Goal: Task Accomplishment & Management: Use online tool/utility

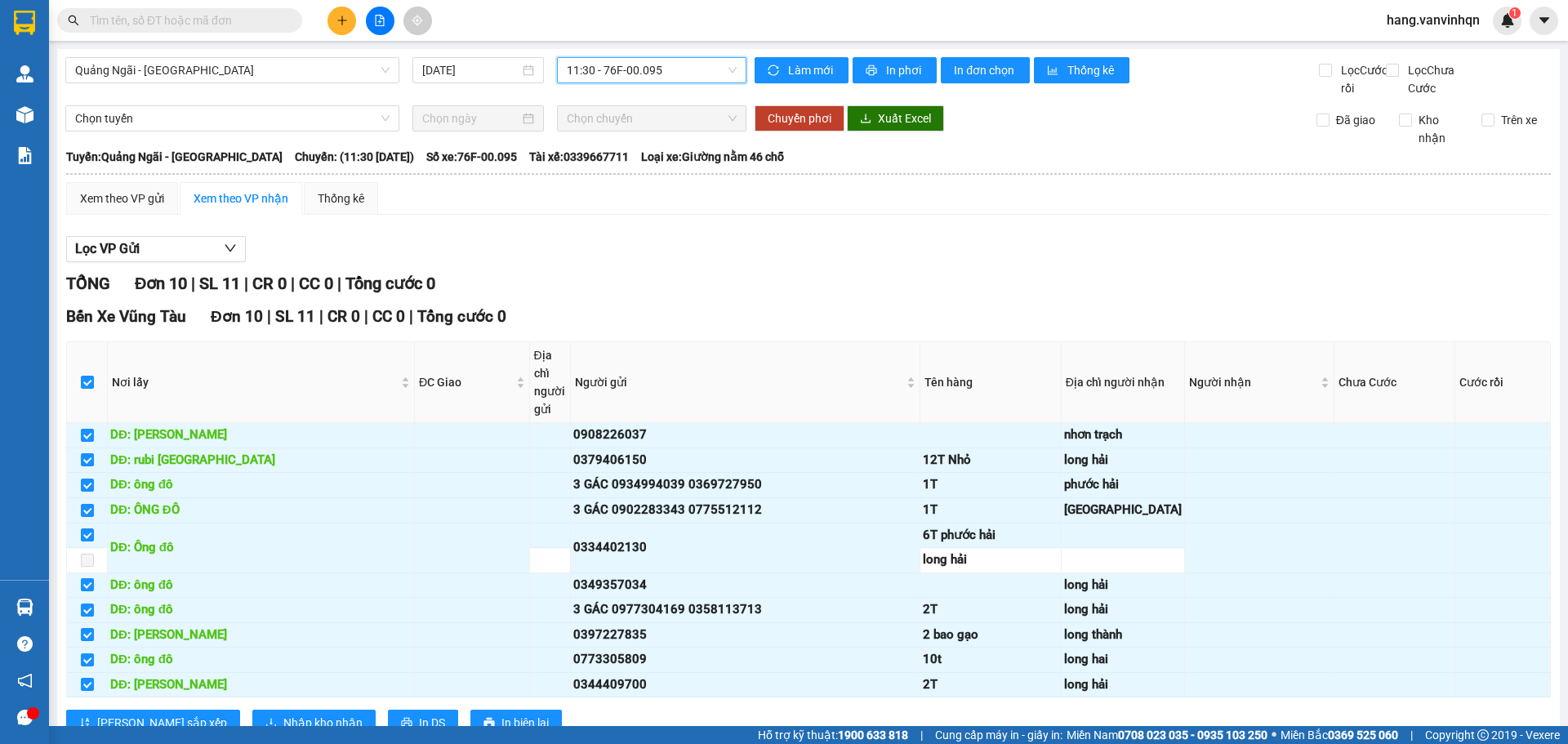
click at [701, 71] on span "11:30 - 76F-00.095" at bounding box center [651, 69] width 170 height 25
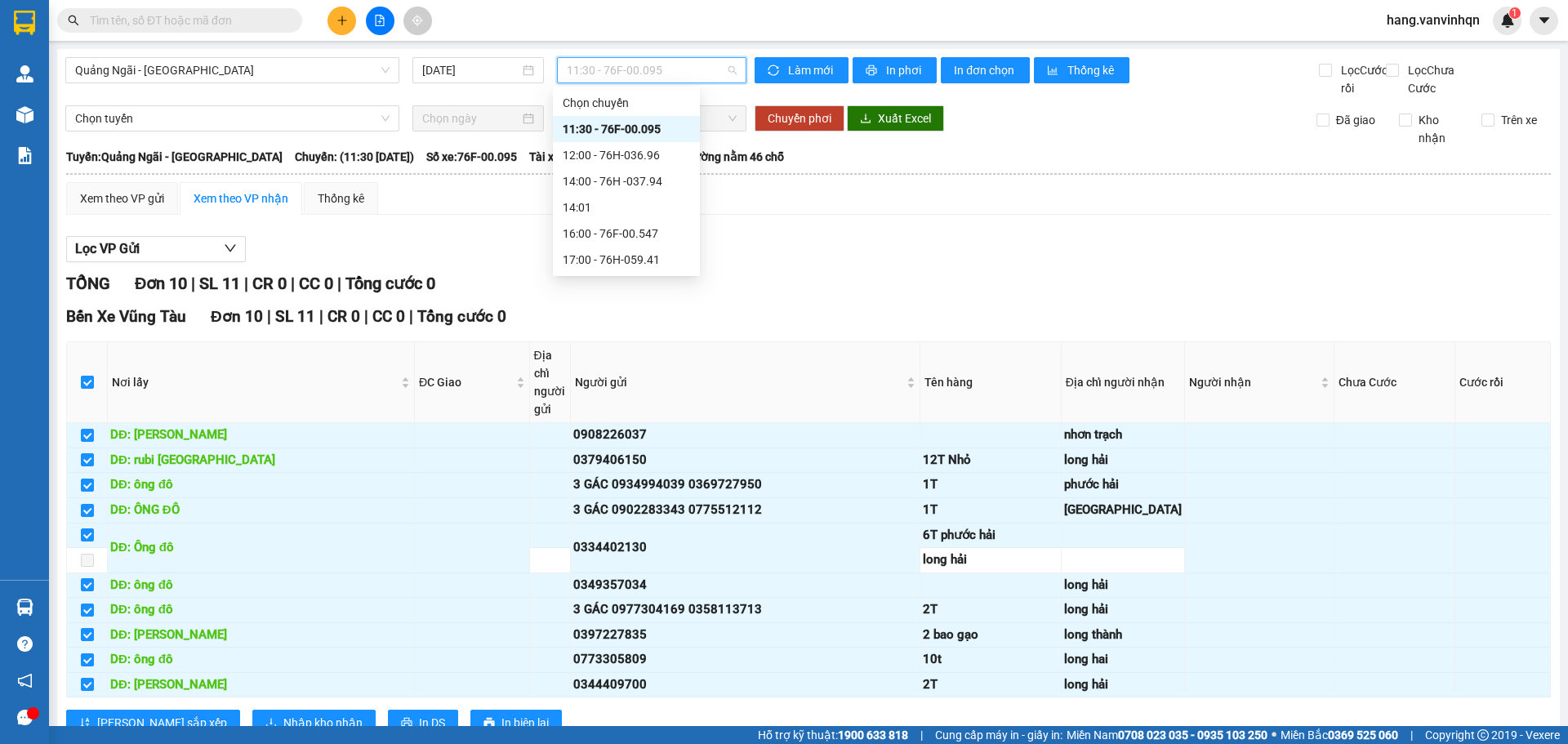
click at [656, 129] on div "11:30 - 76F-00.095" at bounding box center [626, 129] width 127 height 18
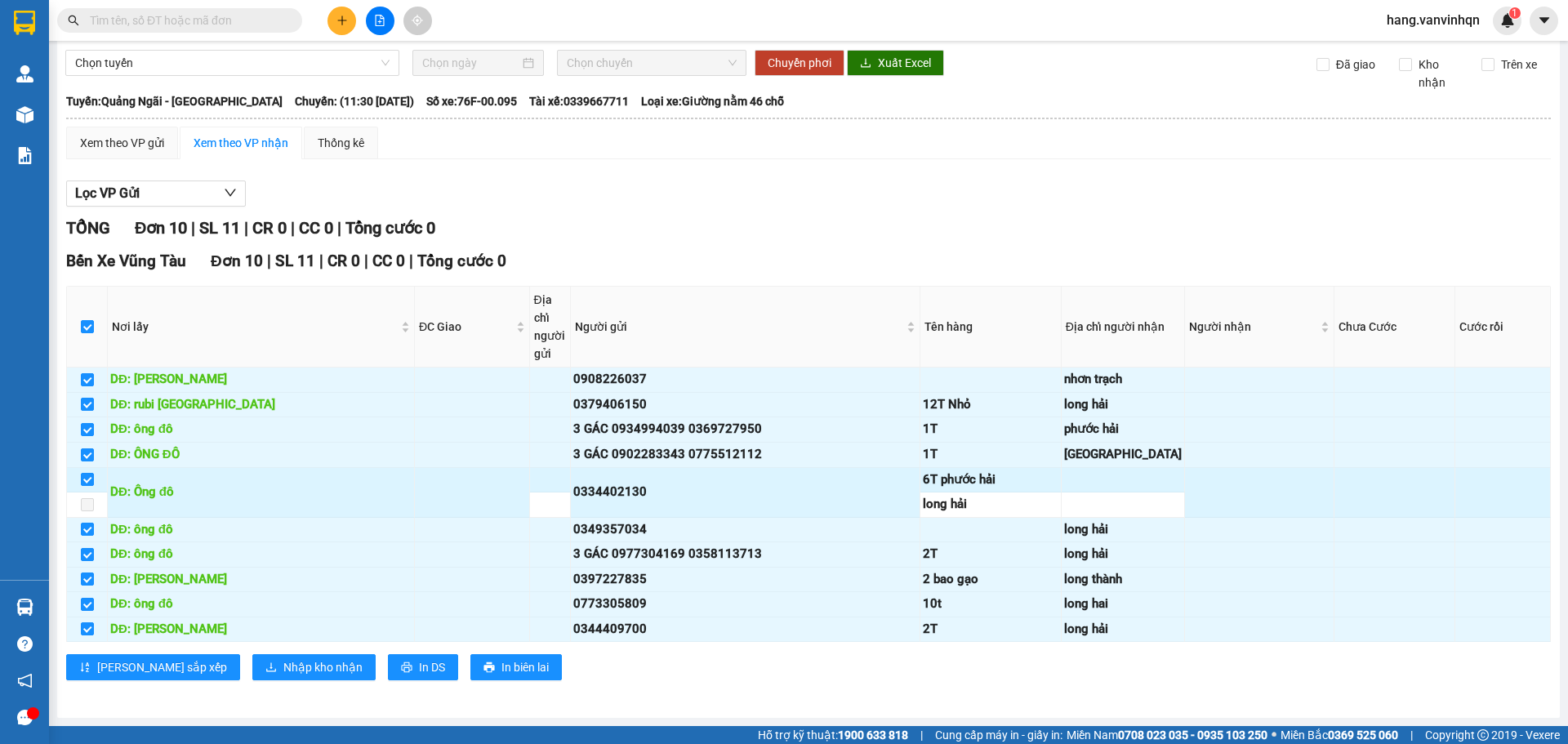
scroll to position [245, 0]
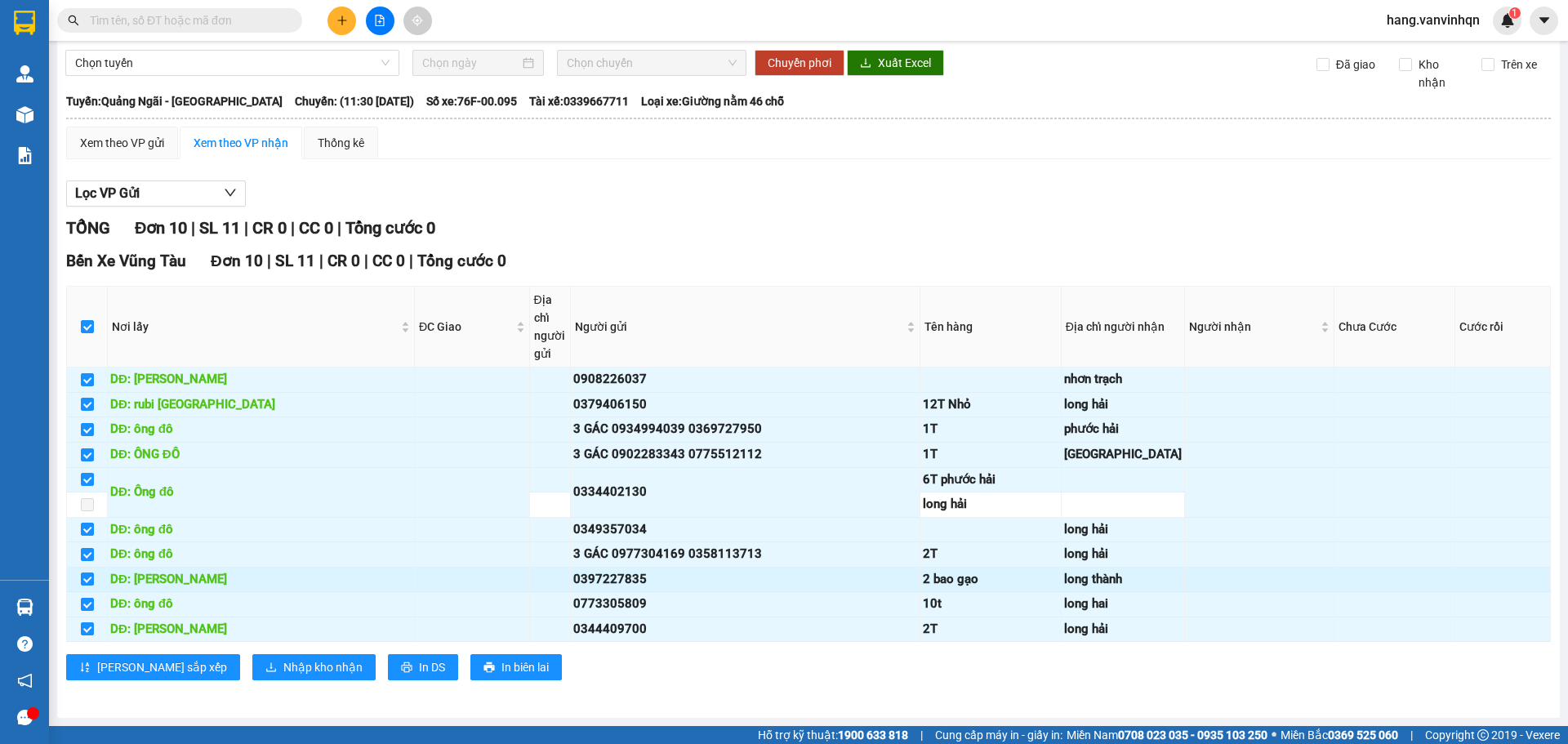
click at [875, 570] on div "0397227835" at bounding box center [745, 580] width 344 height 20
click at [165, 138] on div "Xem theo VP gửi" at bounding box center [122, 143] width 112 height 33
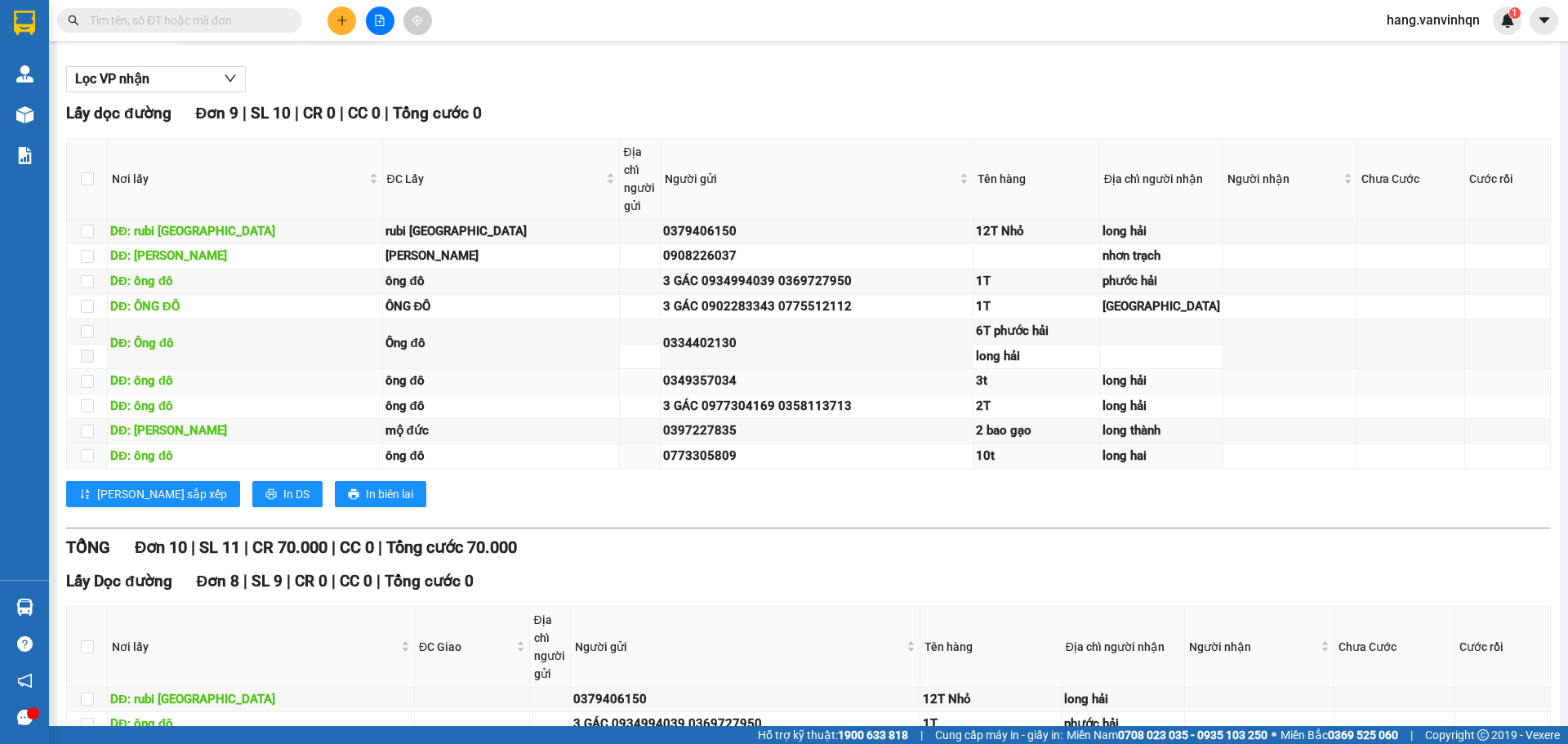
scroll to position [164, 0]
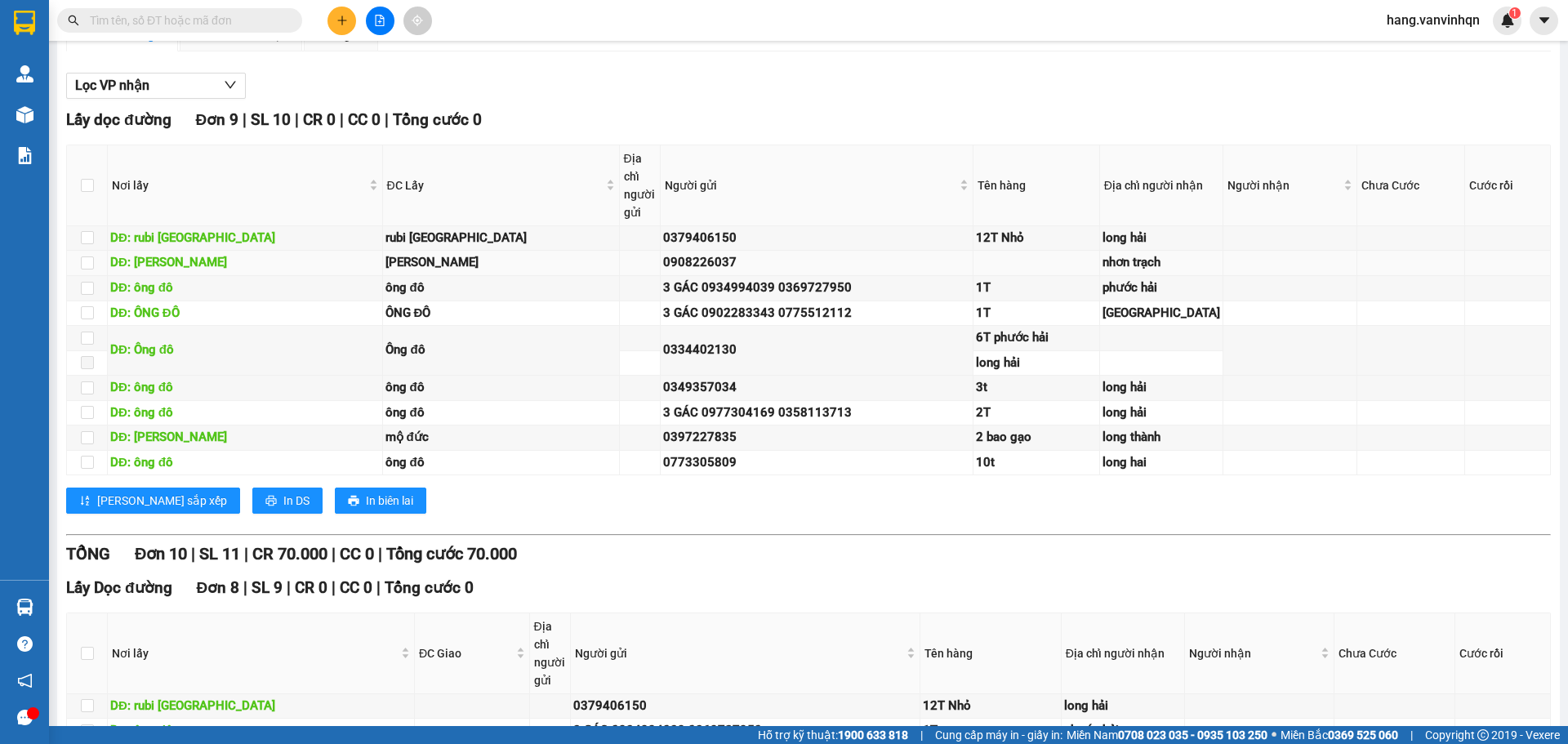
click at [1046, 276] on td at bounding box center [1036, 264] width 127 height 26
click at [815, 276] on td "0908226037" at bounding box center [817, 264] width 313 height 26
click at [865, 252] on td "0379406150" at bounding box center [817, 239] width 313 height 26
click at [785, 302] on td "3 GÁC 0934994039 0369727950" at bounding box center [817, 289] width 313 height 26
drag, startPoint x: 827, startPoint y: 310, endPoint x: 1567, endPoint y: 297, distance: 740.1
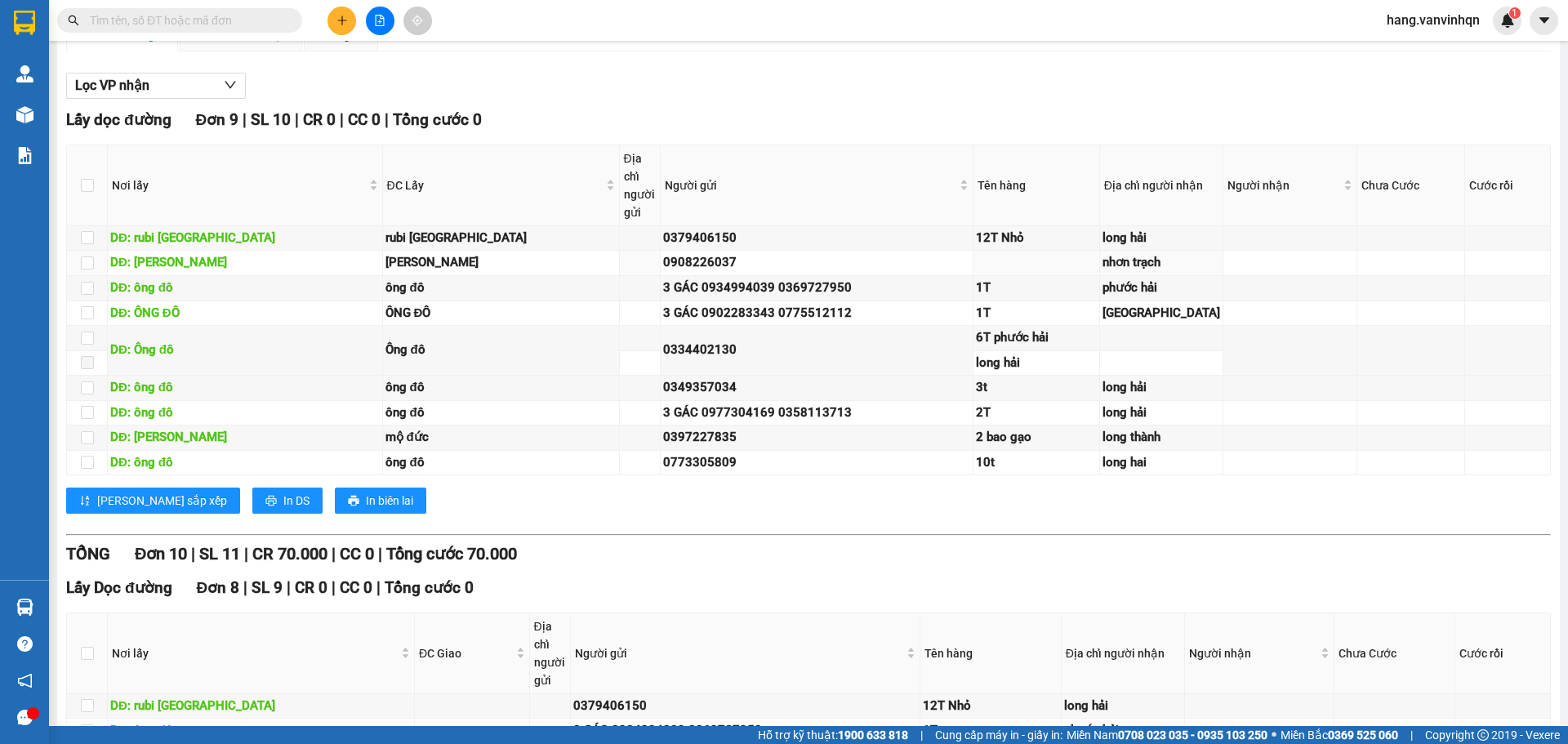
click at [830, 273] on div "0908226037" at bounding box center [816, 263] width 307 height 20
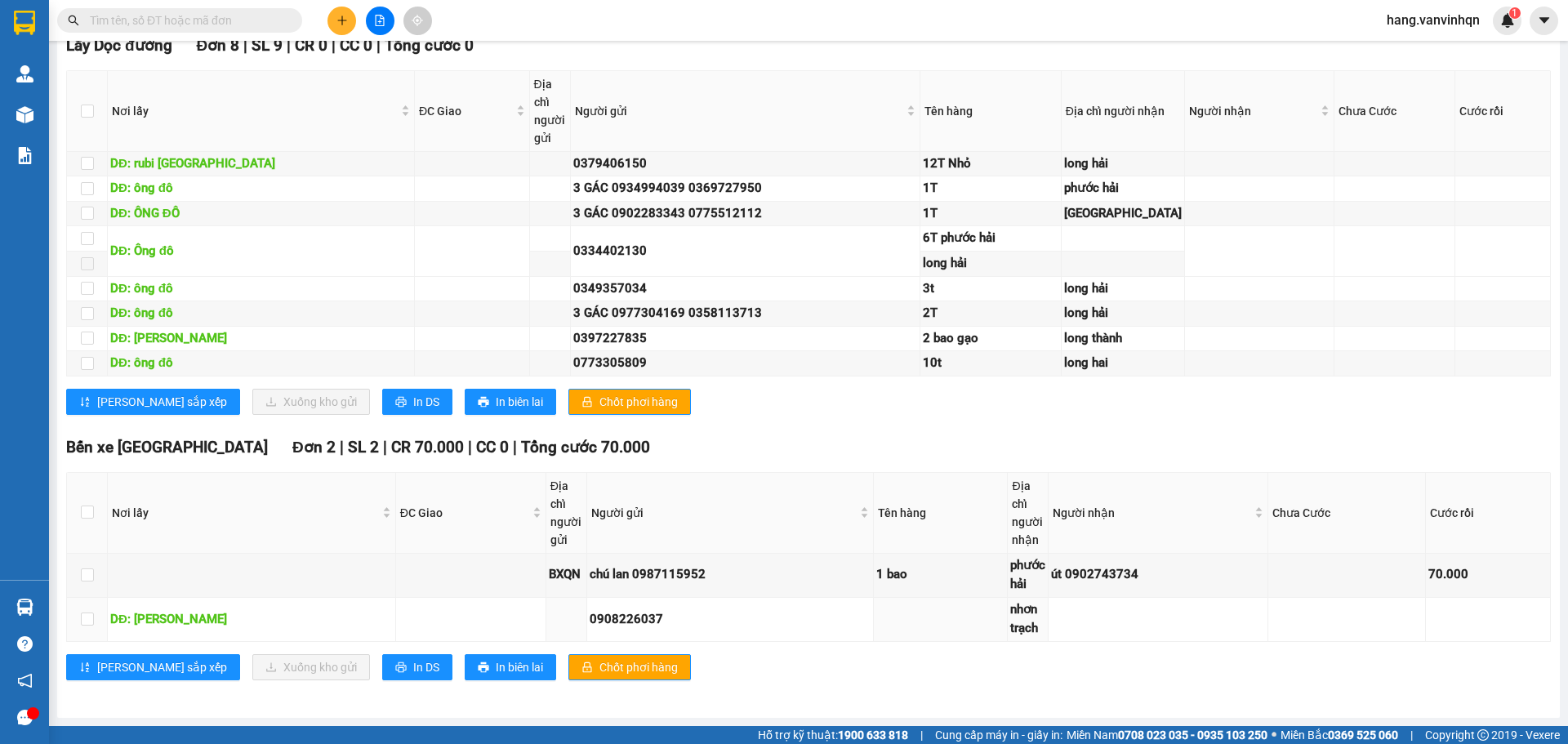
scroll to position [1012, 0]
click at [84, 576] on input "checkbox" at bounding box center [86, 574] width 13 height 13
checkbox input "true"
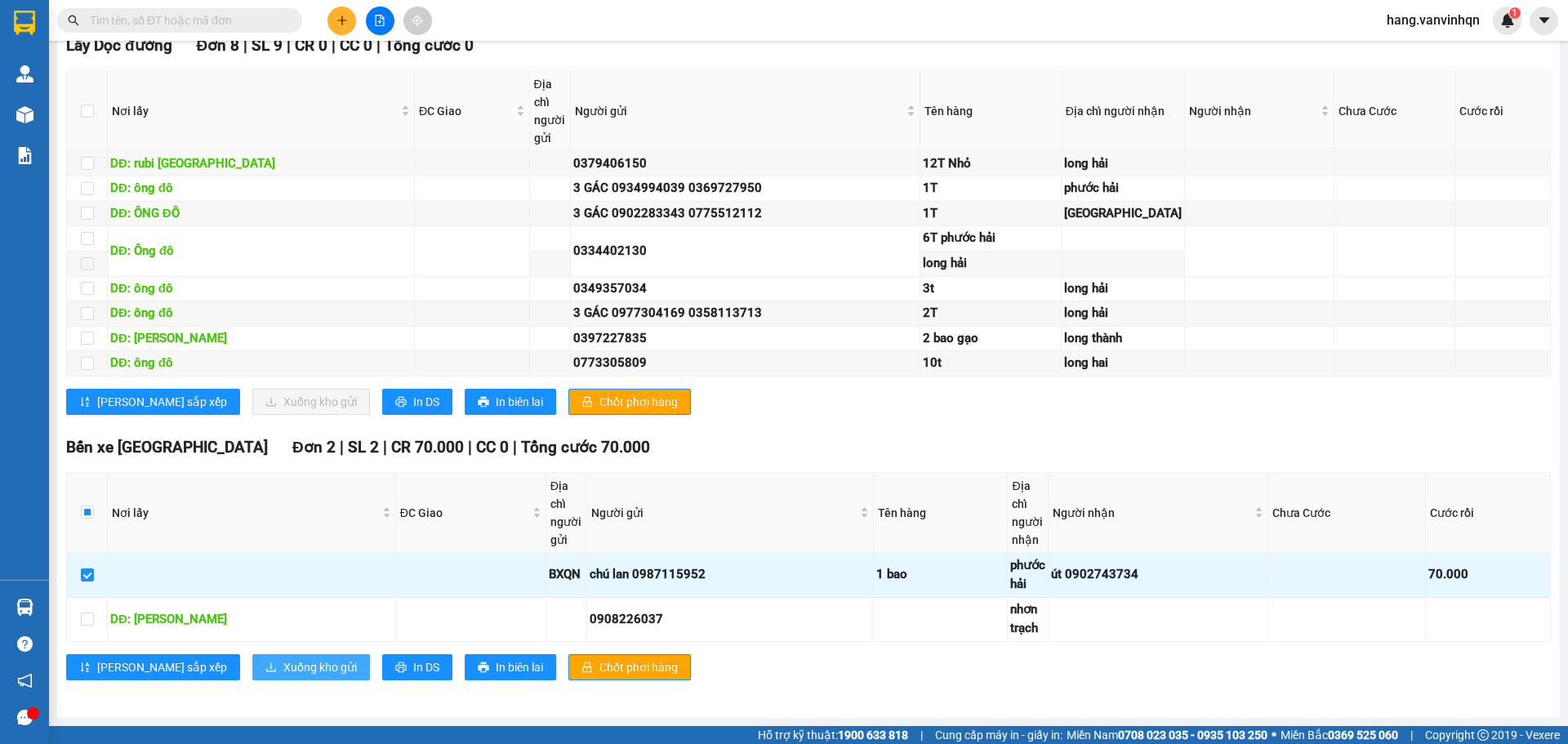
drag, startPoint x: 295, startPoint y: 674, endPoint x: 275, endPoint y: 682, distance: 21.5
click at [275, 682] on div "Bến xe [GEOGRAPHIC_DATA] 2 | SL 2 | CR 70.000 | CC 0 | Tổng cước 70.000 Nơi lấy…" at bounding box center [808, 563] width 1485 height 257
click at [284, 668] on span "Xuống kho gửi" at bounding box center [320, 668] width 73 height 18
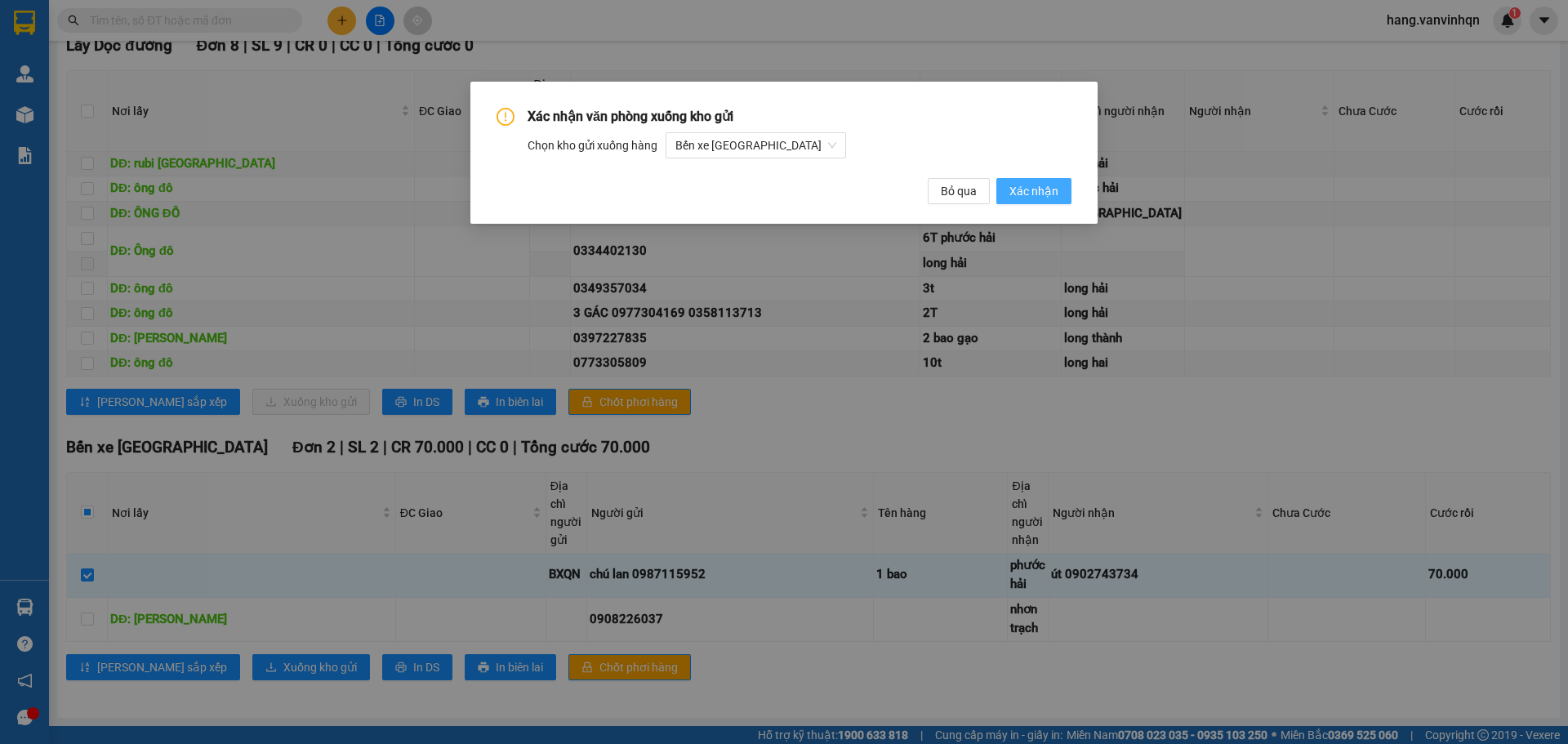
click at [1036, 193] on span "Xác nhận" at bounding box center [1032, 191] width 49 height 18
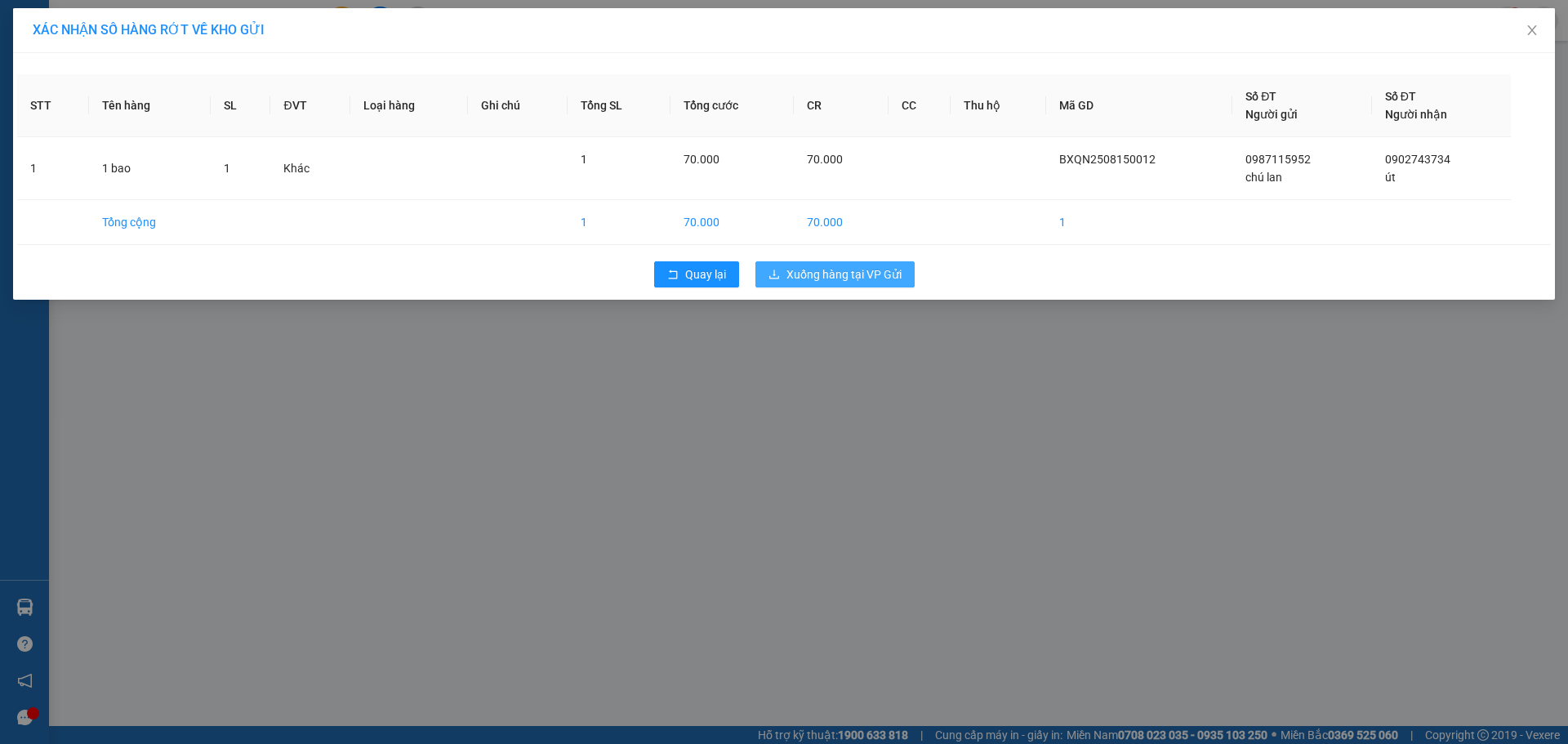
click at [871, 264] on button "Xuống hàng tại VP Gửi" at bounding box center [834, 274] width 160 height 26
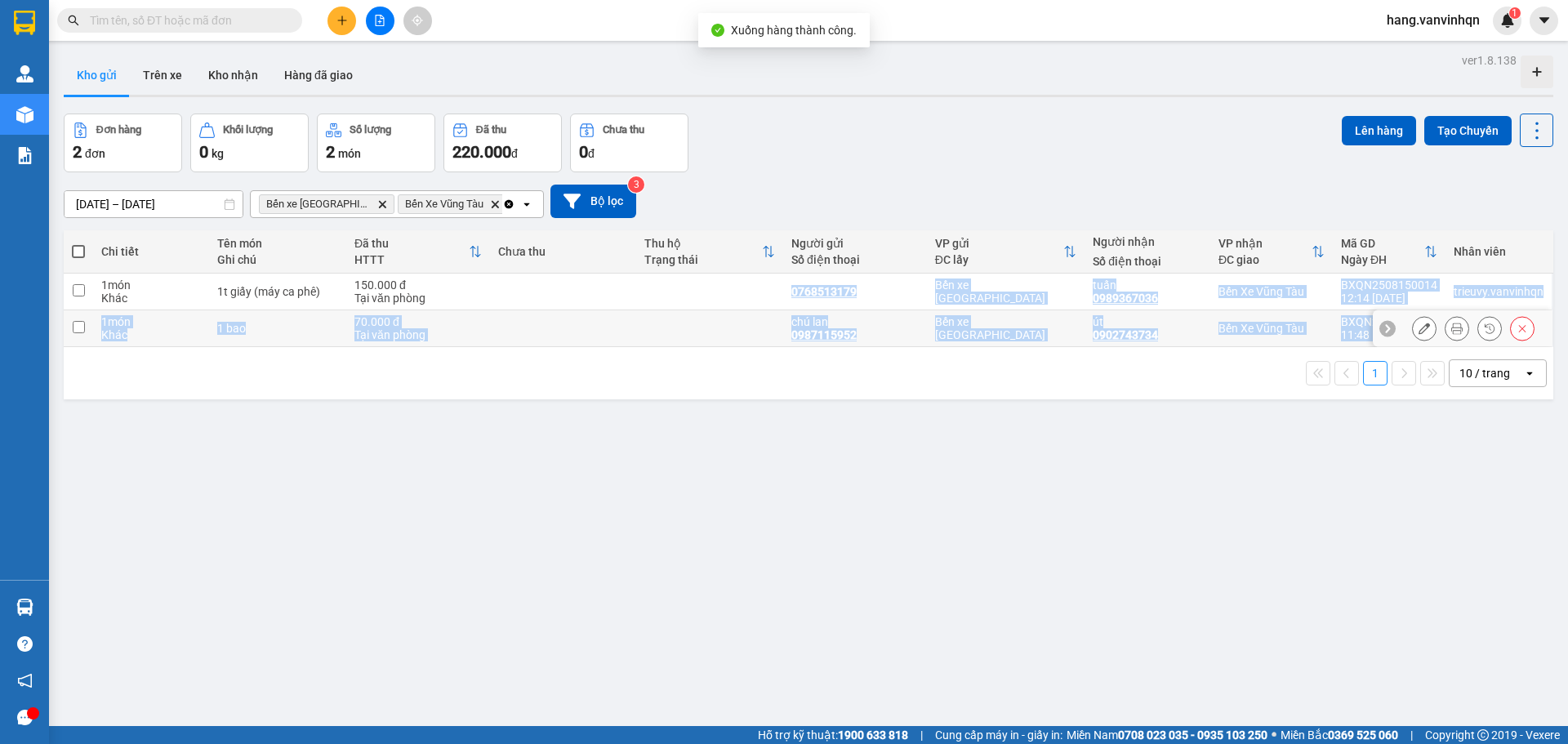
drag, startPoint x: 539, startPoint y: 281, endPoint x: 553, endPoint y: 359, distance: 79.2
click at [553, 359] on div "Chi tiết Tên món Ghi chú Đã thu HTTT Chưa thu Thu hộ Trạng thái Người gửi Số đi…" at bounding box center [808, 314] width 1490 height 169
click at [551, 336] on td at bounding box center [563, 328] width 147 height 37
checkbox input "true"
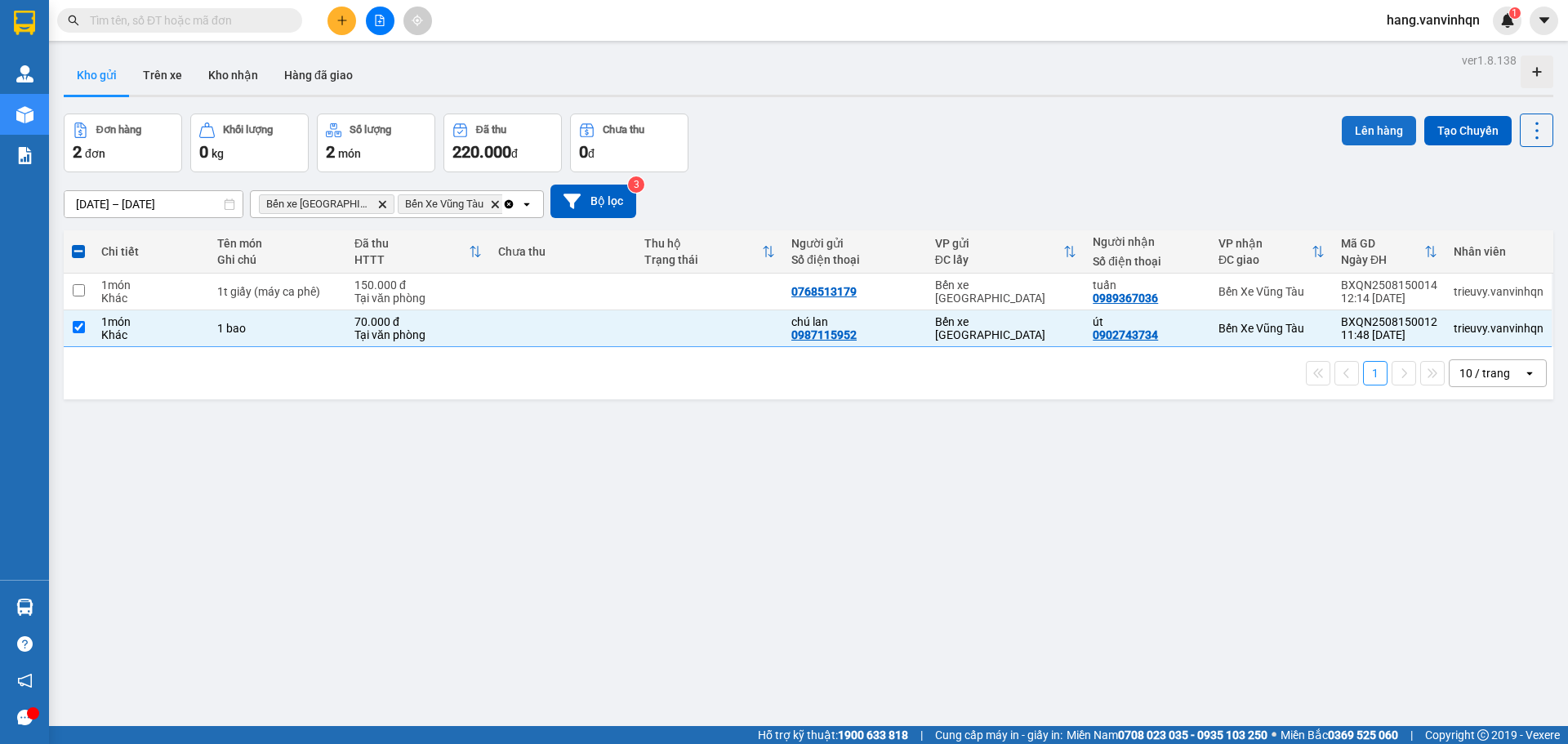
click at [1351, 120] on button "Lên hàng" at bounding box center [1379, 131] width 74 height 30
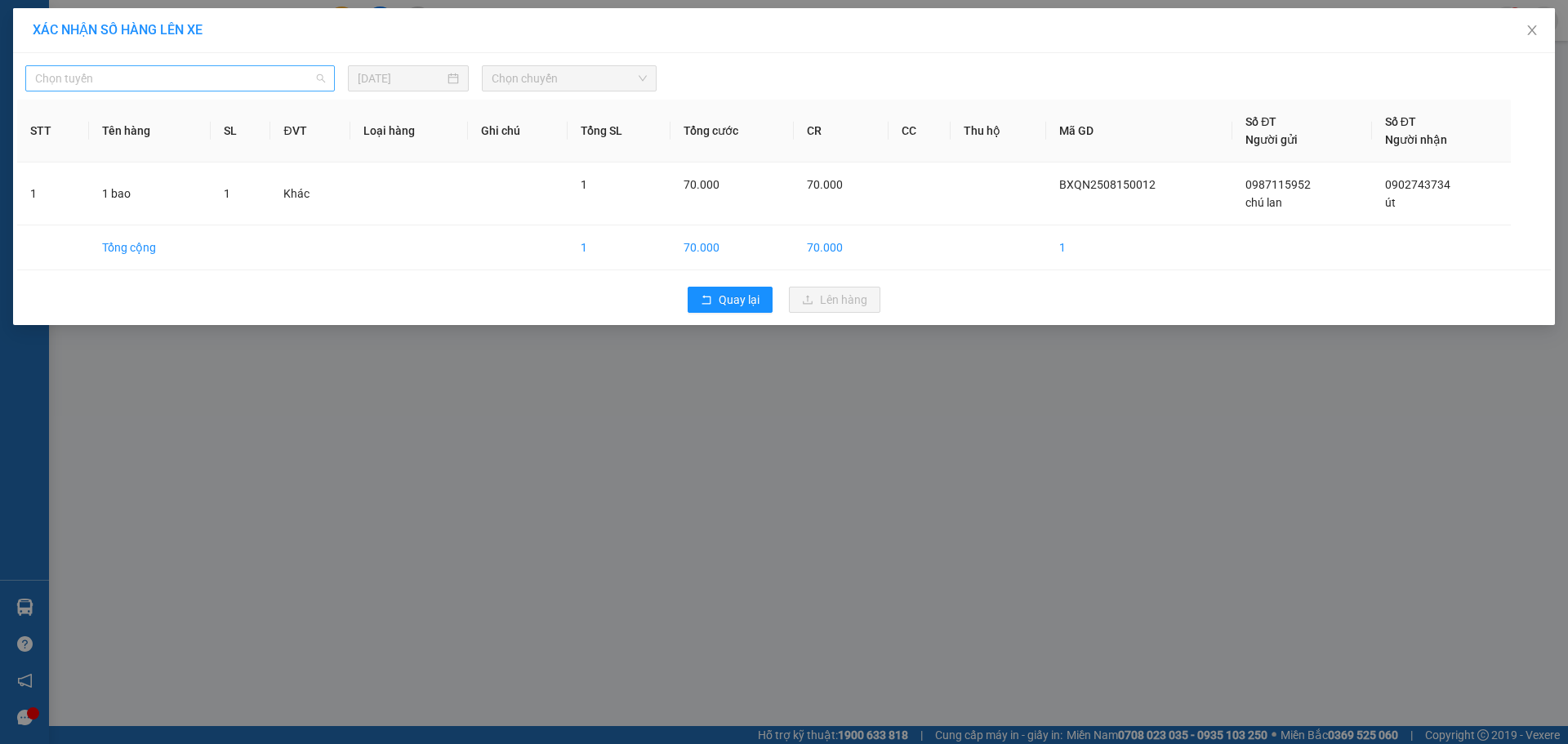
click at [150, 83] on span "Chọn tuyến" at bounding box center [180, 78] width 290 height 25
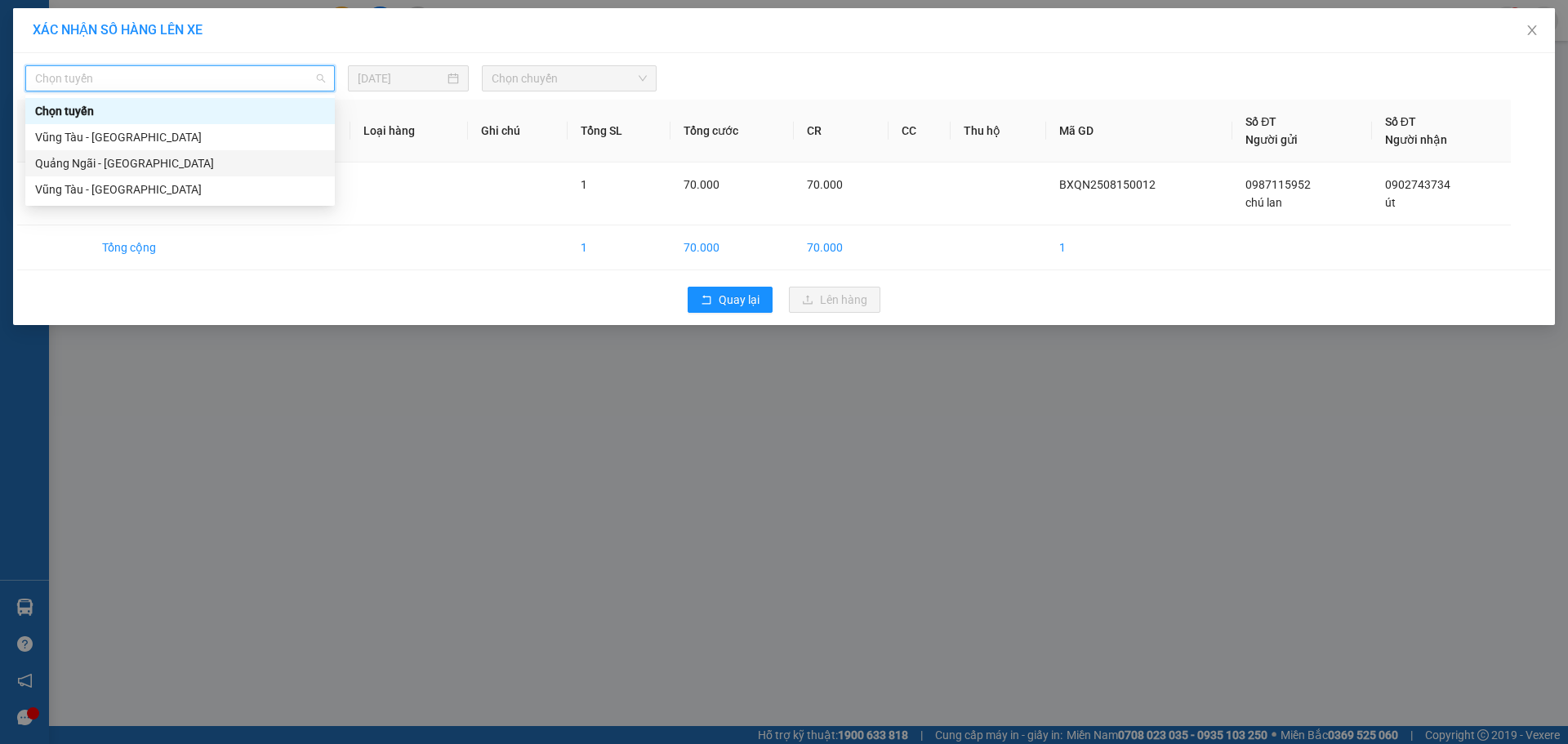
drag, startPoint x: 116, startPoint y: 160, endPoint x: 416, endPoint y: 130, distance: 301.5
click at [118, 160] on div "Quảng Ngãi - [GEOGRAPHIC_DATA]" at bounding box center [180, 164] width 290 height 18
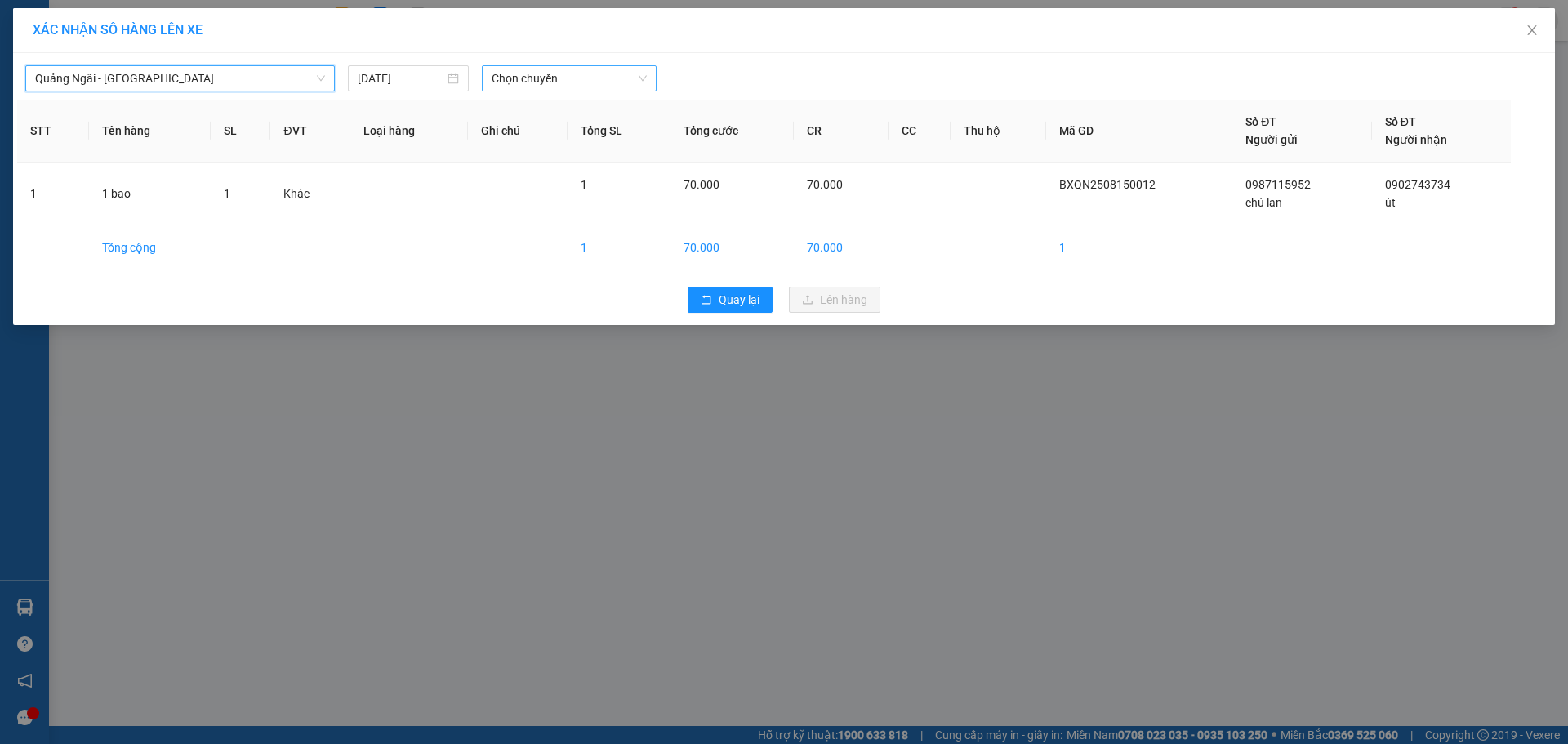
drag, startPoint x: 549, startPoint y: 67, endPoint x: 546, endPoint y: 87, distance: 20.2
click at [549, 71] on span "Chọn chuyến" at bounding box center [569, 78] width 155 height 25
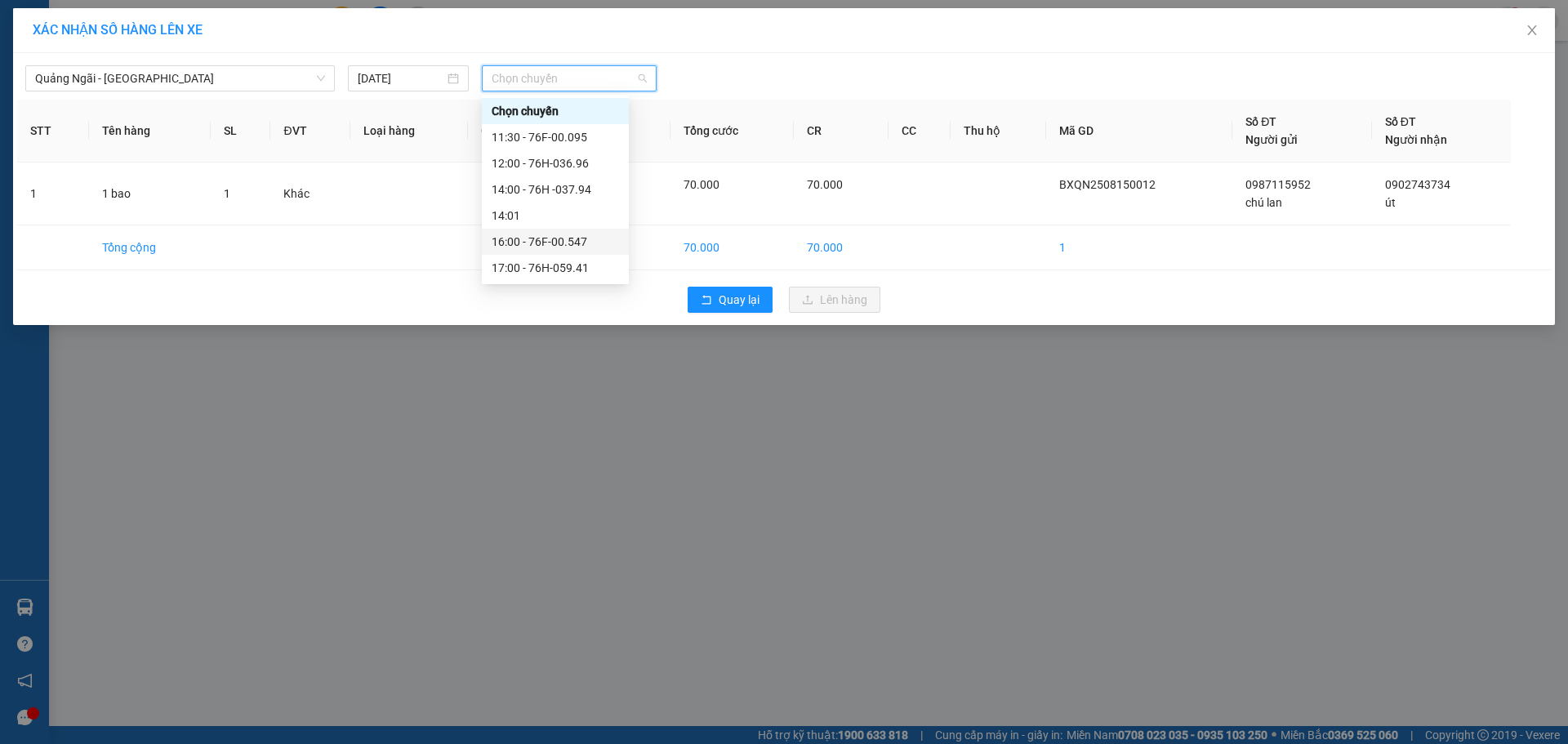
click at [543, 245] on div "16:00 - 76F-00.547" at bounding box center [555, 242] width 127 height 18
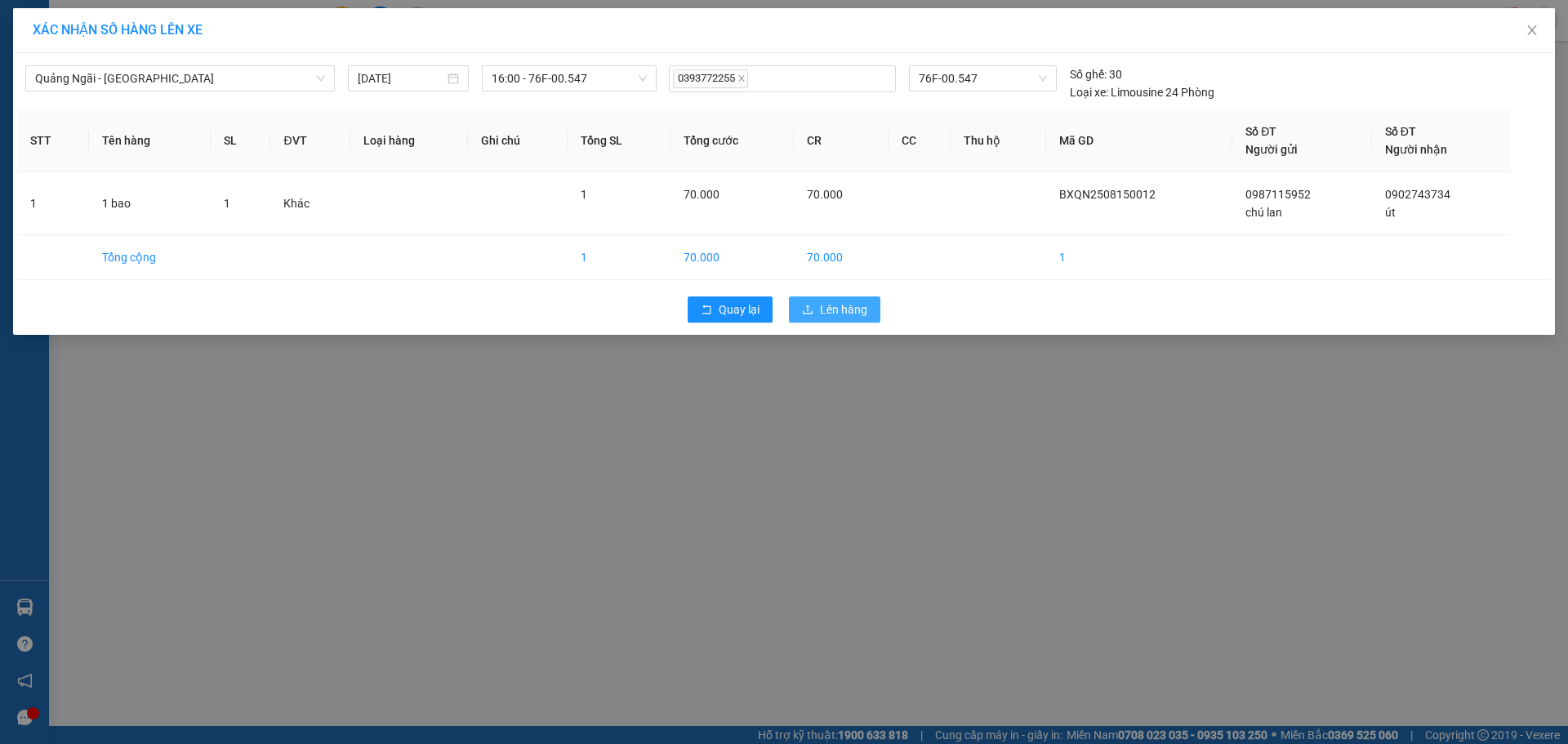
click at [840, 309] on span "Lên hàng" at bounding box center [844, 310] width 48 height 18
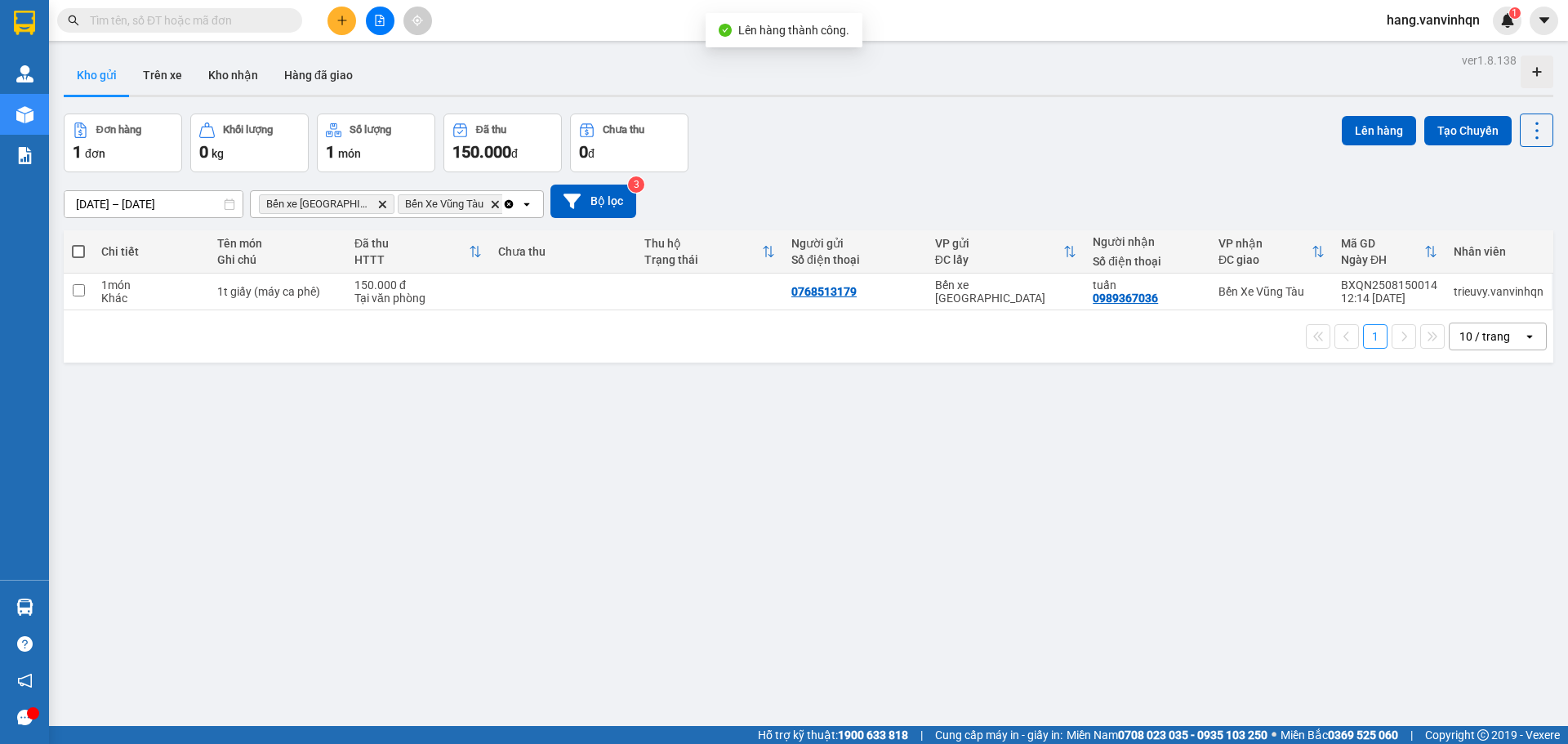
click at [381, 23] on icon "file-add" at bounding box center [380, 21] width 12 height 12
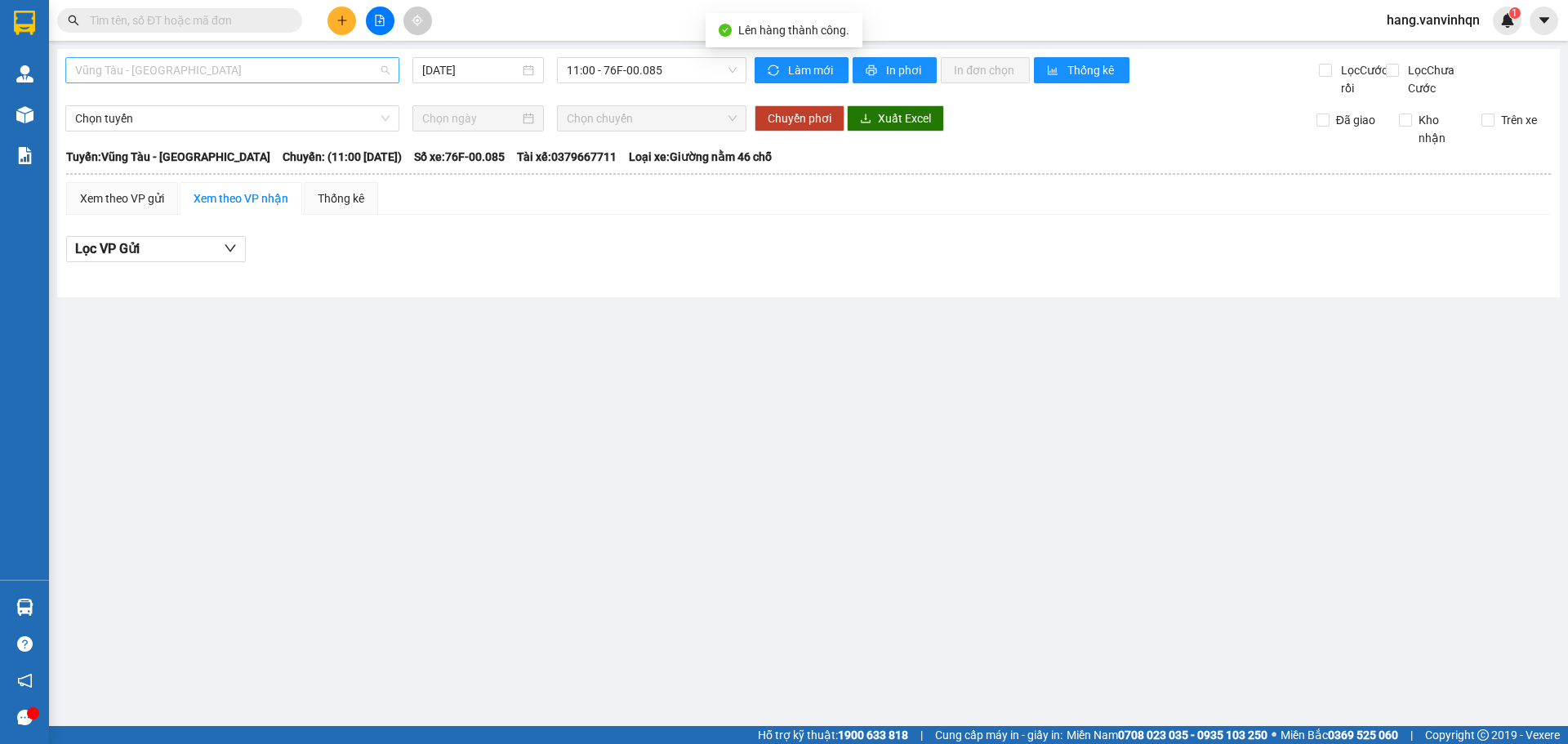
click at [324, 68] on span "Vũng Tàu - [GEOGRAPHIC_DATA]" at bounding box center [232, 69] width 314 height 25
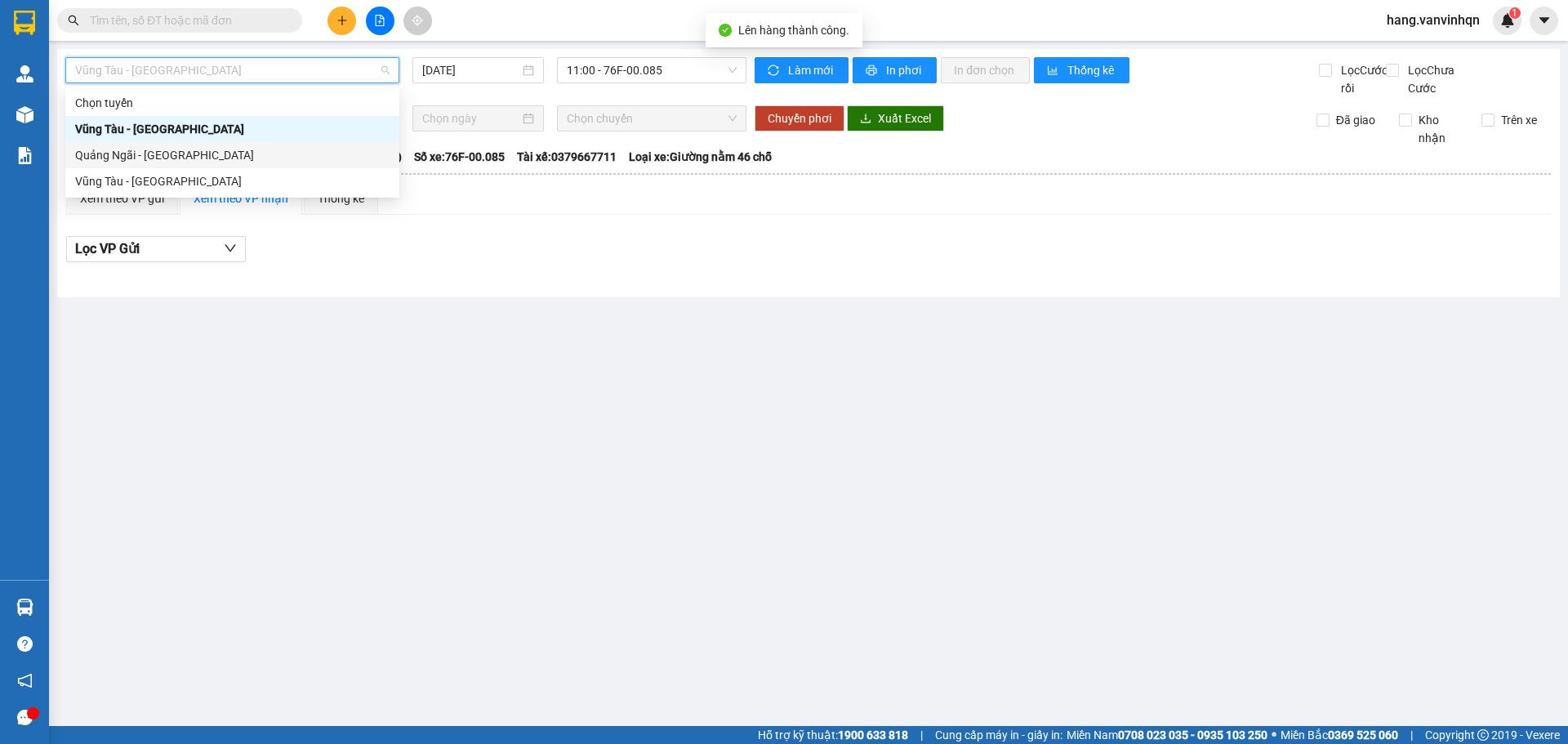
click at [262, 155] on div "Quảng Ngãi - [GEOGRAPHIC_DATA]" at bounding box center [232, 155] width 314 height 18
type input "[DATE]"
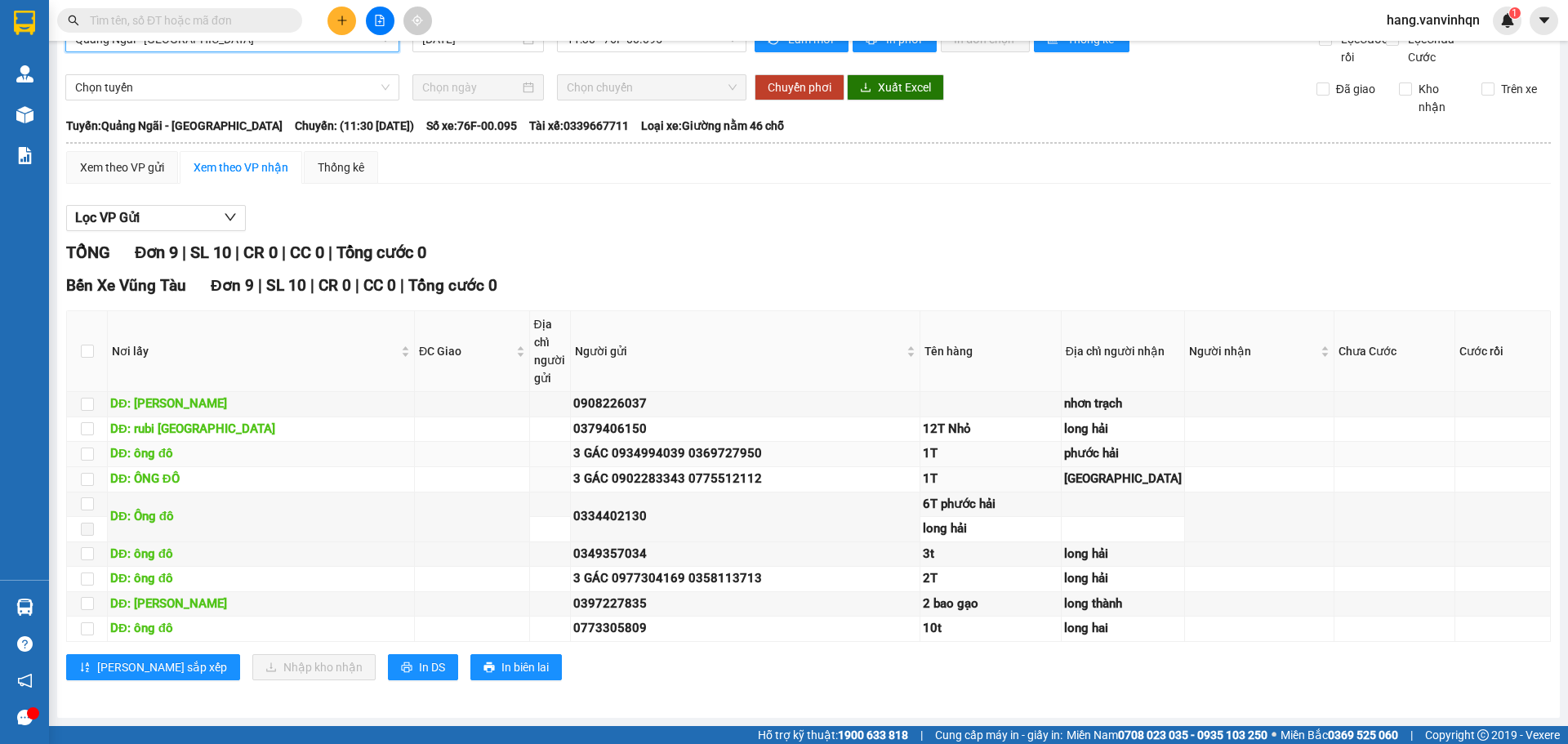
scroll to position [202, 0]
click at [1082, 441] on td "phước hải" at bounding box center [1123, 454] width 123 height 26
click at [1184, 441] on td at bounding box center [1259, 454] width 150 height 26
click at [944, 467] on td "1T" at bounding box center [991, 480] width 141 height 26
click at [944, 469] on div "1T" at bounding box center [990, 479] width 136 height 20
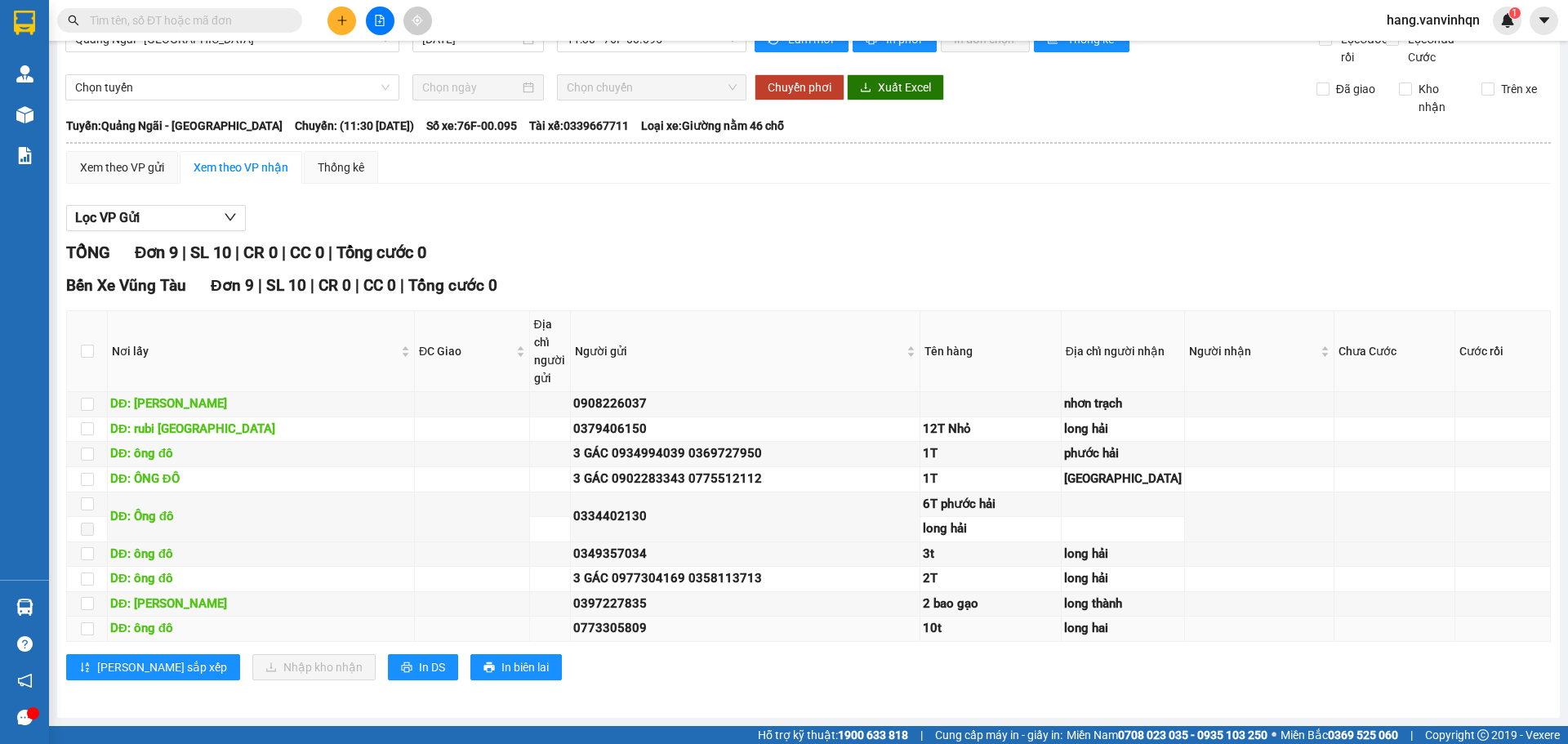
click at [926, 634] on td "10t" at bounding box center [991, 630] width 141 height 26
click at [1055, 420] on div "12T Nhỏ" at bounding box center [990, 430] width 136 height 20
click at [1038, 420] on div "12T Nhỏ" at bounding box center [990, 430] width 136 height 20
click at [970, 495] on div "6T phước hải" at bounding box center [990, 505] width 136 height 20
click at [1002, 418] on td "12T Nhỏ" at bounding box center [991, 431] width 141 height 26
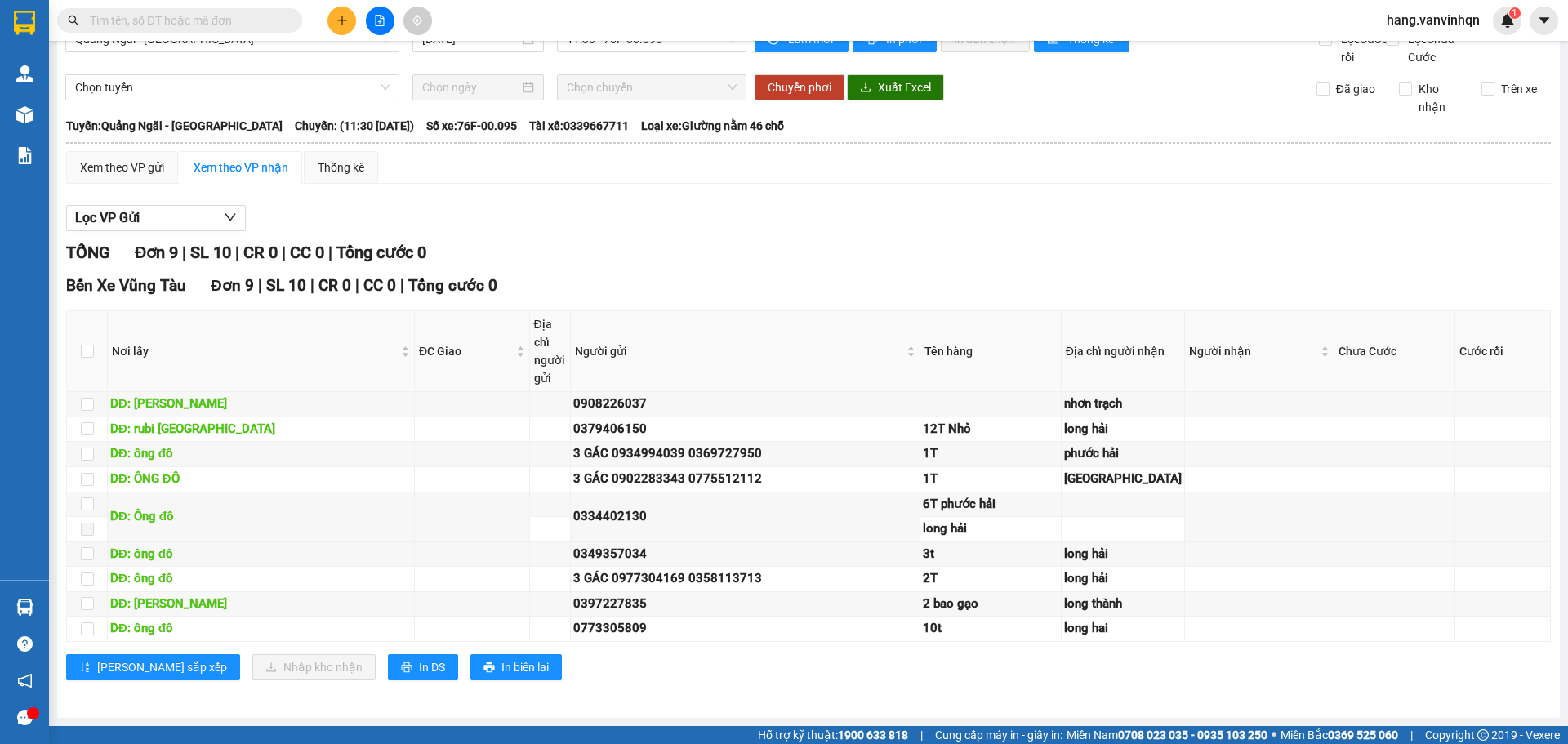
scroll to position [201, 0]
click at [207, 395] on div "DĐ: [PERSON_NAME]" at bounding box center [261, 405] width 302 height 20
click at [282, 395] on div "DĐ: [PERSON_NAME]" at bounding box center [261, 405] width 302 height 20
click at [921, 392] on td at bounding box center [991, 405] width 141 height 26
click at [1087, 395] on div "nhơn trạch" at bounding box center [1123, 405] width 118 height 20
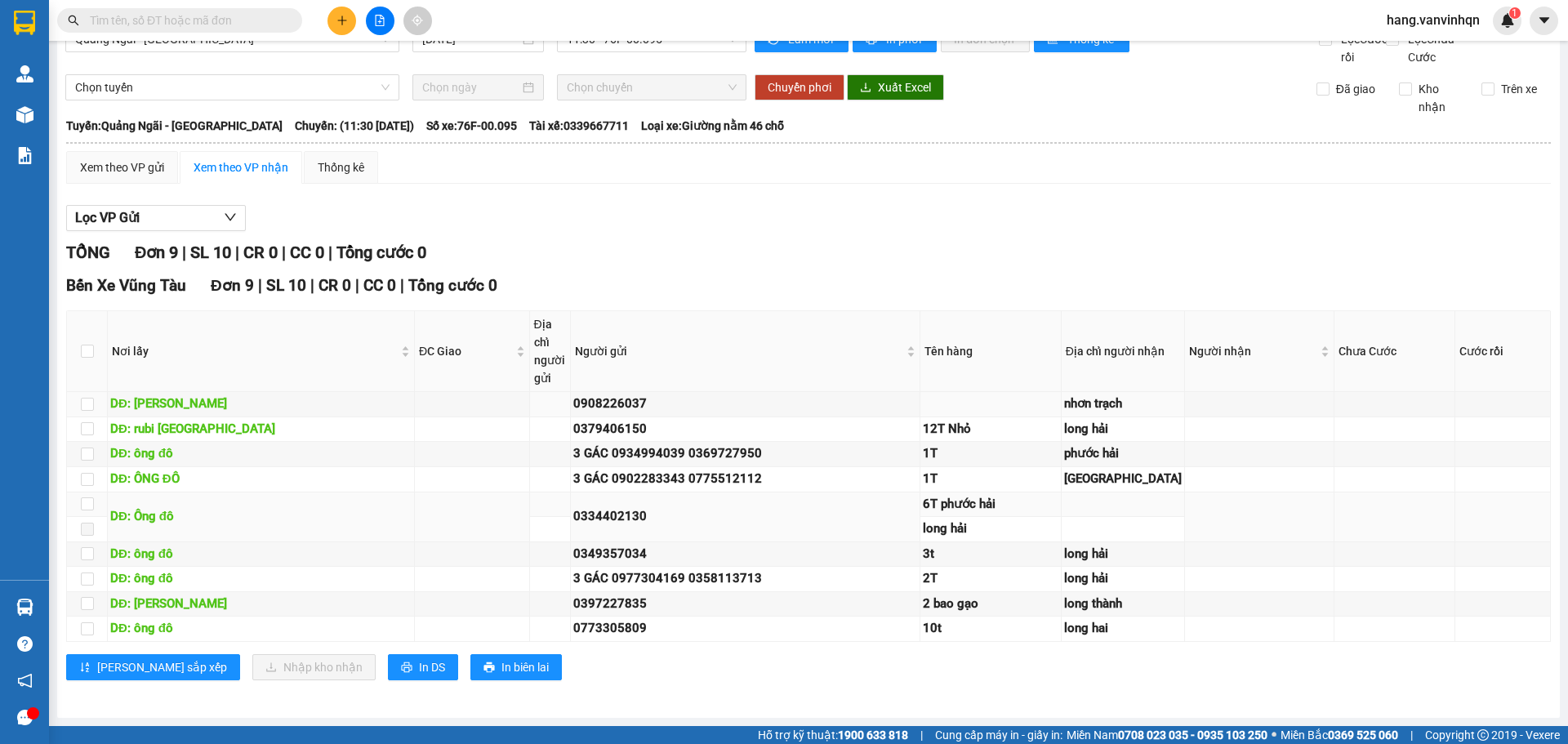
scroll to position [202, 0]
click at [996, 418] on td "12T Nhỏ" at bounding box center [991, 431] width 141 height 26
drag, startPoint x: 685, startPoint y: 303, endPoint x: 505, endPoint y: 354, distance: 187.1
click at [684, 420] on div "0379406150" at bounding box center [745, 430] width 344 height 20
click at [837, 441] on td "3 GÁC 0934994039 0369727950" at bounding box center [745, 454] width 349 height 26
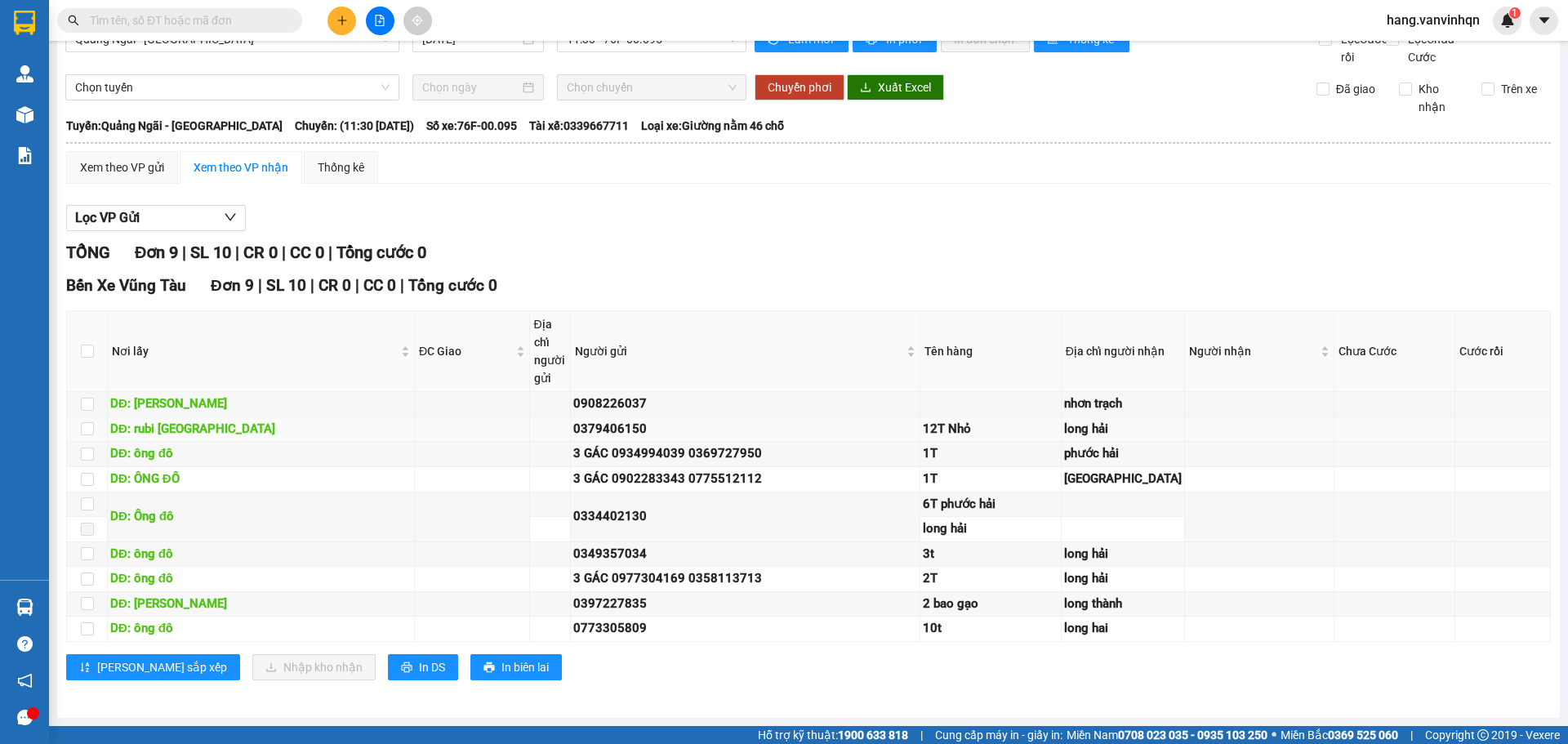
click at [834, 420] on div "0379406150" at bounding box center [745, 430] width 344 height 20
drag, startPoint x: 1194, startPoint y: 308, endPoint x: 1527, endPoint y: 238, distance: 340.3
click at [1205, 418] on td at bounding box center [1259, 431] width 150 height 26
click at [86, 572] on input "checkbox" at bounding box center [86, 578] width 13 height 13
checkbox input "true"
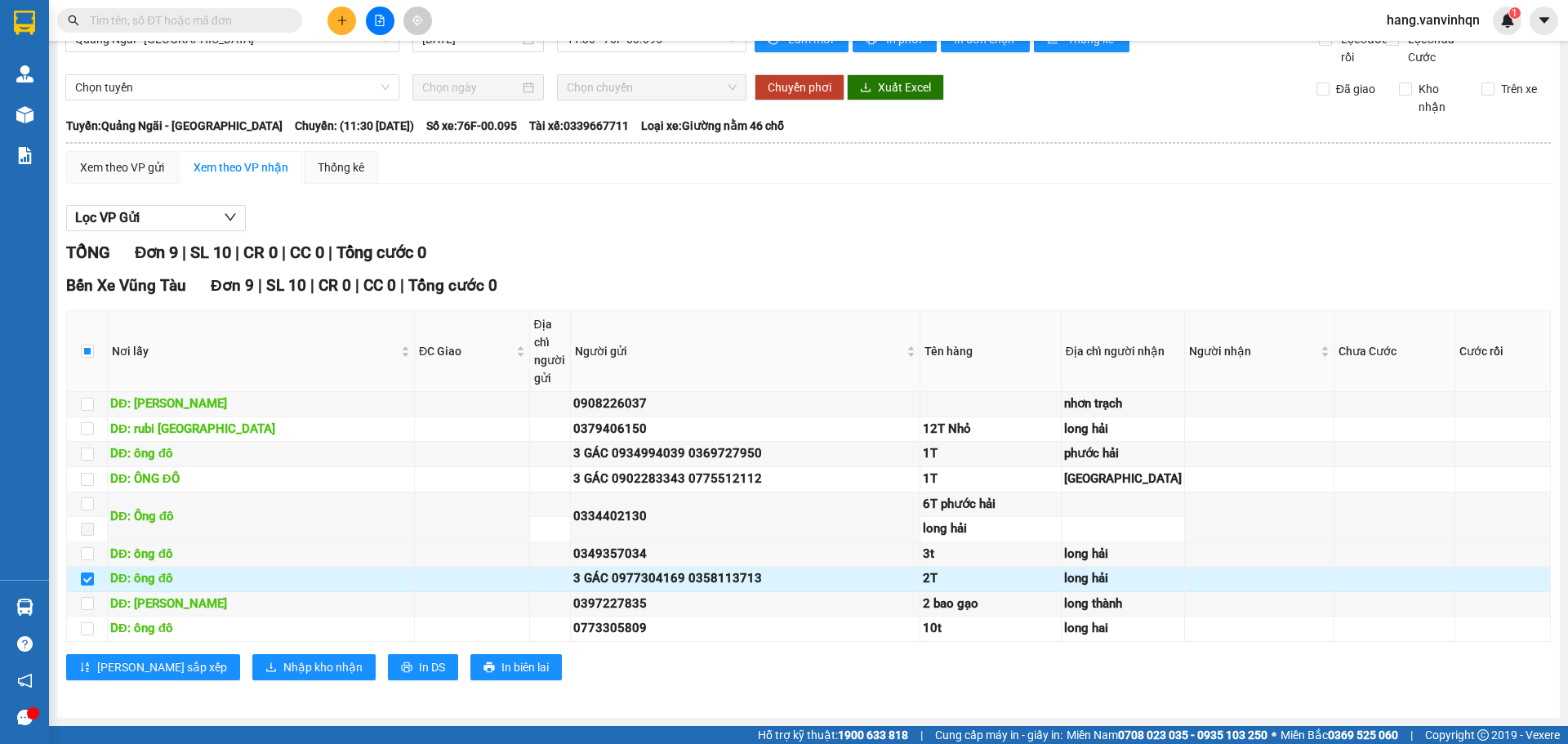
click at [79, 566] on td at bounding box center [87, 579] width 41 height 26
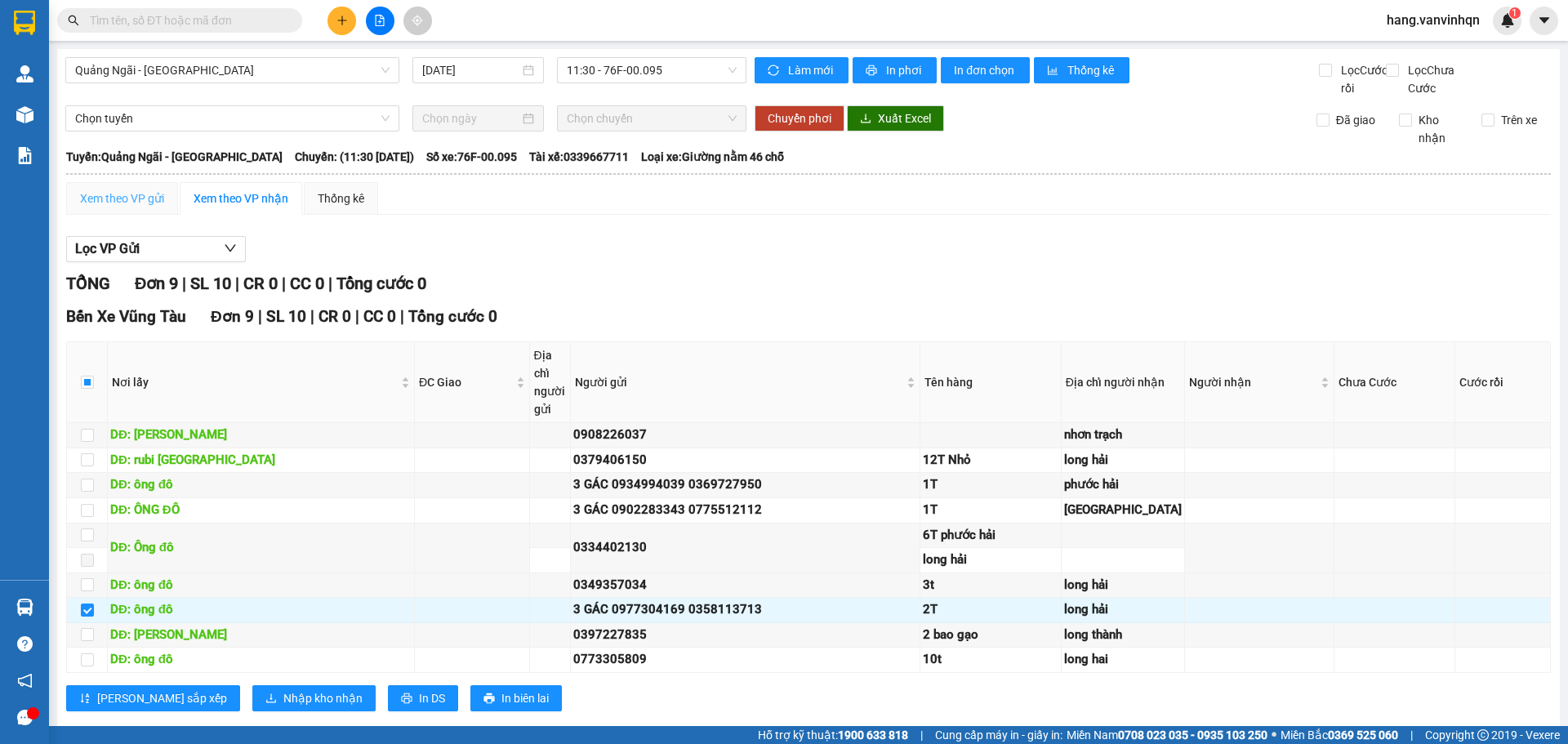
click at [132, 200] on div "Xem theo VP gửi" at bounding box center [122, 198] width 112 height 33
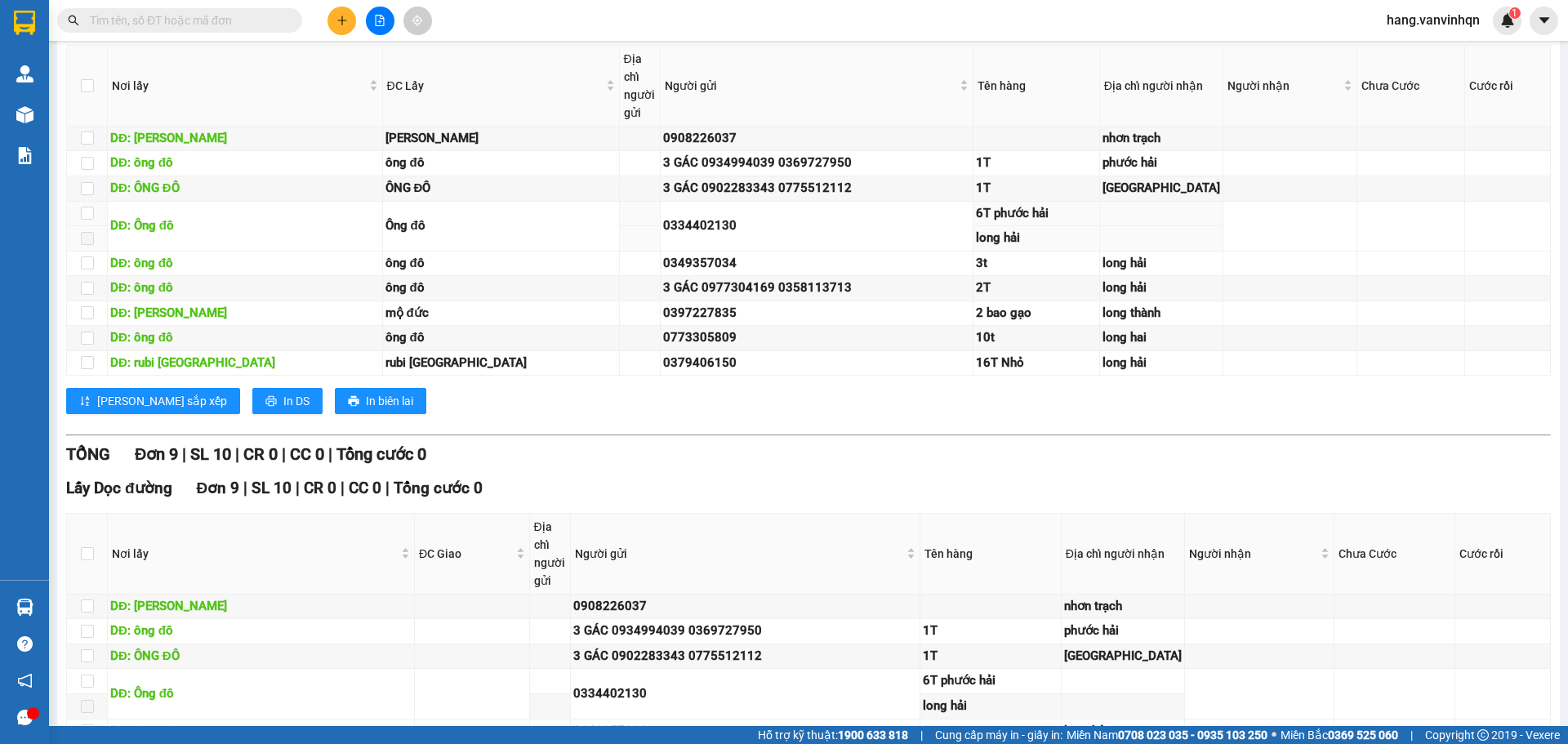
scroll to position [326, 0]
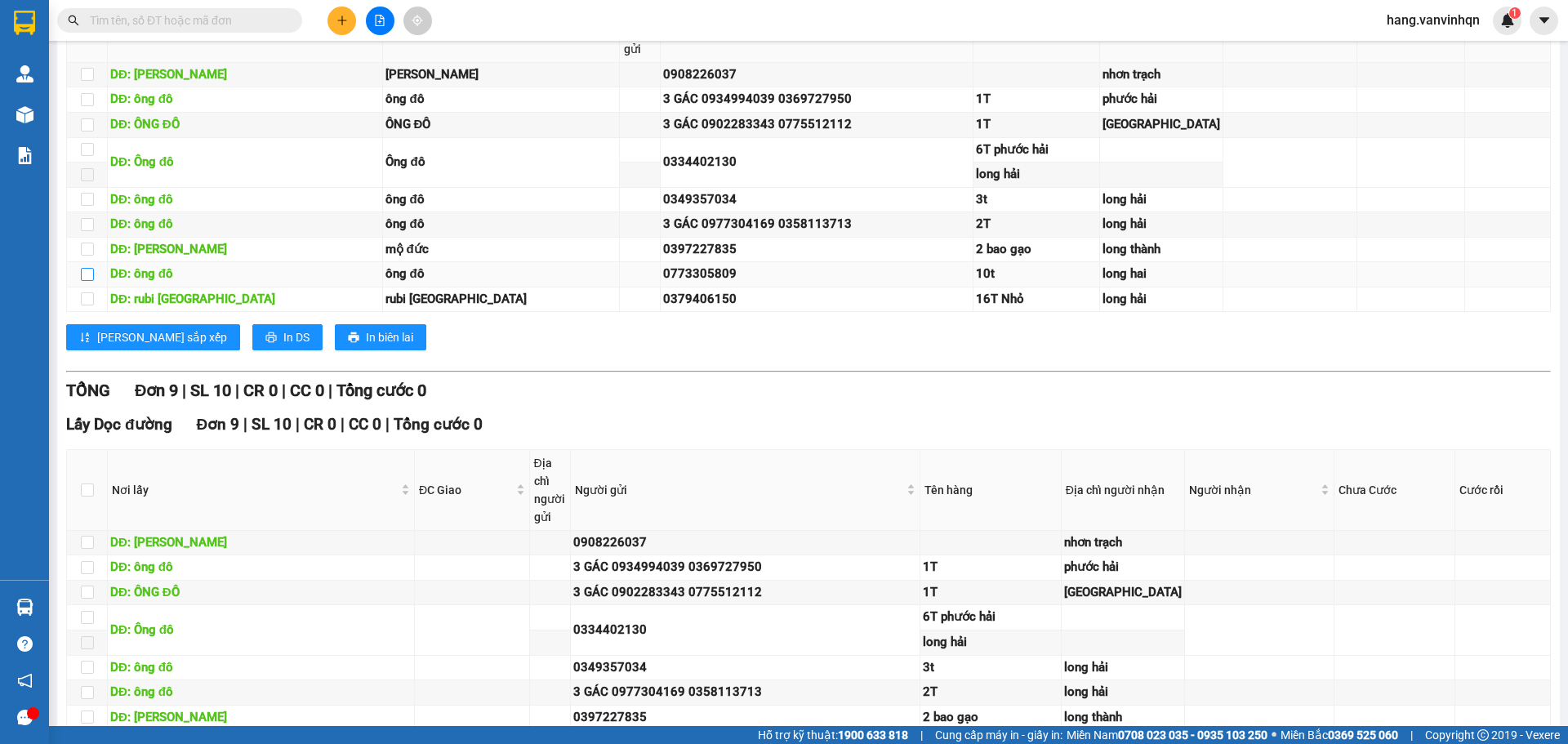
click at [86, 281] on input "checkbox" at bounding box center [86, 274] width 13 height 13
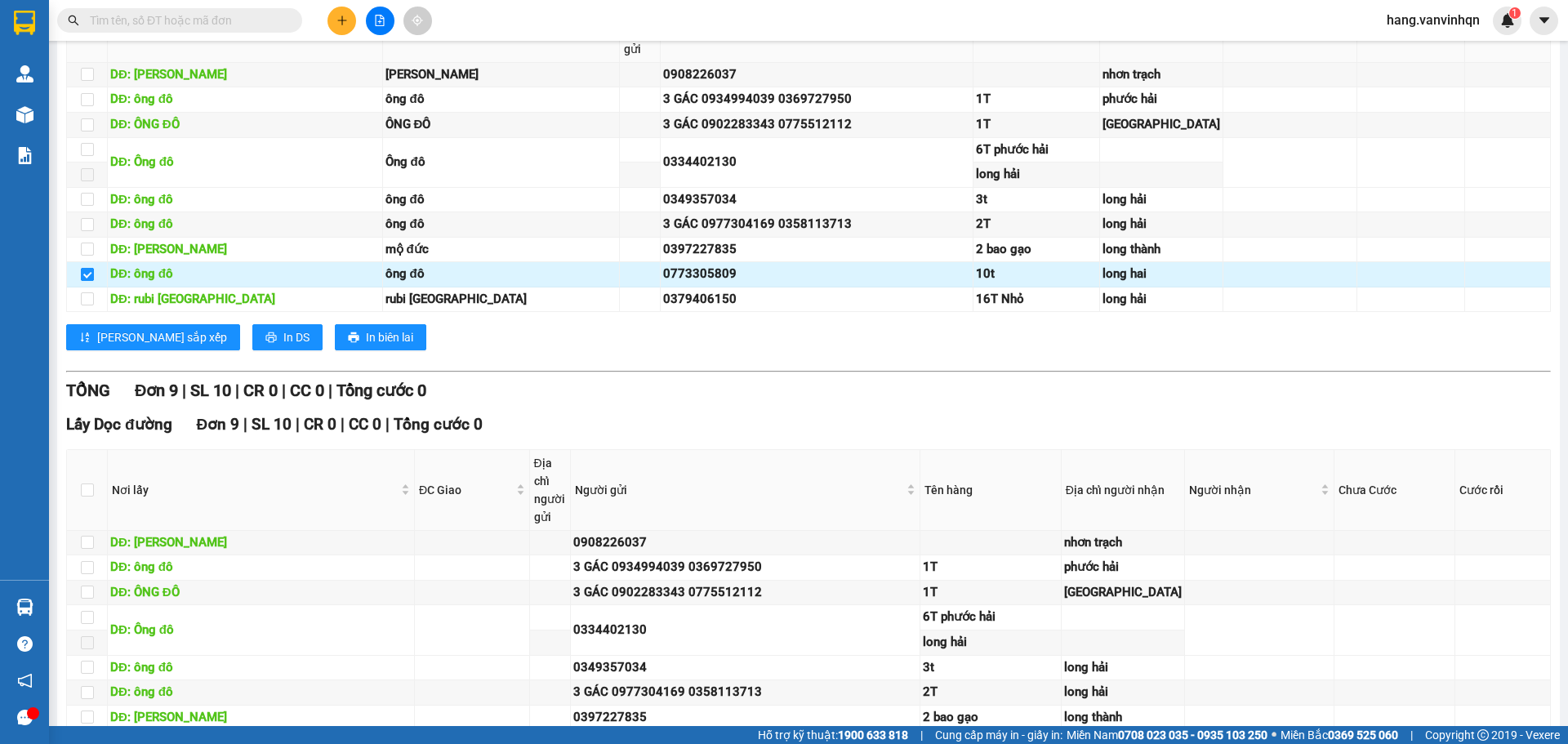
click at [89, 281] on input "checkbox" at bounding box center [86, 274] width 13 height 13
checkbox input "false"
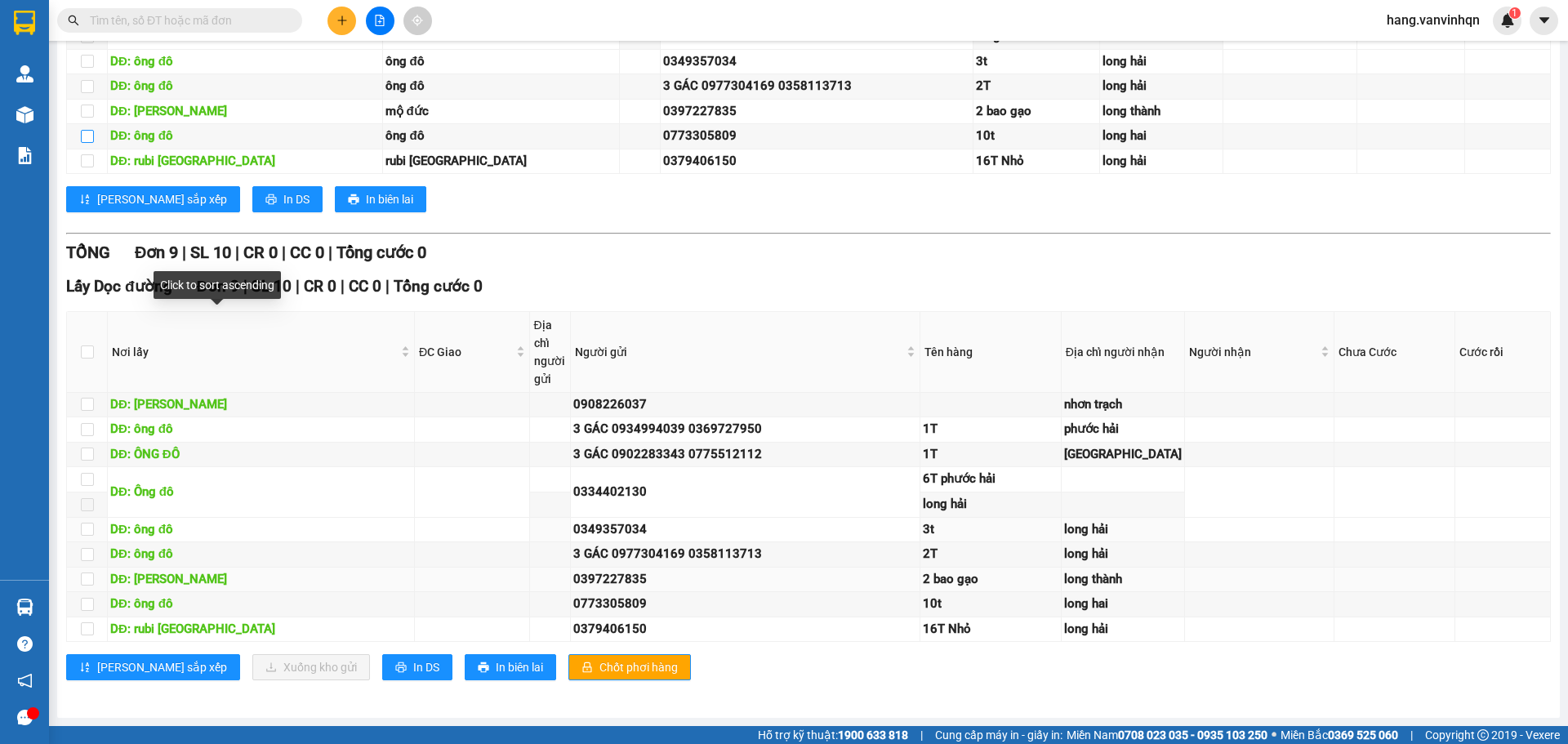
scroll to position [791, 0]
drag, startPoint x: 84, startPoint y: 575, endPoint x: 152, endPoint y: 633, distance: 89.4
click at [85, 598] on input "checkbox" at bounding box center [86, 604] width 13 height 13
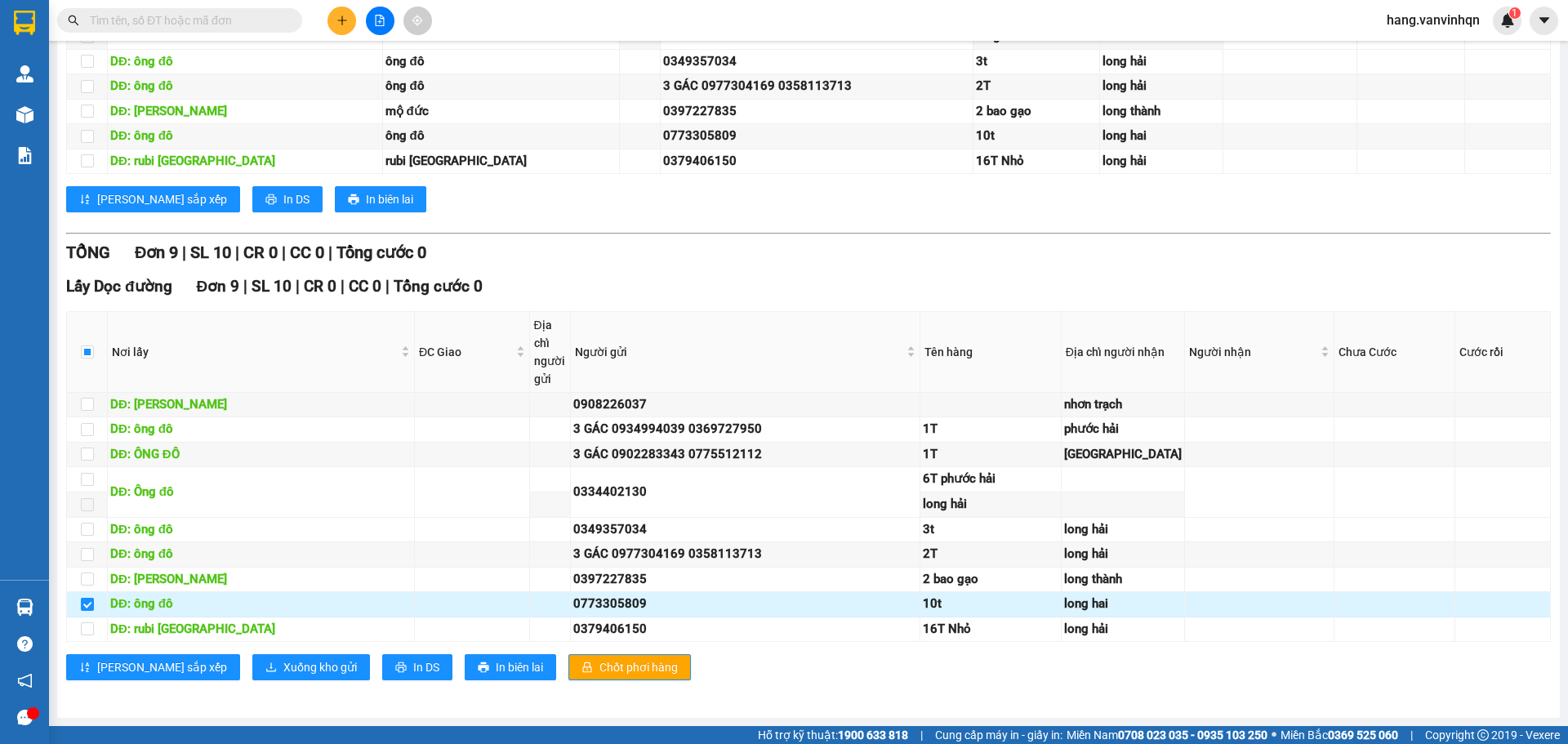
click at [85, 598] on input "checkbox" at bounding box center [86, 604] width 13 height 13
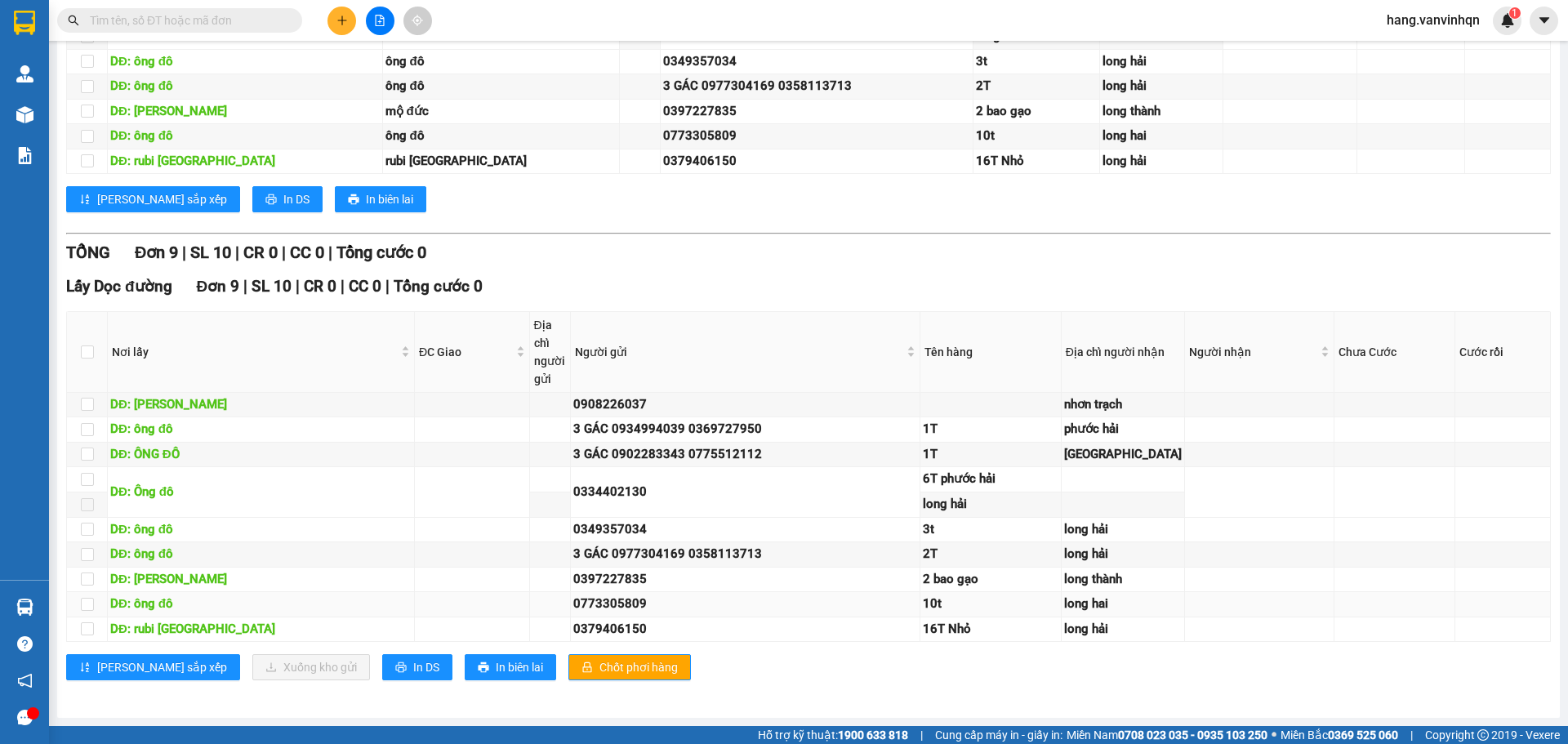
click at [1013, 595] on td "10t" at bounding box center [991, 605] width 141 height 26
drag, startPoint x: 1012, startPoint y: 592, endPoint x: 827, endPoint y: 608, distance: 185.7
click at [1000, 597] on td "10t" at bounding box center [991, 605] width 141 height 26
drag, startPoint x: 93, startPoint y: 616, endPoint x: 90, endPoint y: 580, distance: 36.1
click at [90, 580] on tbody "DĐ: phan rang 0908226037 nhơn trạch DĐ: ông đô 3 GÁC 0934994039 0369727950 1T […" at bounding box center [809, 518] width 1484 height 250
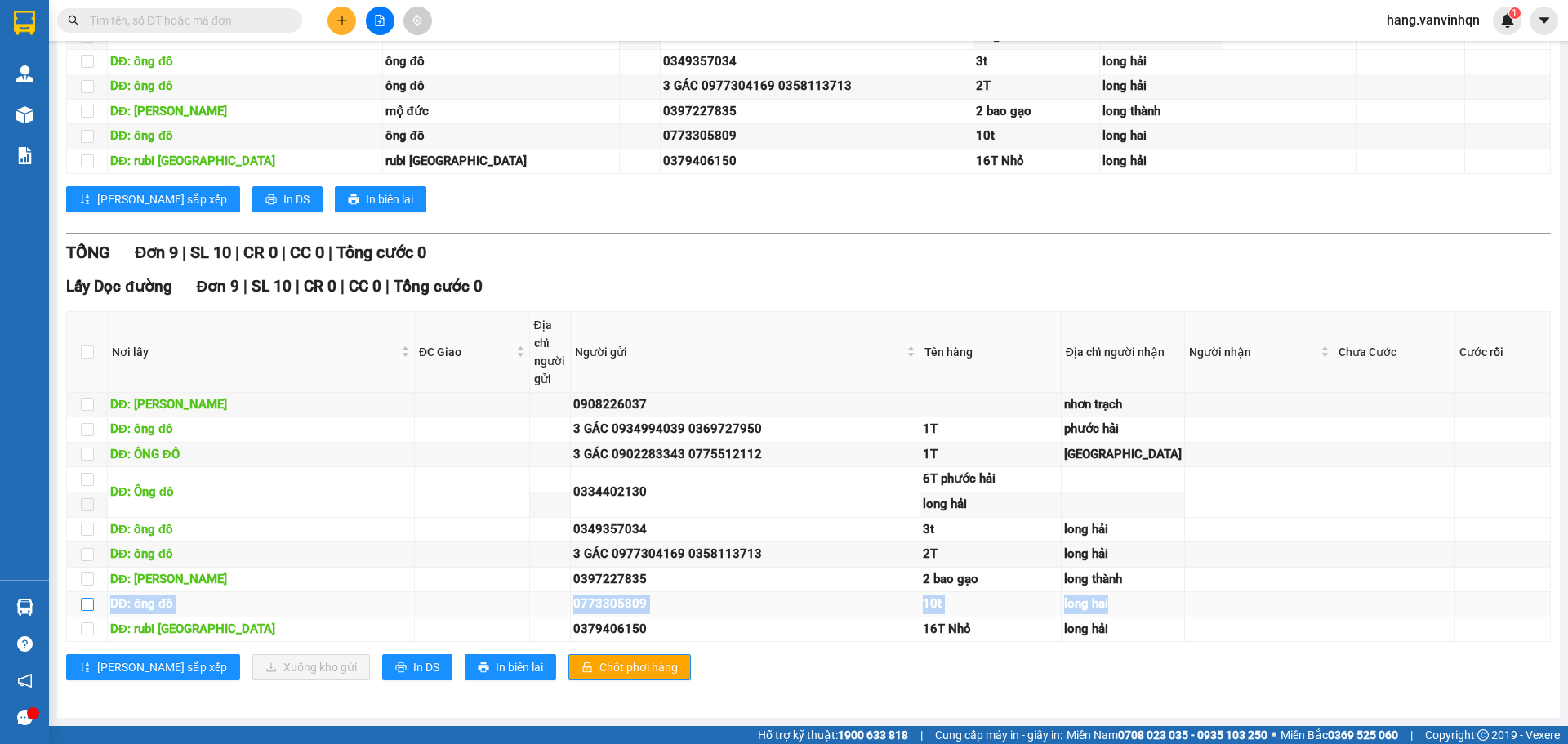
click at [89, 598] on input "checkbox" at bounding box center [86, 604] width 13 height 13
checkbox input "true"
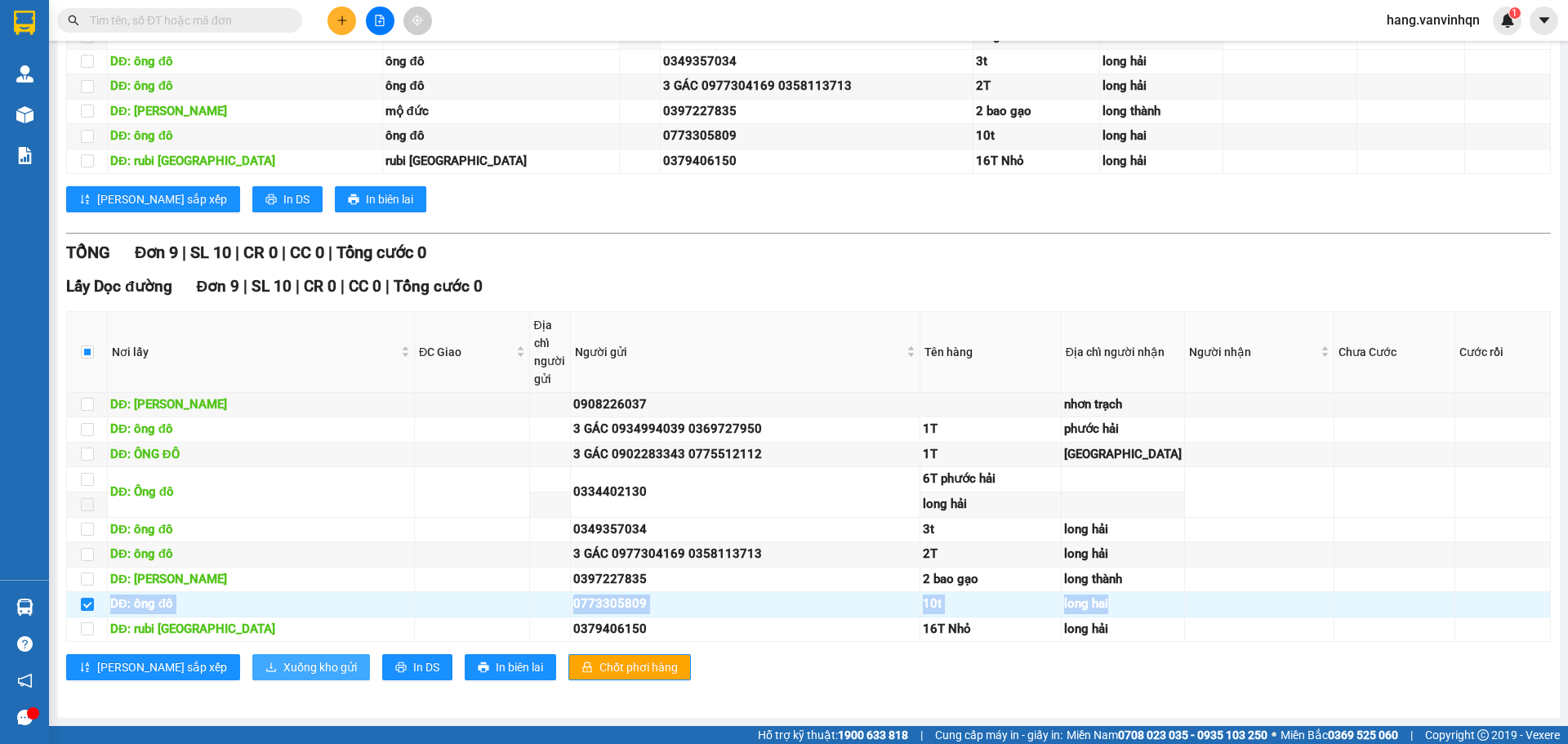
click at [284, 666] on span "Xuống kho gửi" at bounding box center [320, 668] width 73 height 18
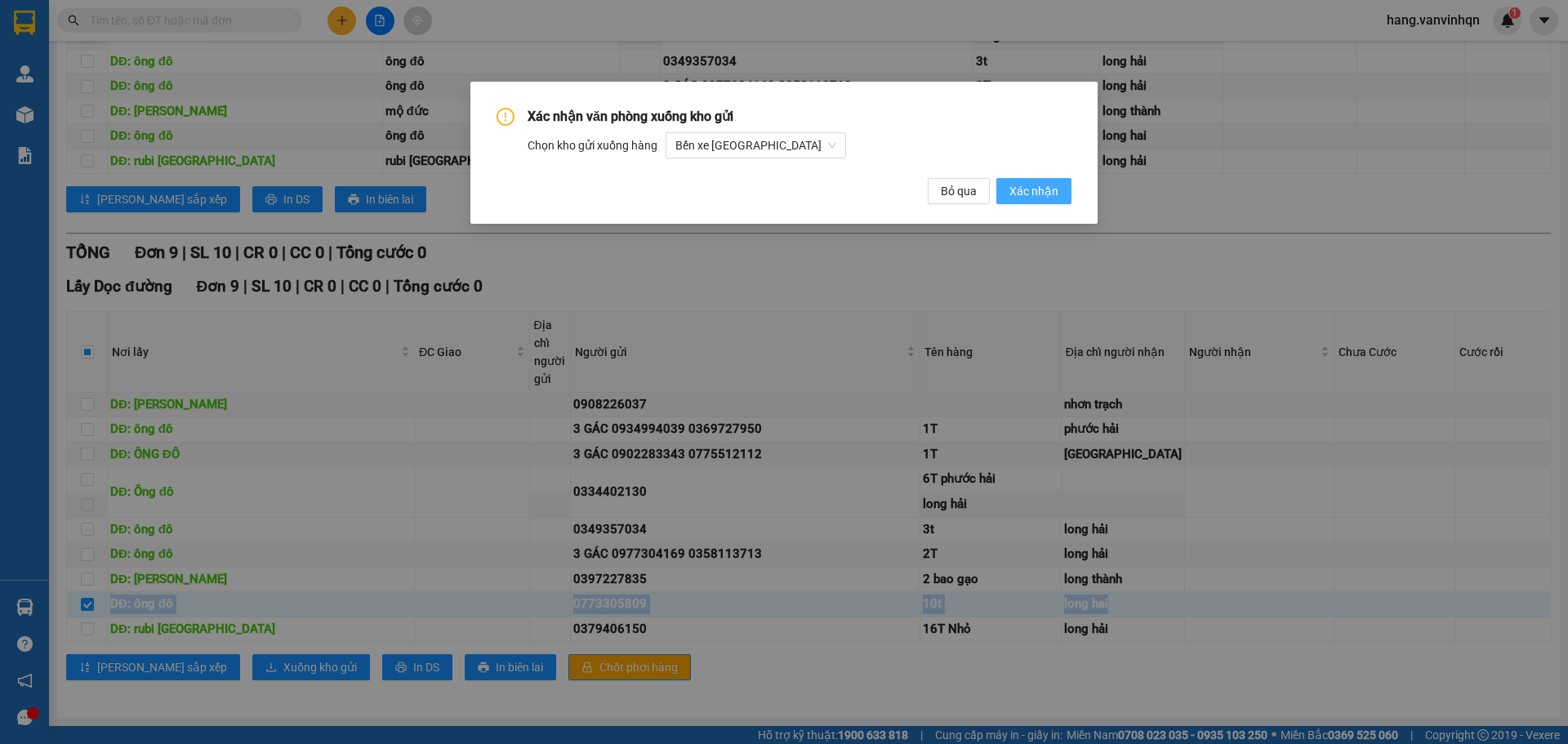
click at [1023, 183] on span "Xác nhận" at bounding box center [1032, 191] width 49 height 18
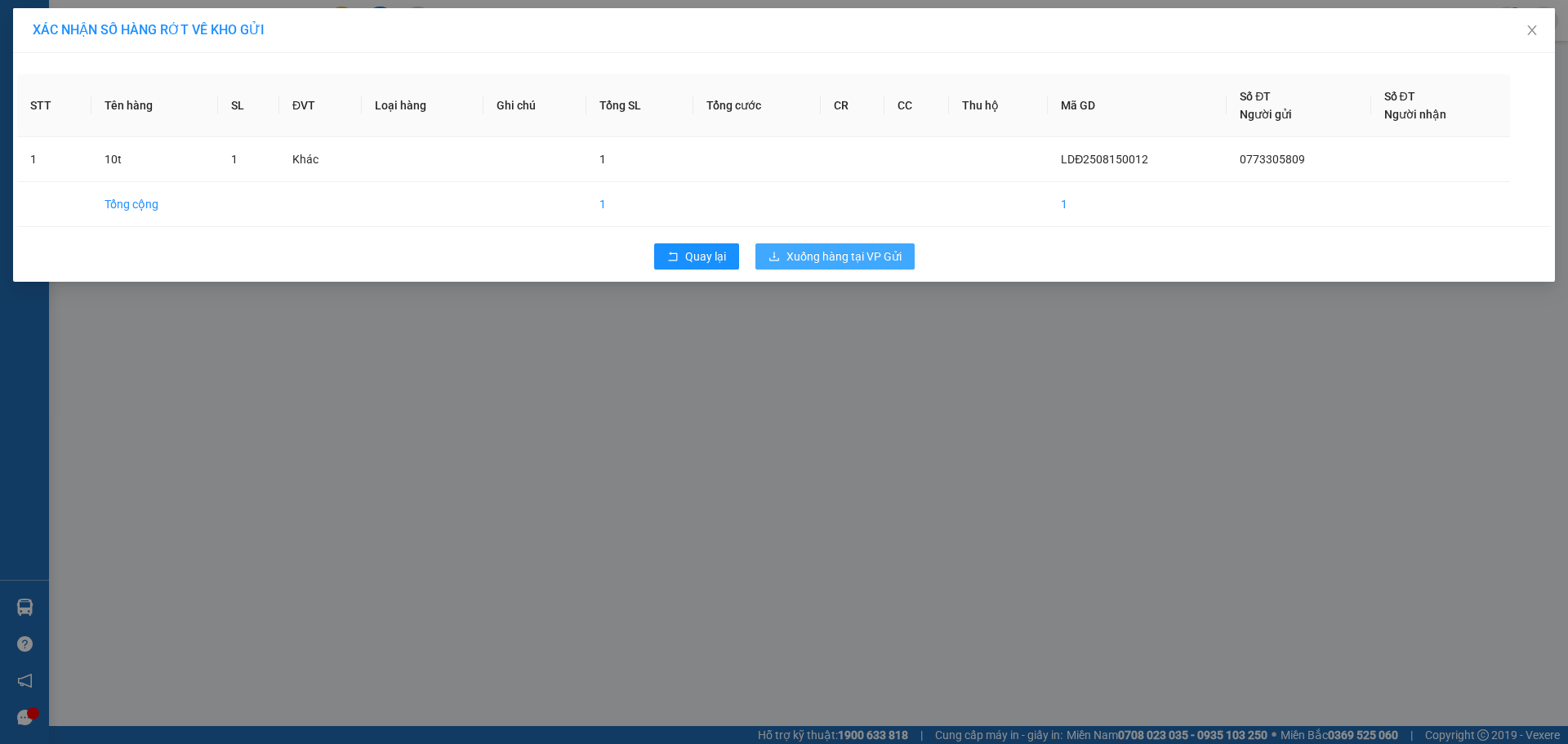
click at [843, 266] on button "Xuống hàng tại VP Gửi" at bounding box center [834, 256] width 160 height 26
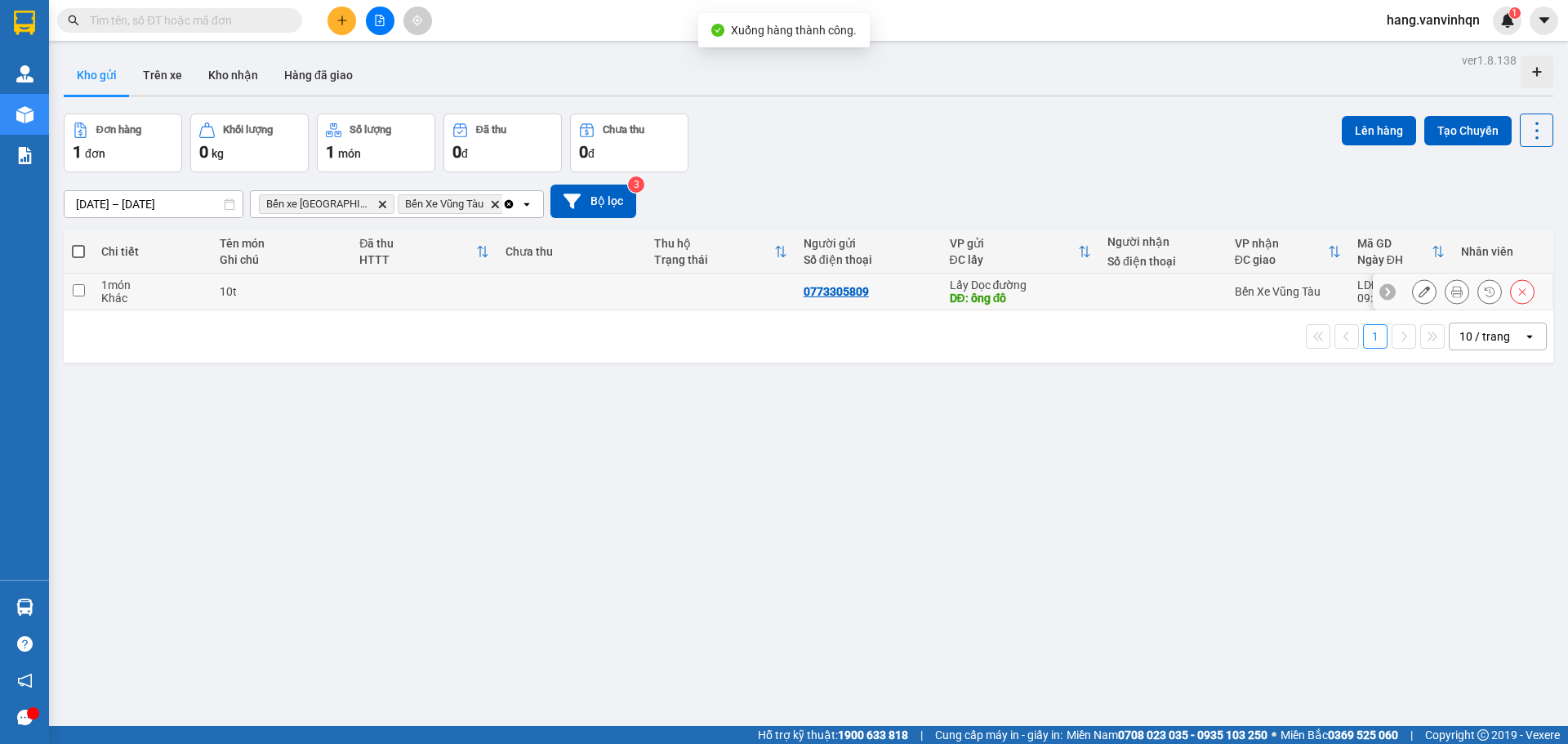
click at [307, 289] on div "10t" at bounding box center [281, 291] width 123 height 13
checkbox input "true"
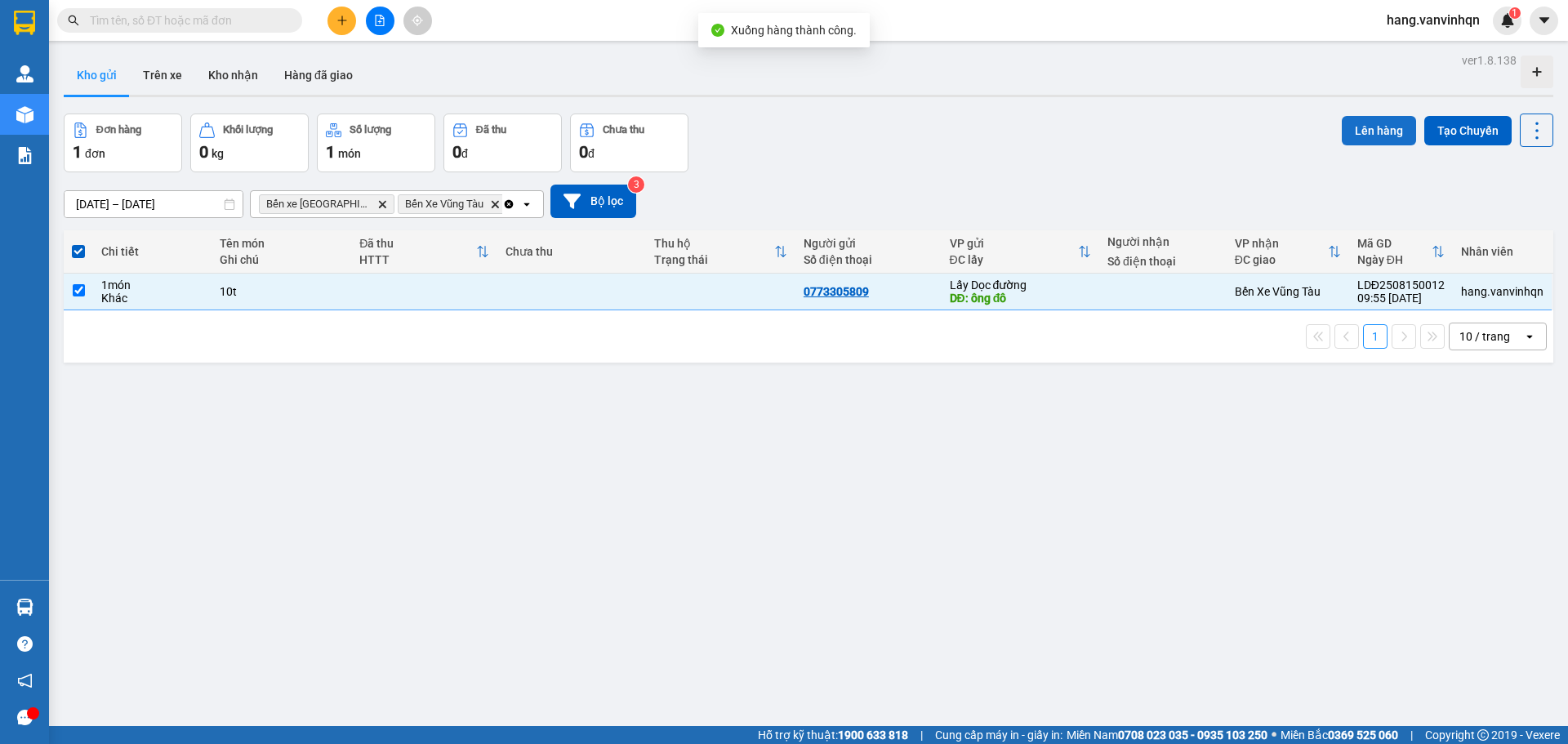
click at [1366, 138] on button "Lên hàng" at bounding box center [1379, 131] width 74 height 30
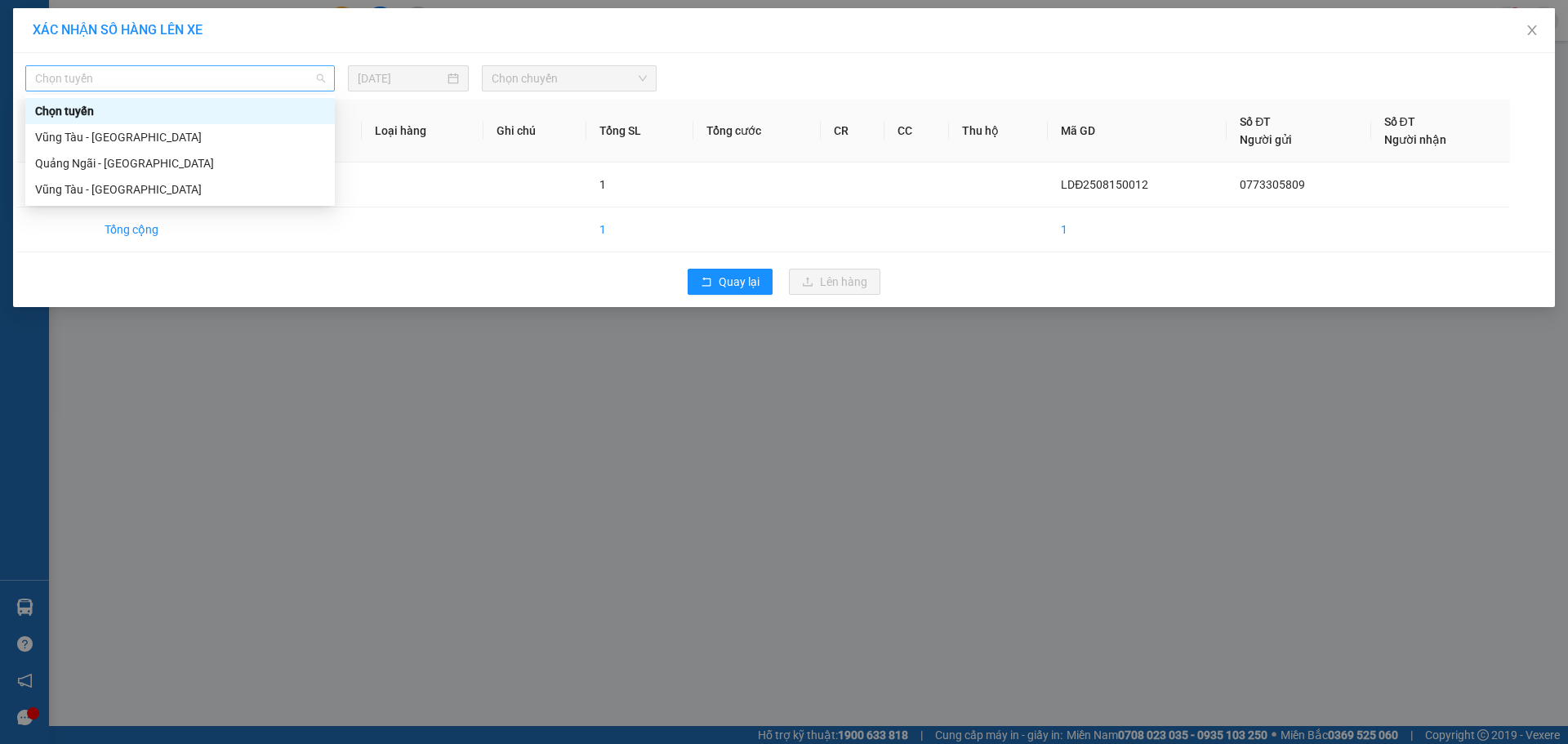
click at [144, 85] on span "Chọn tuyến" at bounding box center [180, 78] width 290 height 25
click at [121, 160] on div "Quảng Ngãi - [GEOGRAPHIC_DATA]" at bounding box center [180, 164] width 290 height 18
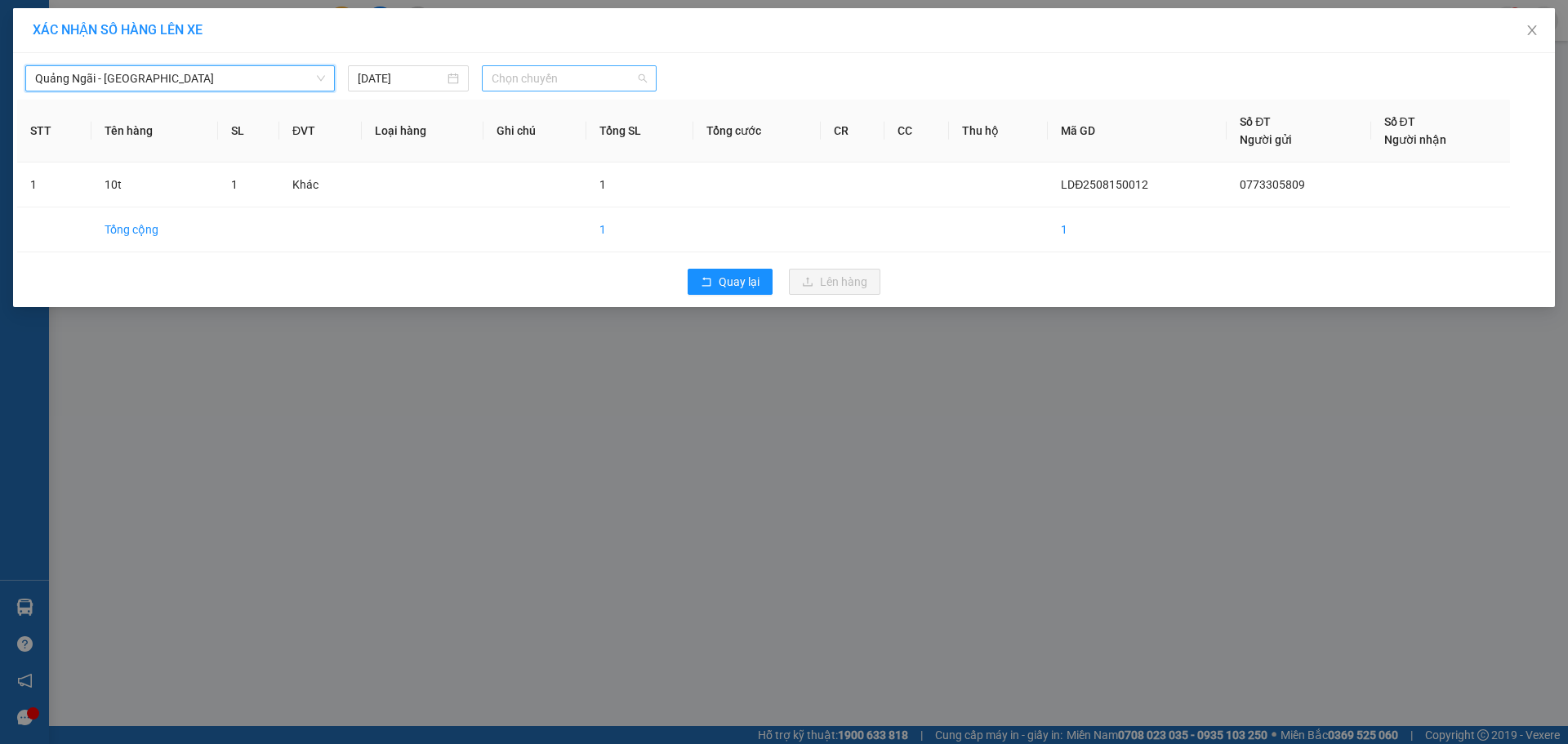
click at [584, 90] on span "Chọn chuyến" at bounding box center [569, 78] width 155 height 25
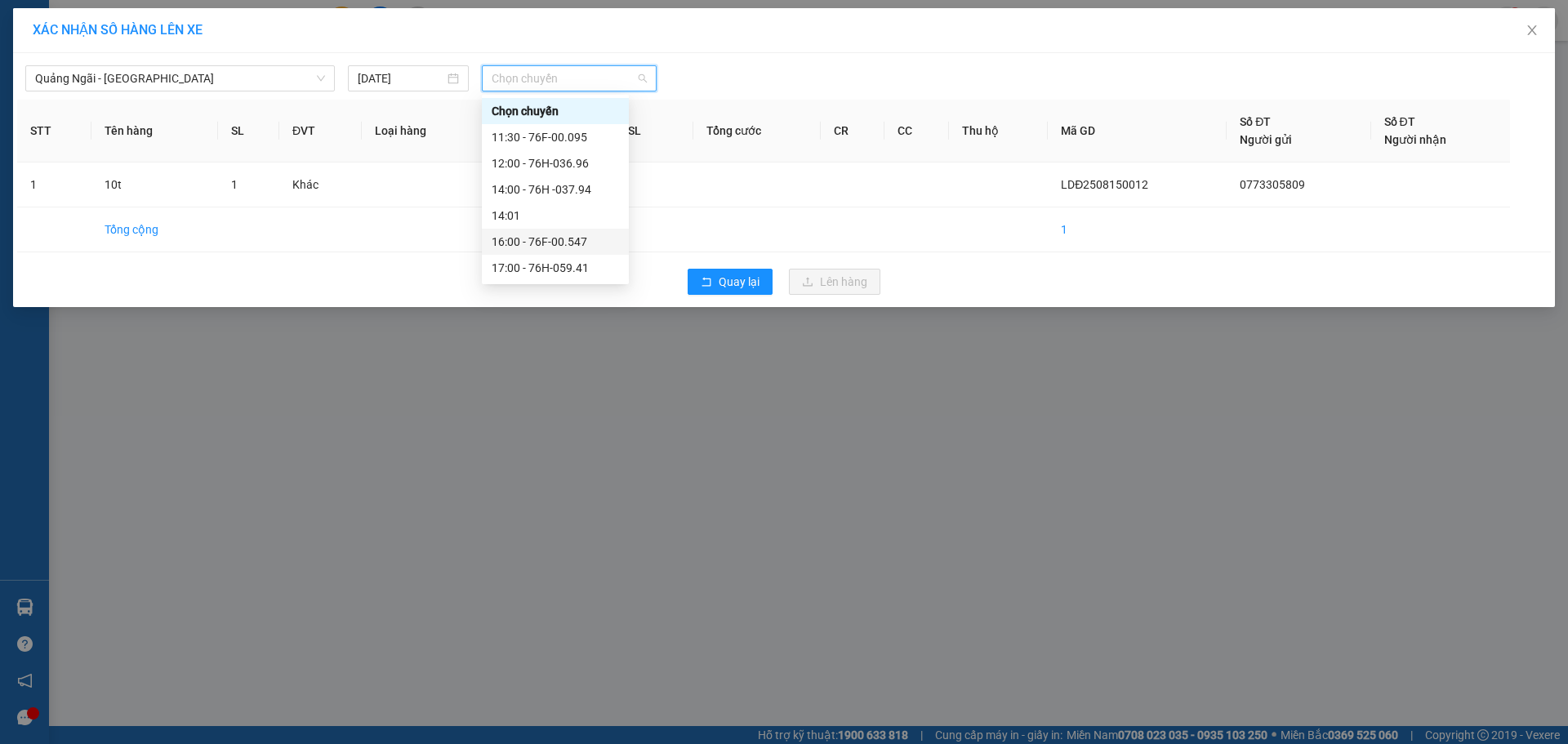
click at [579, 233] on div "16:00 - 76F-00.547" at bounding box center [555, 242] width 127 height 18
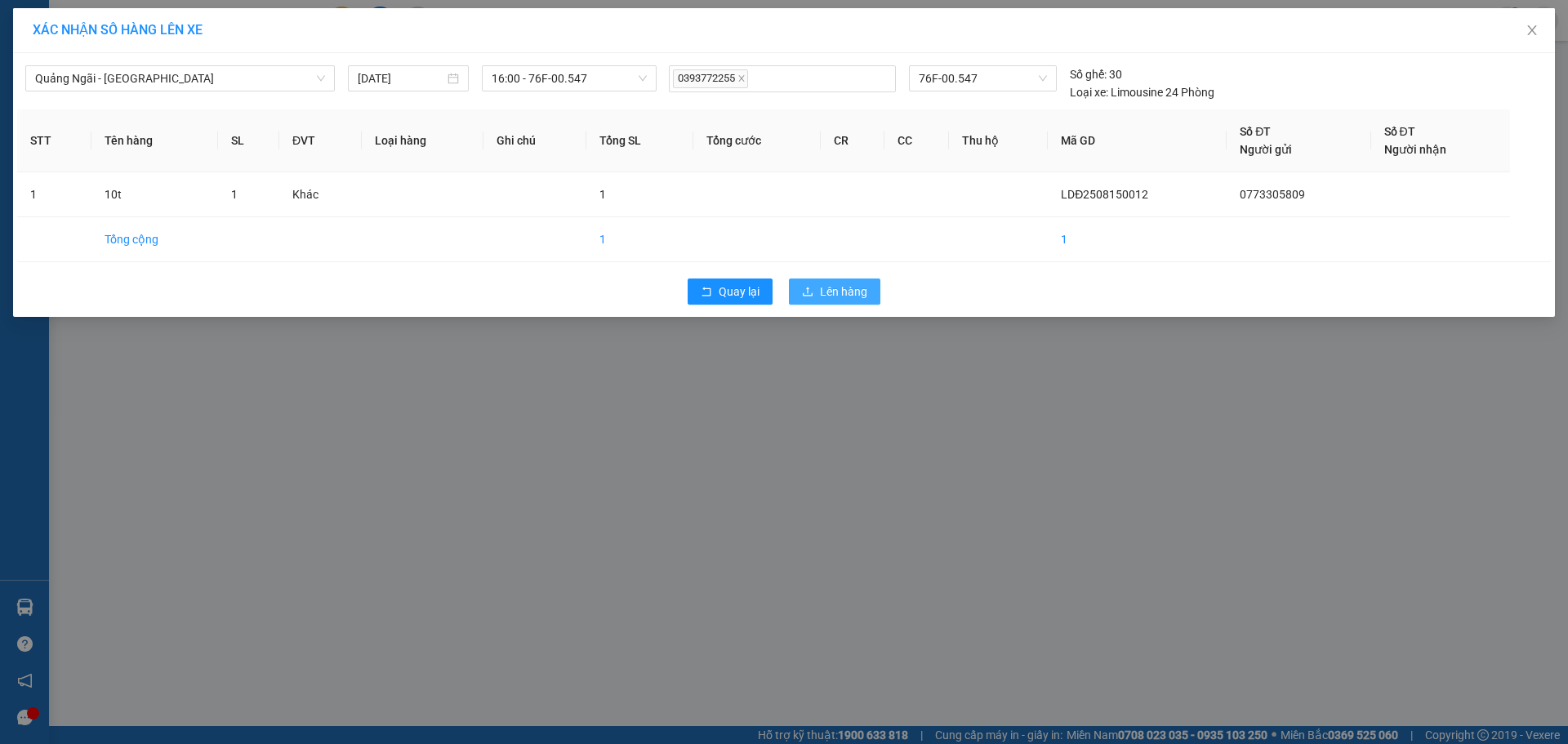
click at [858, 295] on span "Lên hàng" at bounding box center [844, 292] width 48 height 18
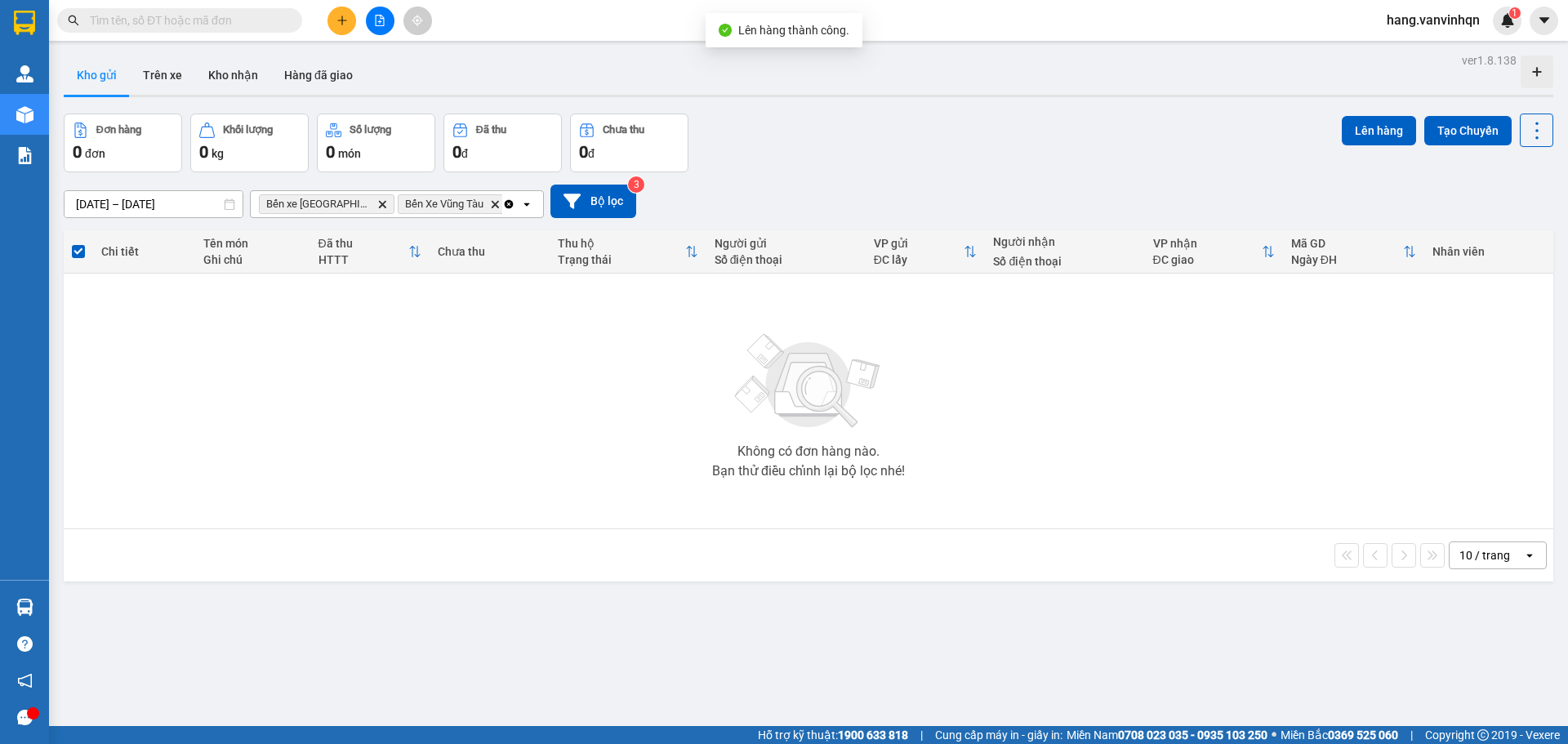
click at [375, 14] on button at bounding box center [380, 21] width 29 height 29
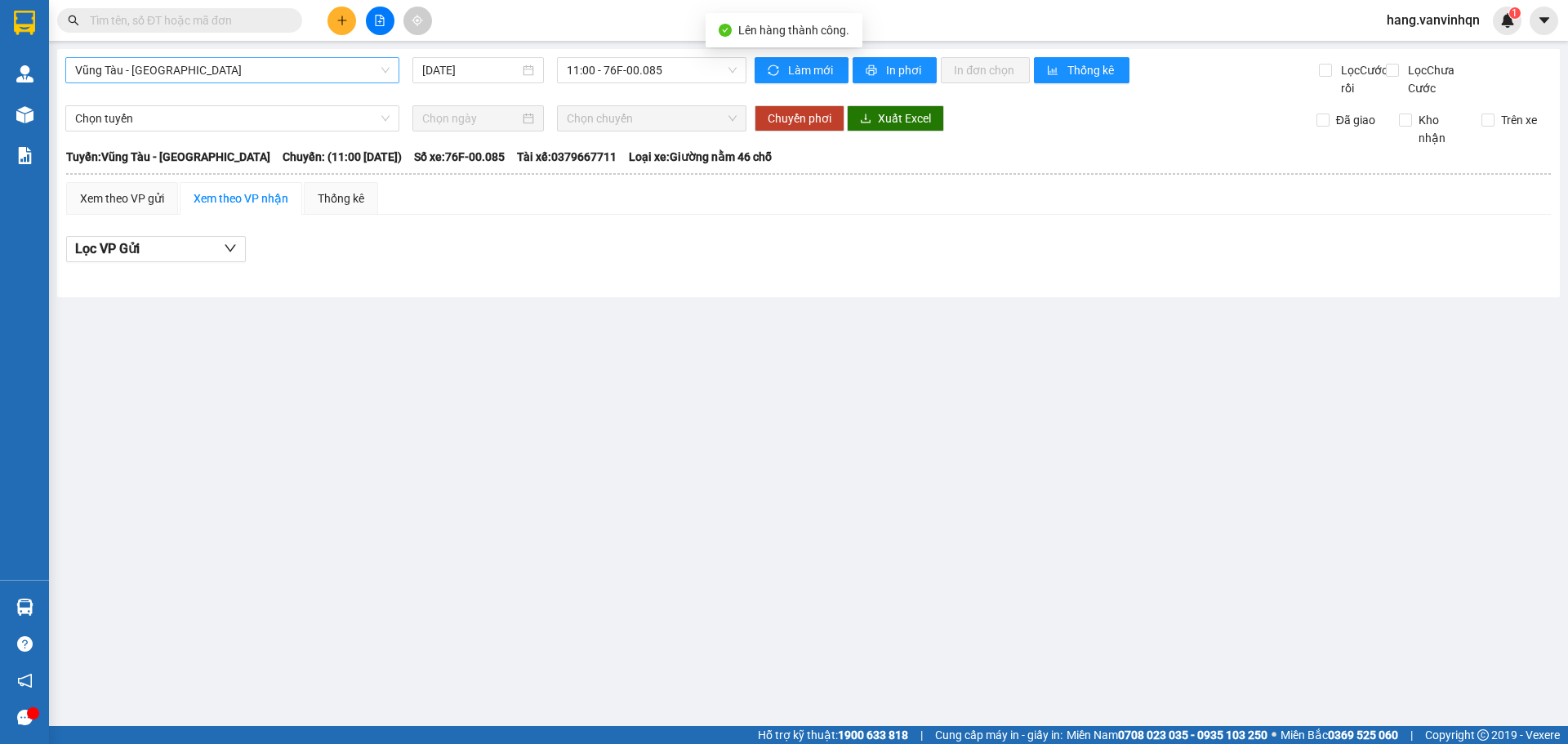
click at [201, 67] on span "Vũng Tàu - [GEOGRAPHIC_DATA]" at bounding box center [232, 69] width 314 height 25
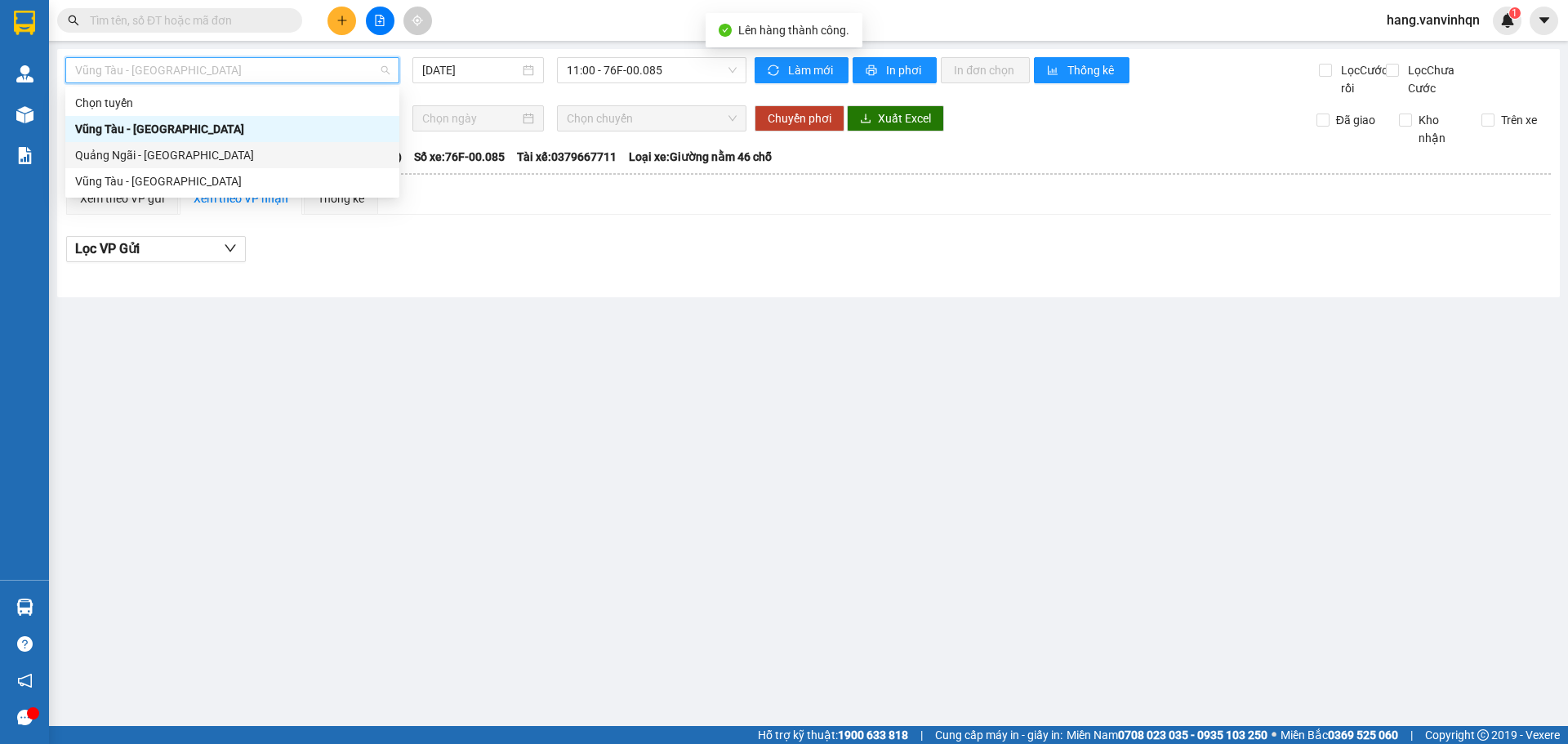
click at [195, 153] on div "Quảng Ngãi - [GEOGRAPHIC_DATA]" at bounding box center [232, 155] width 314 height 18
type input "[DATE]"
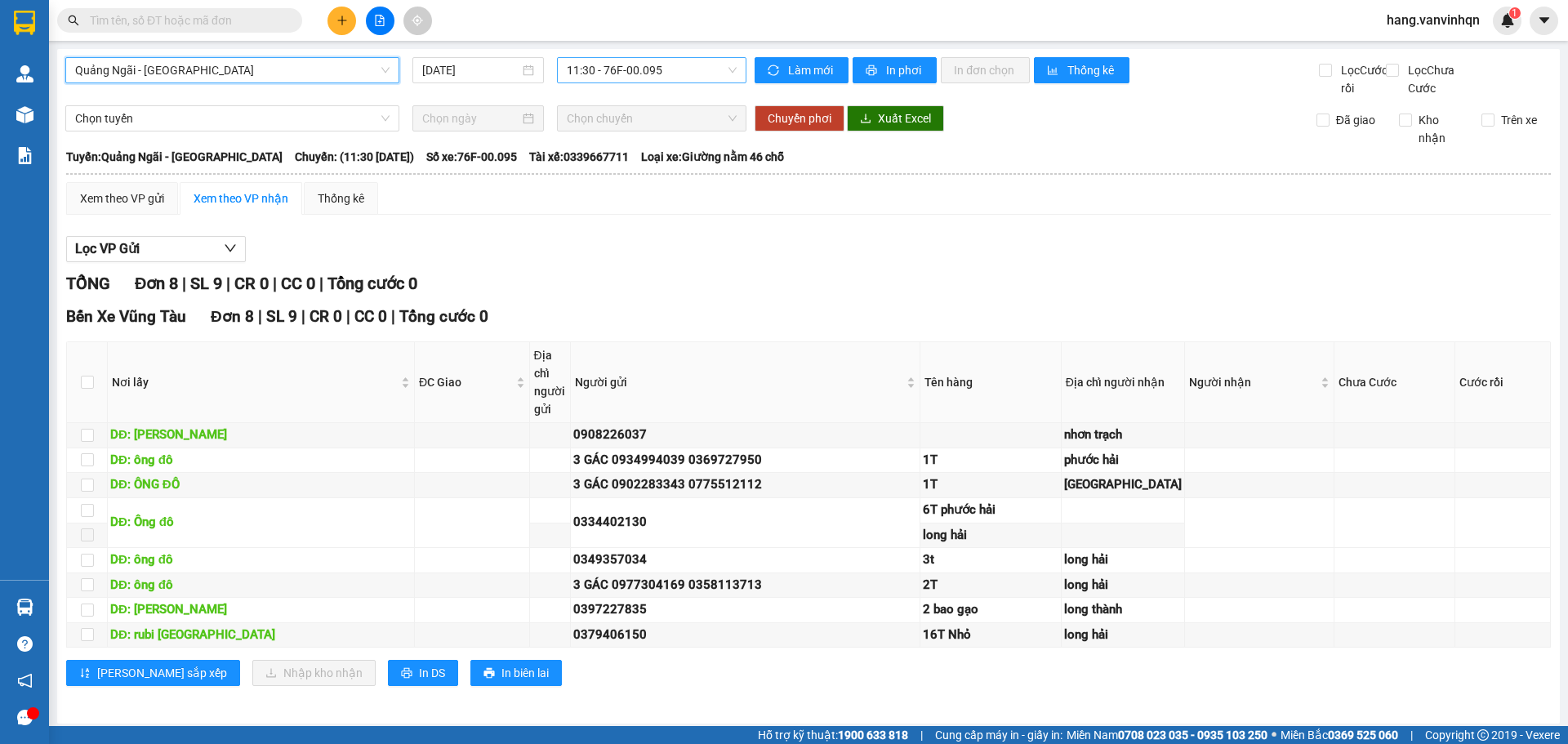
drag, startPoint x: 695, startPoint y: 74, endPoint x: 682, endPoint y: 85, distance: 17.0
click at [692, 75] on span "11:30 - 76F-00.095" at bounding box center [651, 69] width 170 height 25
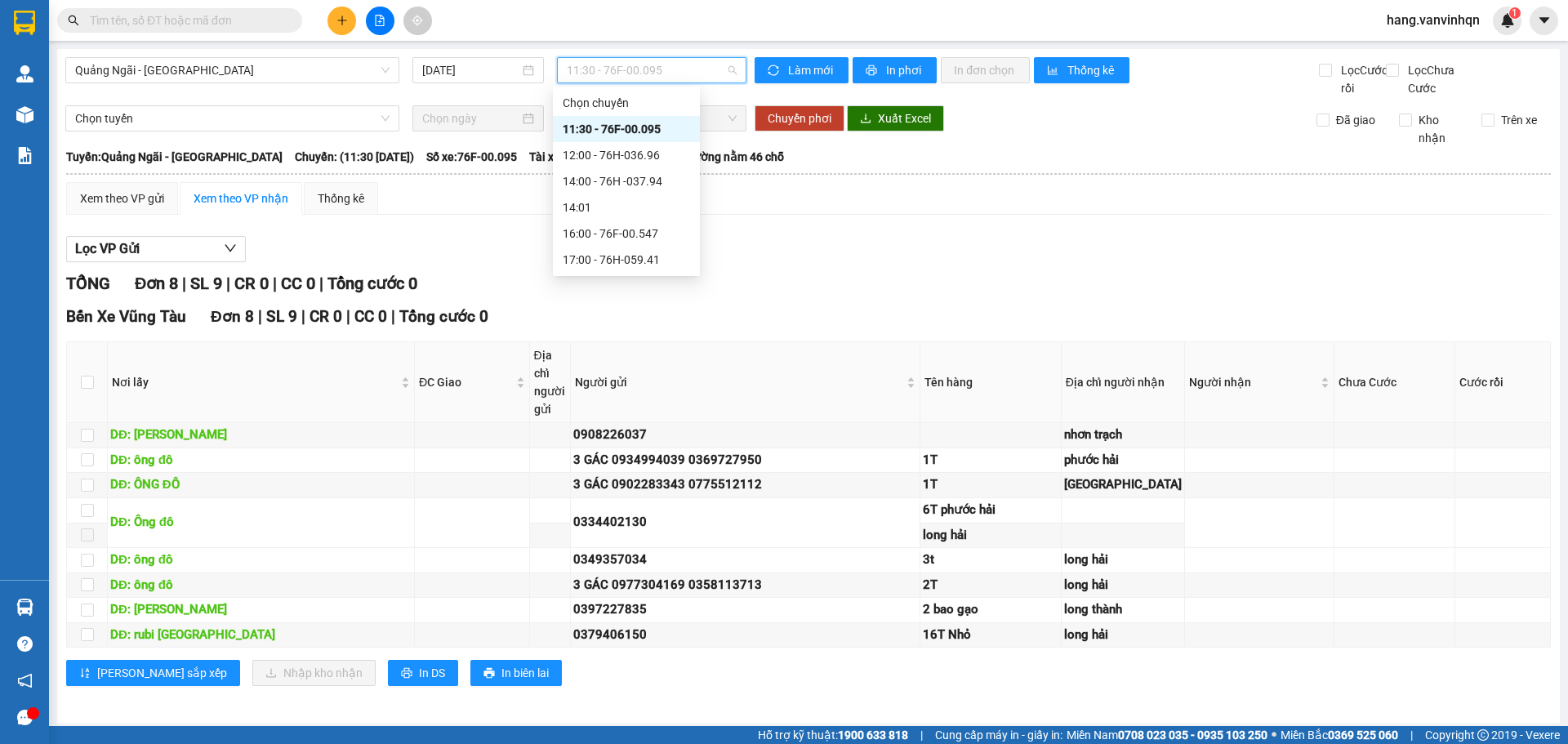
click at [647, 127] on div "11:30 - 76F-00.095" at bounding box center [626, 129] width 127 height 18
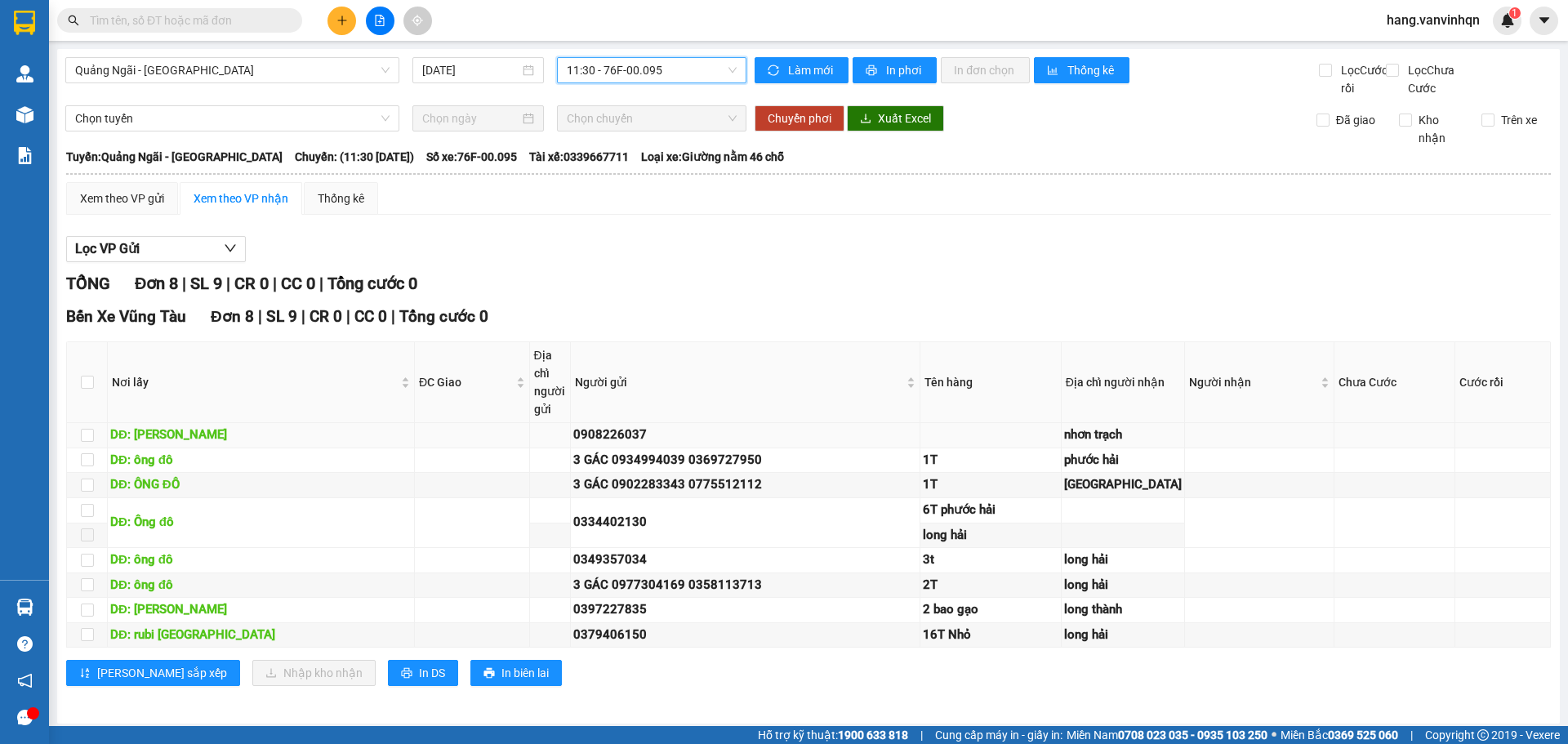
scroll to position [81, 0]
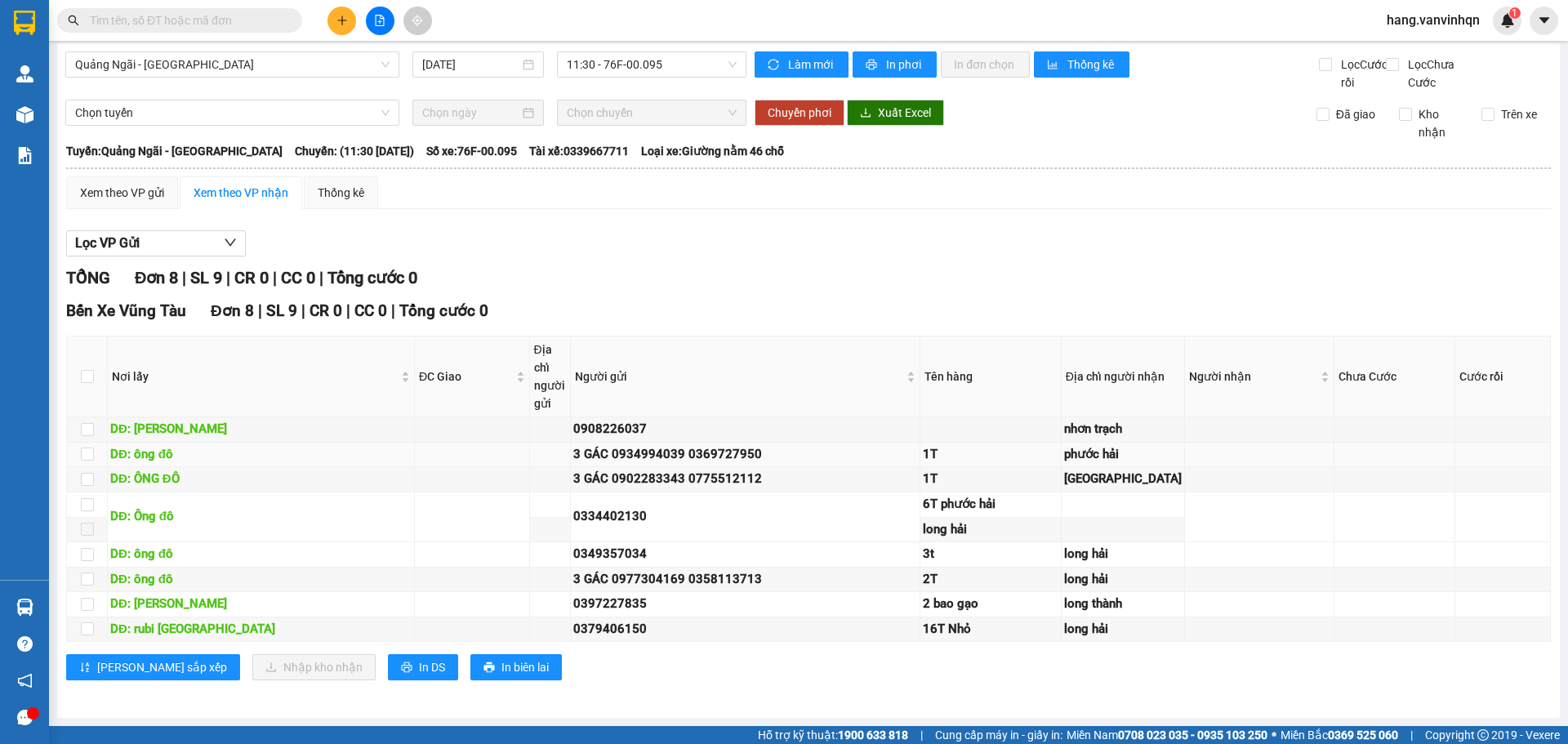
click at [1188, 442] on td at bounding box center [1259, 455] width 150 height 26
click at [1184, 446] on td at bounding box center [1259, 455] width 150 height 26
drag, startPoint x: 1231, startPoint y: 418, endPoint x: 1218, endPoint y: 440, distance: 25.6
click at [1232, 442] on td at bounding box center [1259, 455] width 150 height 26
click at [1184, 467] on td at bounding box center [1259, 480] width 150 height 26
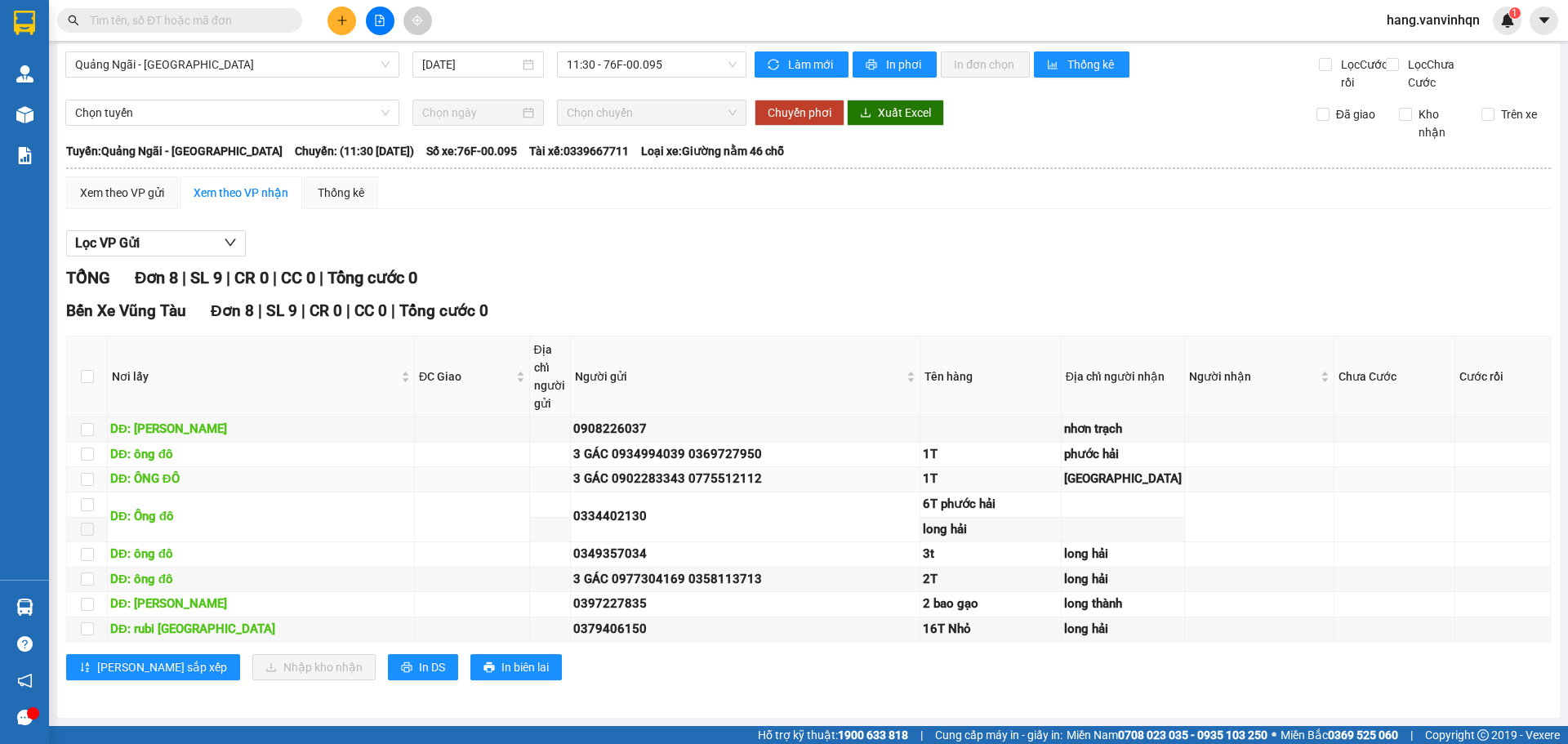
click at [1184, 467] on td at bounding box center [1259, 480] width 150 height 26
click at [1184, 442] on td at bounding box center [1259, 455] width 150 height 26
click at [1184, 474] on td at bounding box center [1259, 480] width 150 height 26
click at [1184, 485] on td at bounding box center [1259, 480] width 150 height 26
click at [1184, 477] on td at bounding box center [1259, 480] width 150 height 26
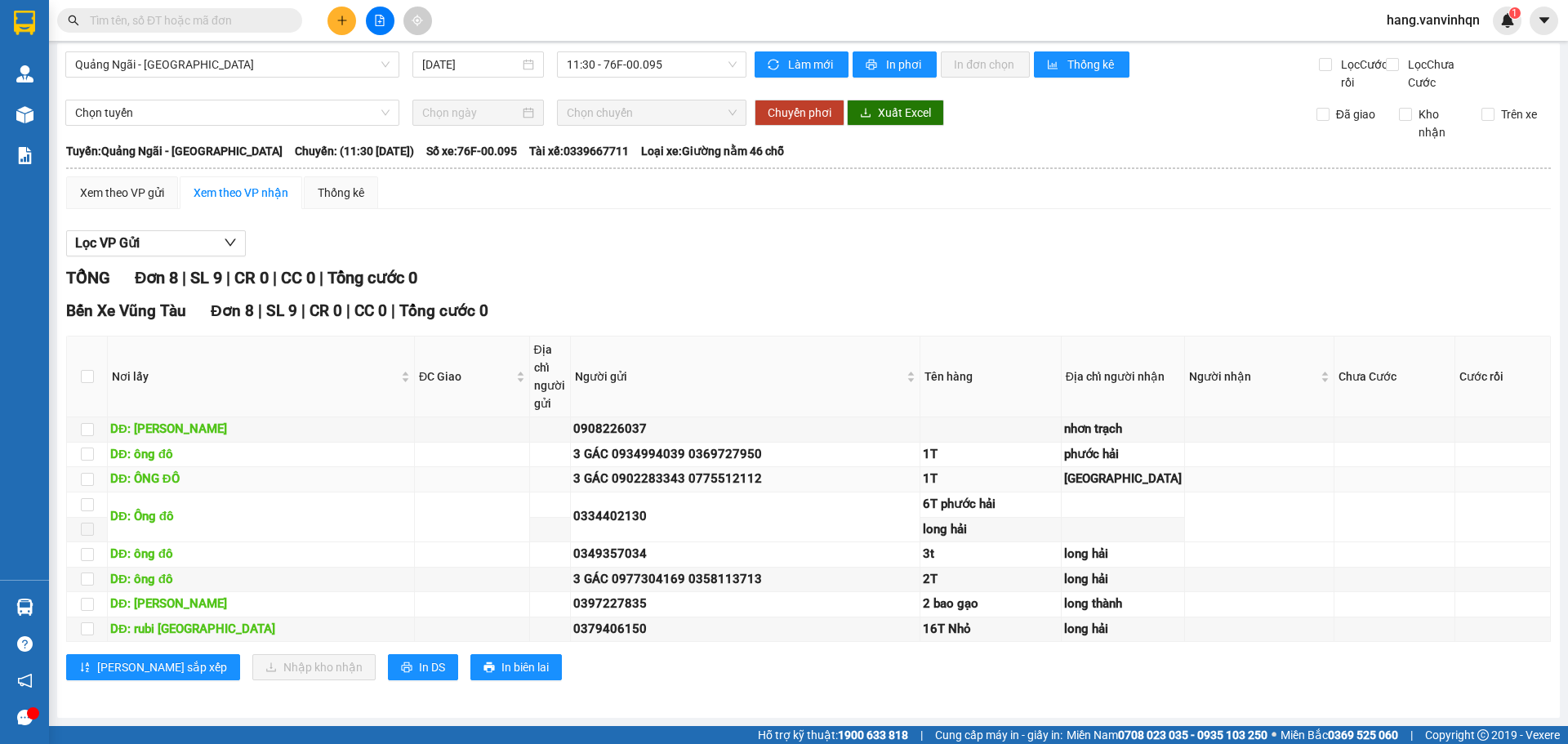
drag, startPoint x: 1172, startPoint y: 455, endPoint x: 1189, endPoint y: 451, distance: 17.5
click at [1184, 467] on td at bounding box center [1259, 480] width 150 height 26
drag, startPoint x: 1226, startPoint y: 404, endPoint x: 1200, endPoint y: 437, distance: 42.0
click at [1225, 442] on td at bounding box center [1259, 455] width 150 height 26
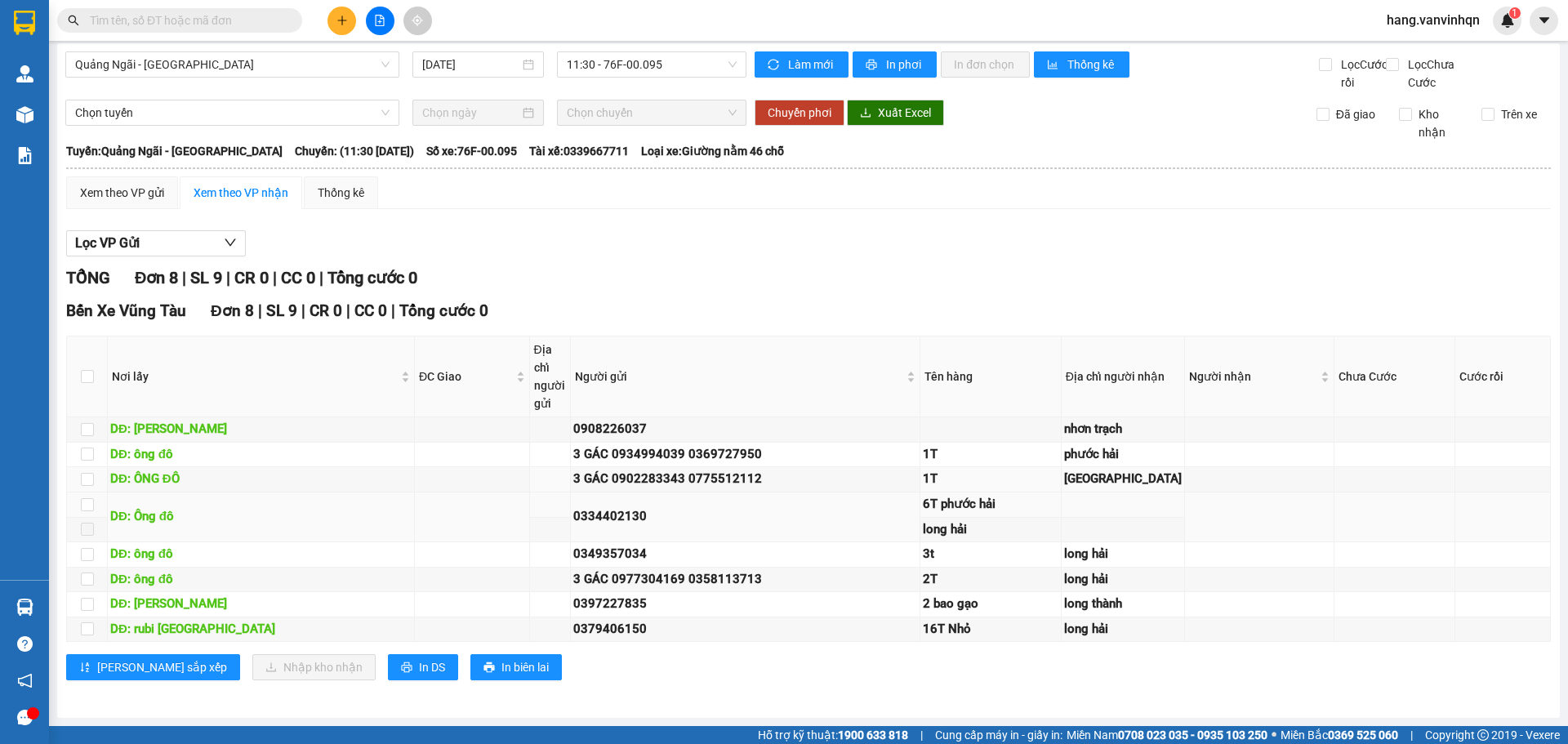
drag, startPoint x: 1199, startPoint y: 437, endPoint x: 940, endPoint y: 464, distance: 260.4
click at [1184, 467] on td at bounding box center [1259, 480] width 150 height 26
drag, startPoint x: 882, startPoint y: 449, endPoint x: 1027, endPoint y: 438, distance: 145.4
click at [882, 469] on div "3 GÁC 0902283343 0775512112" at bounding box center [745, 479] width 344 height 20
click at [1184, 467] on td at bounding box center [1259, 480] width 150 height 26
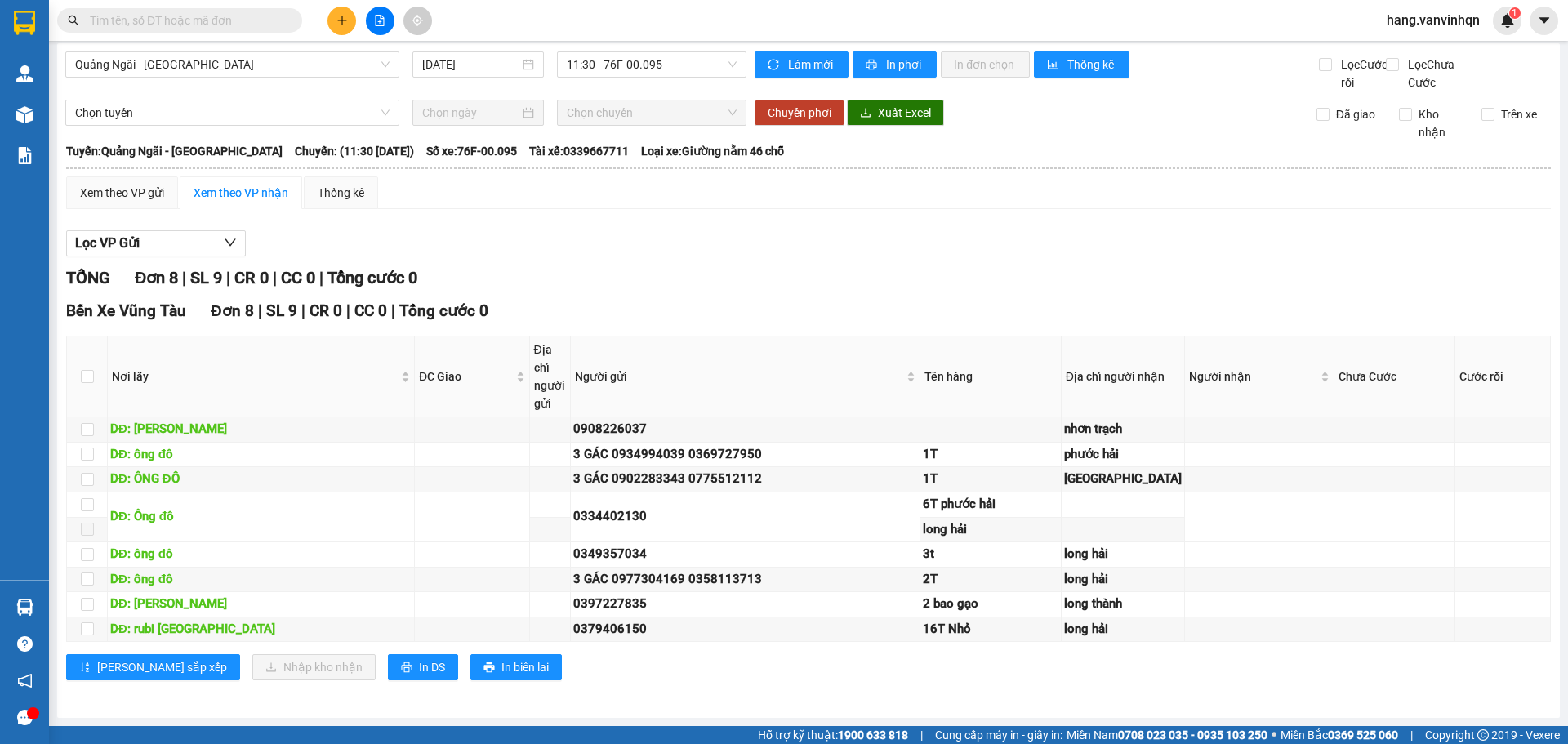
click at [108, 161] on th at bounding box center [808, 168] width 1486 height 15
click at [112, 184] on div "Xem theo VP gửi" at bounding box center [122, 192] width 84 height 18
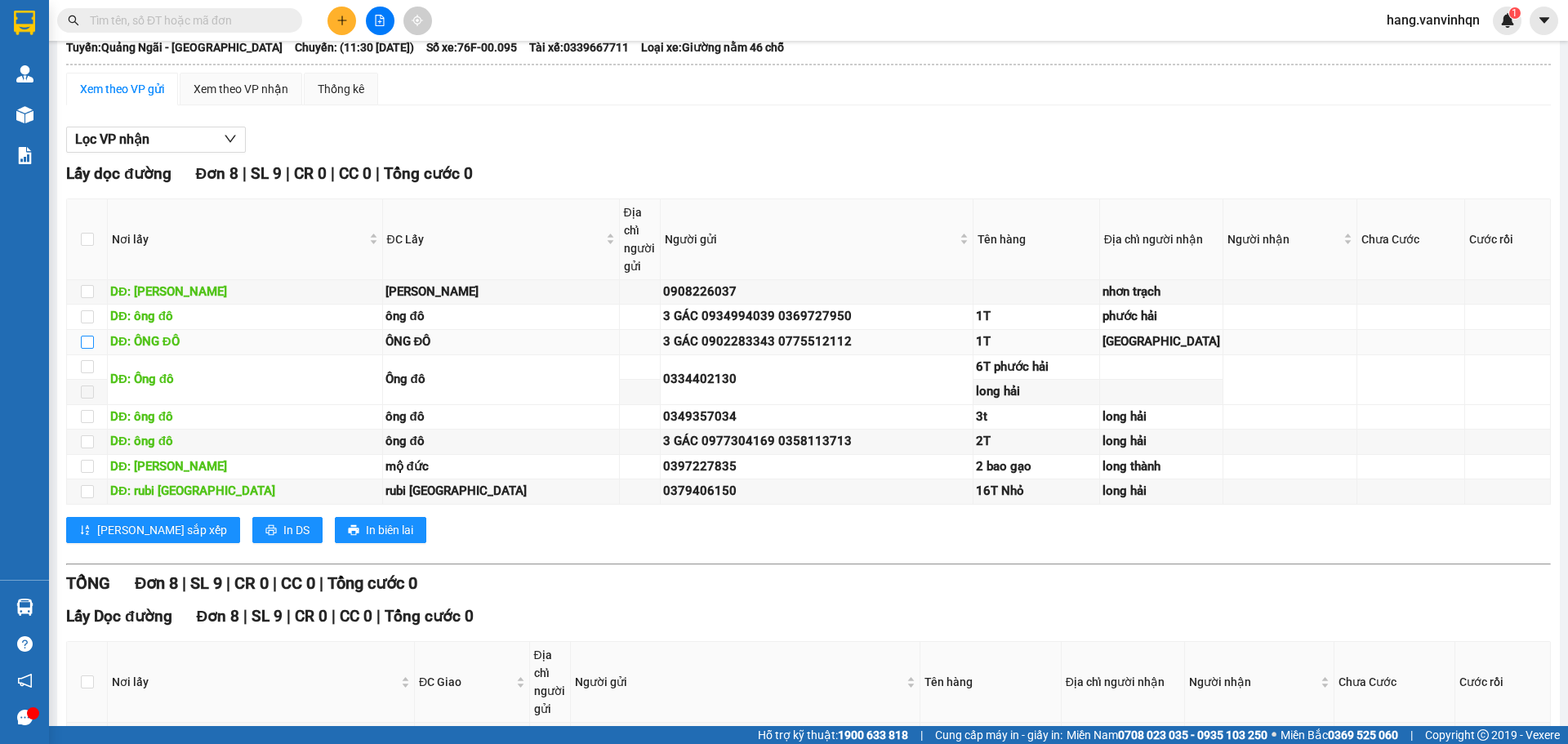
click at [90, 349] on input "checkbox" at bounding box center [86, 341] width 13 height 13
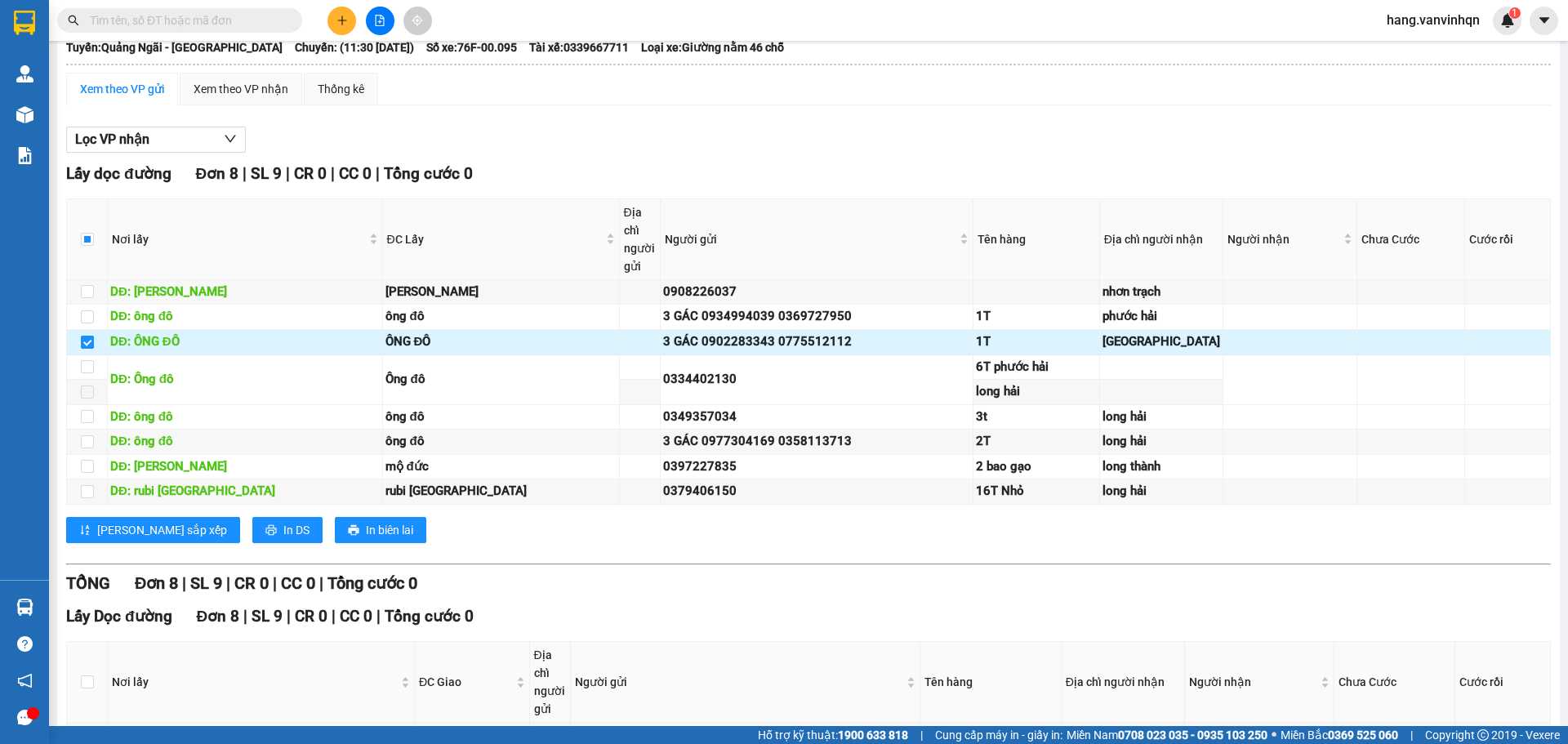
click at [89, 349] on input "checkbox" at bounding box center [86, 341] width 13 height 13
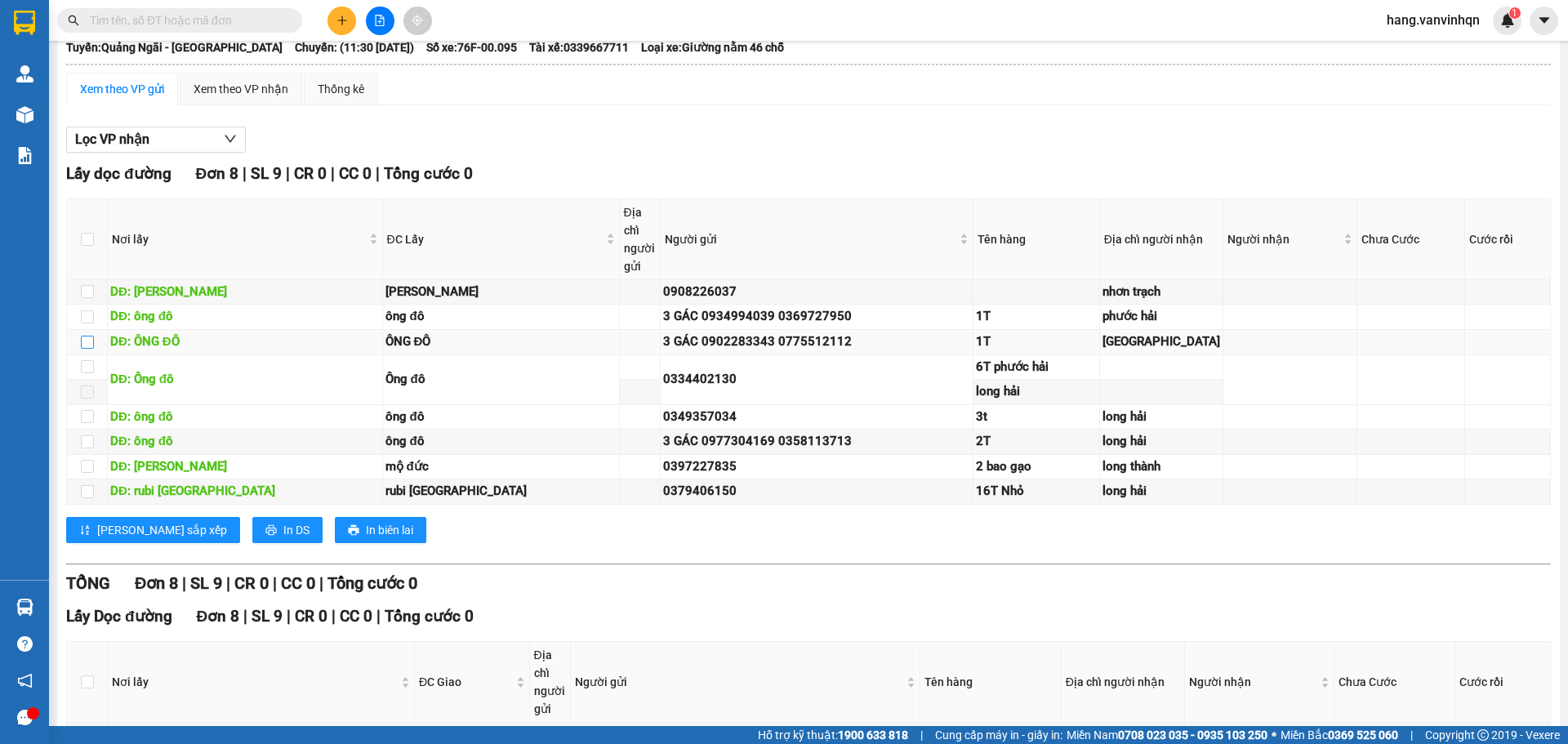
click at [89, 349] on input "checkbox" at bounding box center [86, 341] width 13 height 13
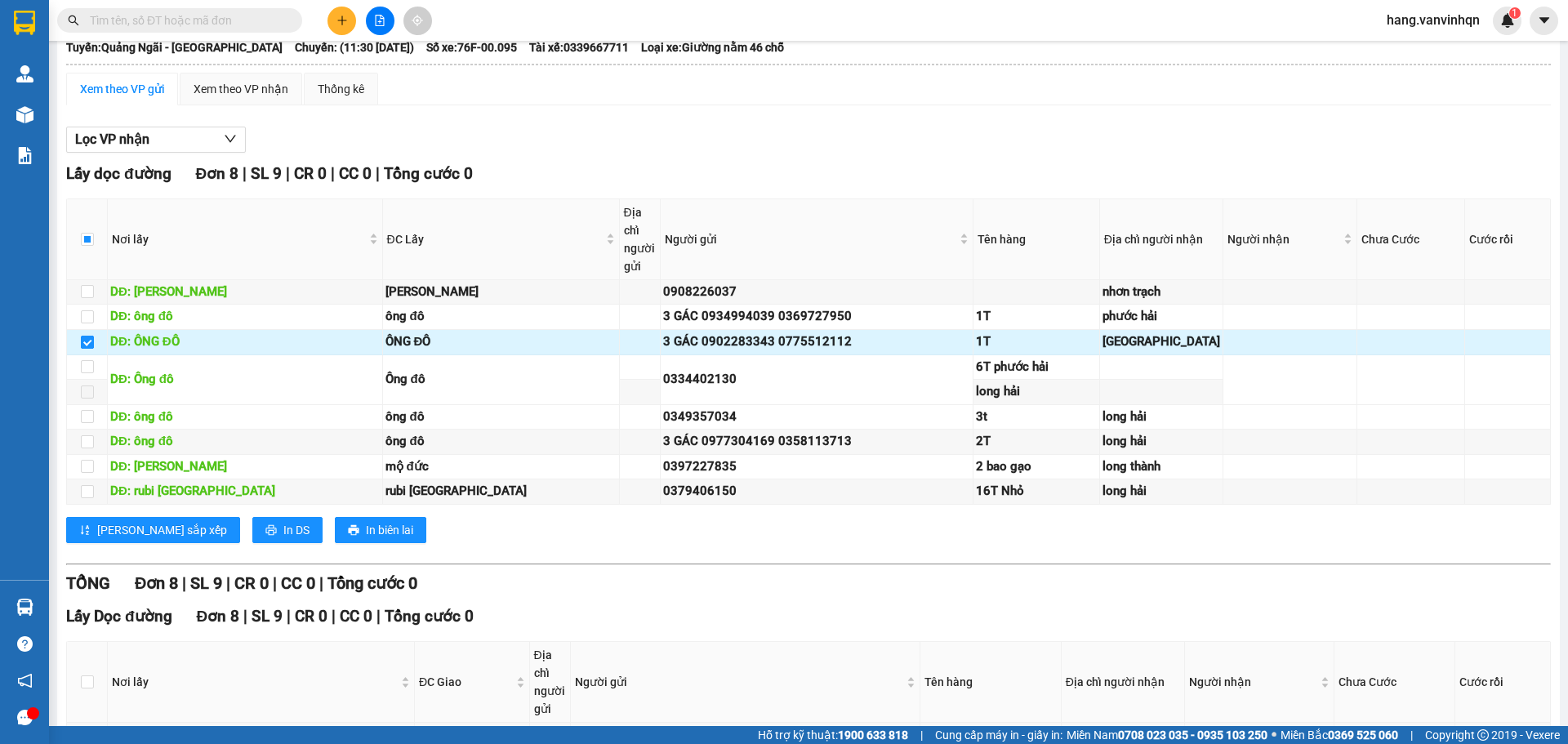
click at [89, 349] on input "checkbox" at bounding box center [86, 341] width 13 height 13
checkbox input "false"
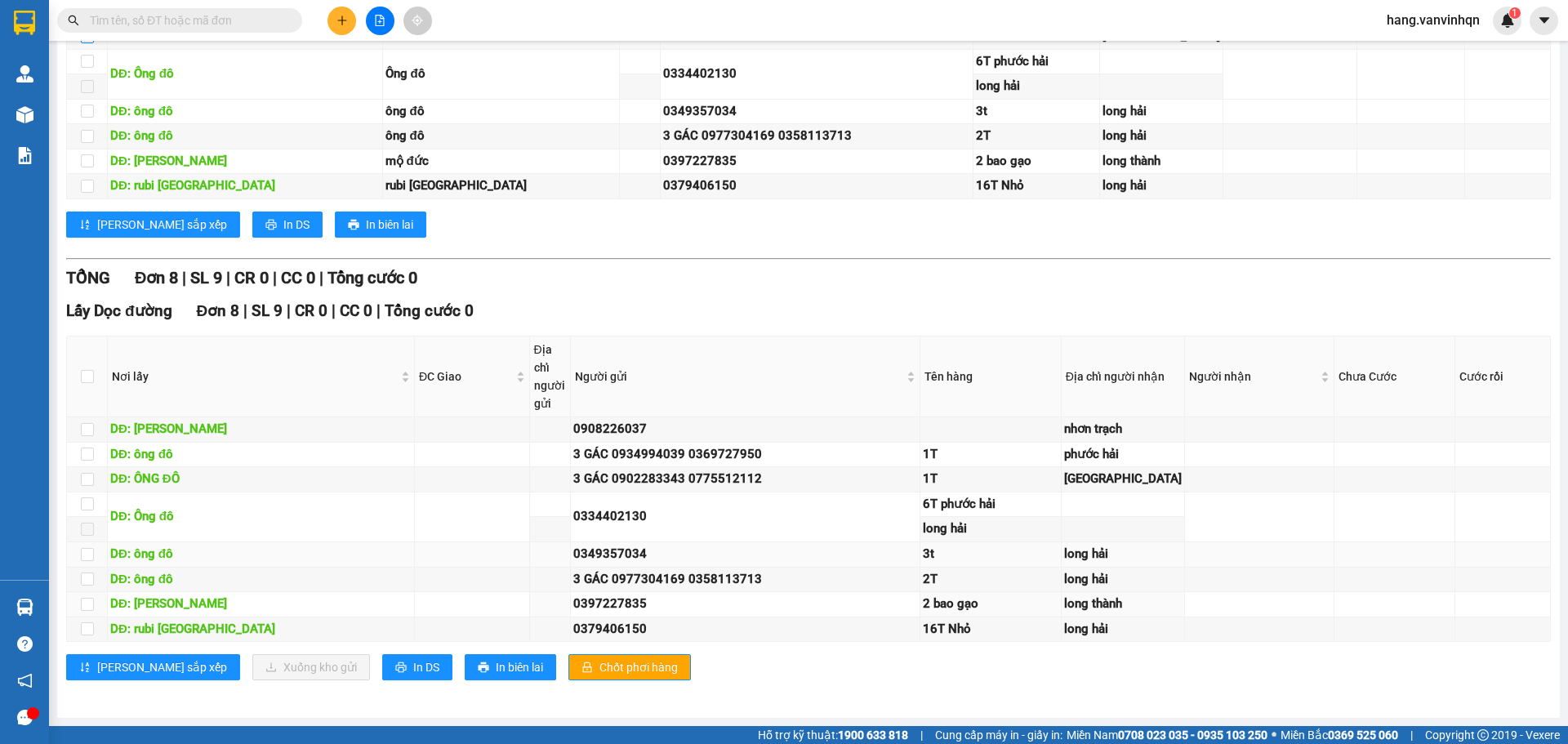
scroll to position [682, 0]
click at [925, 643] on td "16T Nhỏ" at bounding box center [991, 630] width 141 height 26
click at [88, 473] on input "checkbox" at bounding box center [86, 479] width 13 height 13
checkbox input "true"
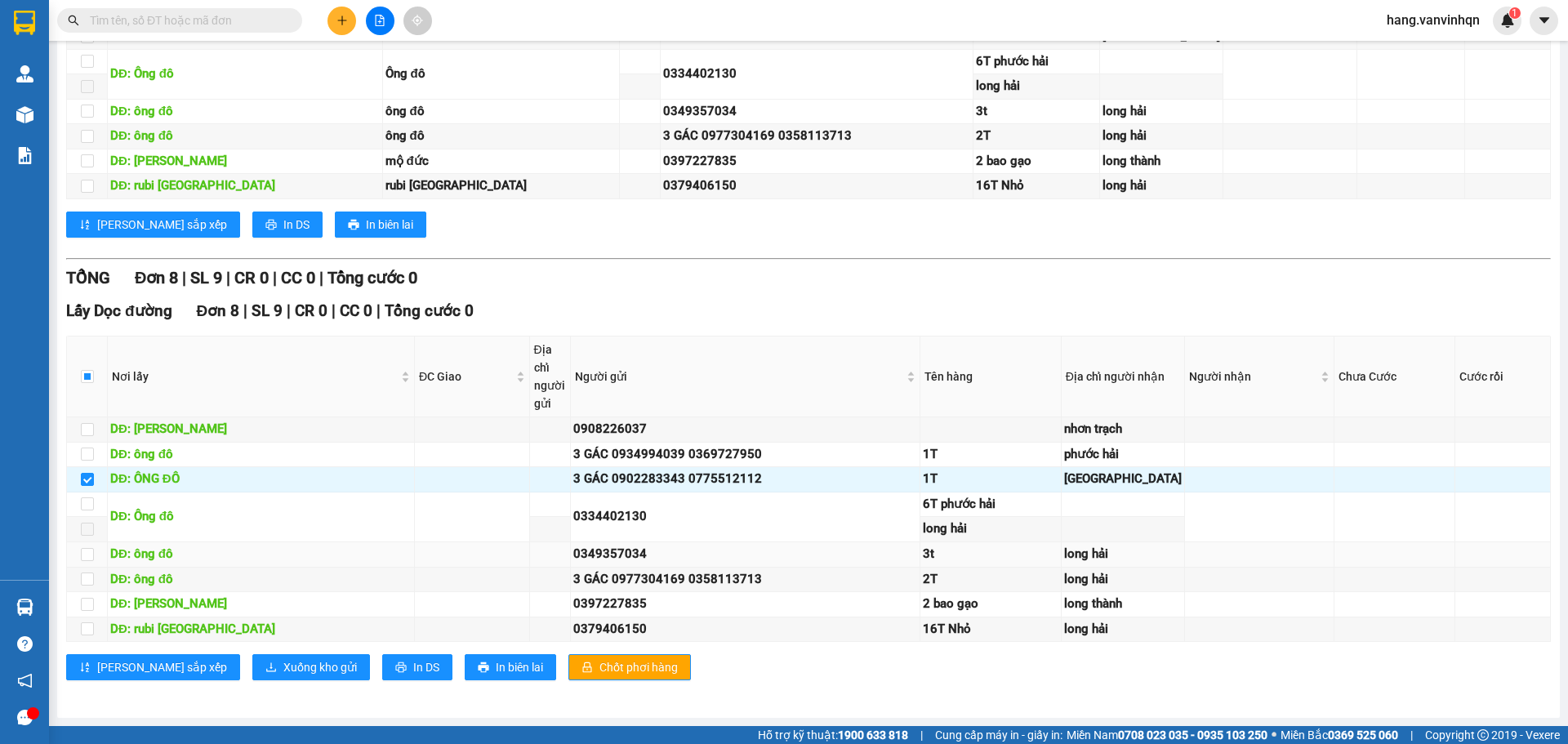
click at [78, 543] on td at bounding box center [87, 556] width 41 height 26
click at [93, 546] on label at bounding box center [86, 555] width 13 height 18
click at [93, 548] on input "checkbox" at bounding box center [86, 554] width 13 height 13
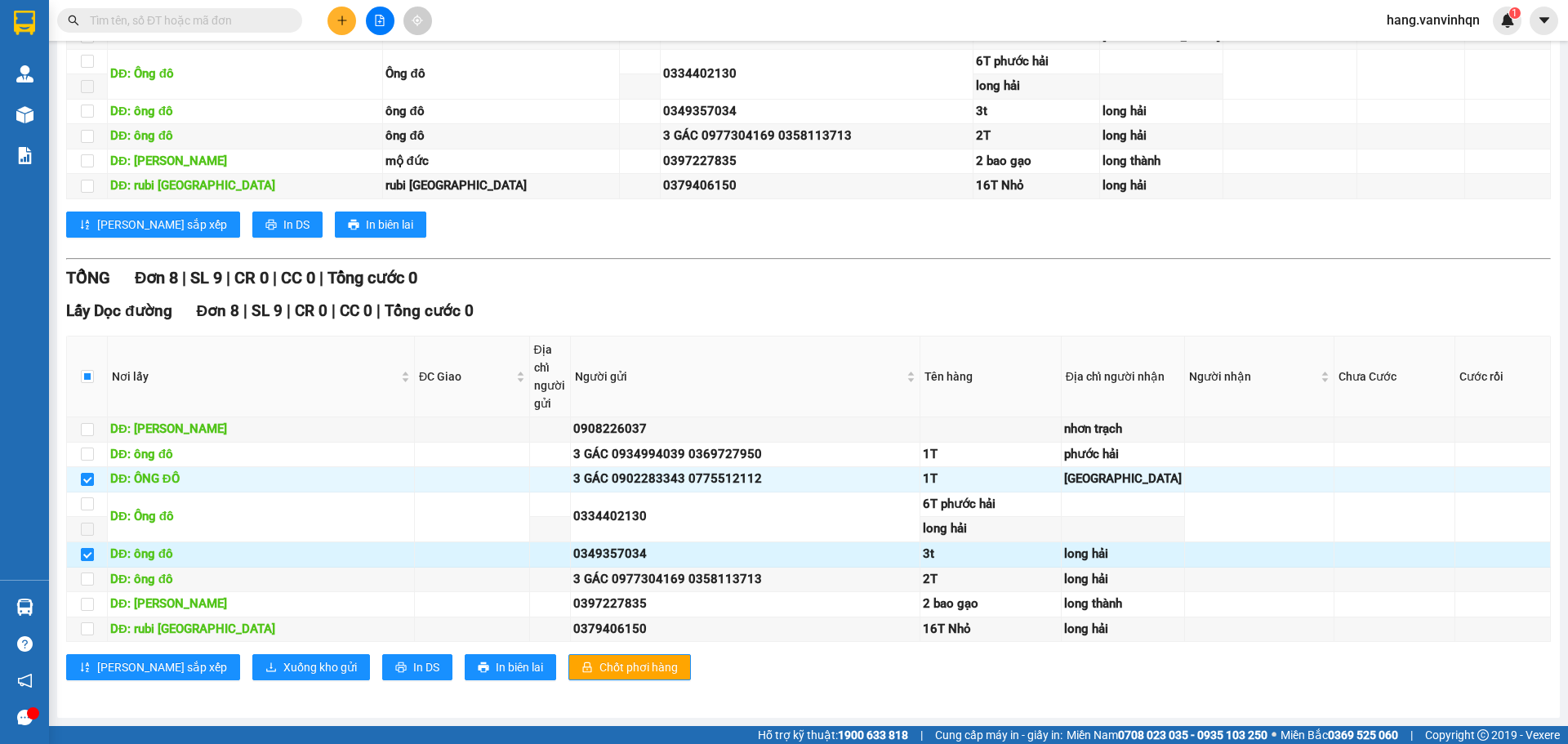
click at [86, 548] on input "checkbox" at bounding box center [86, 554] width 13 height 13
checkbox input "false"
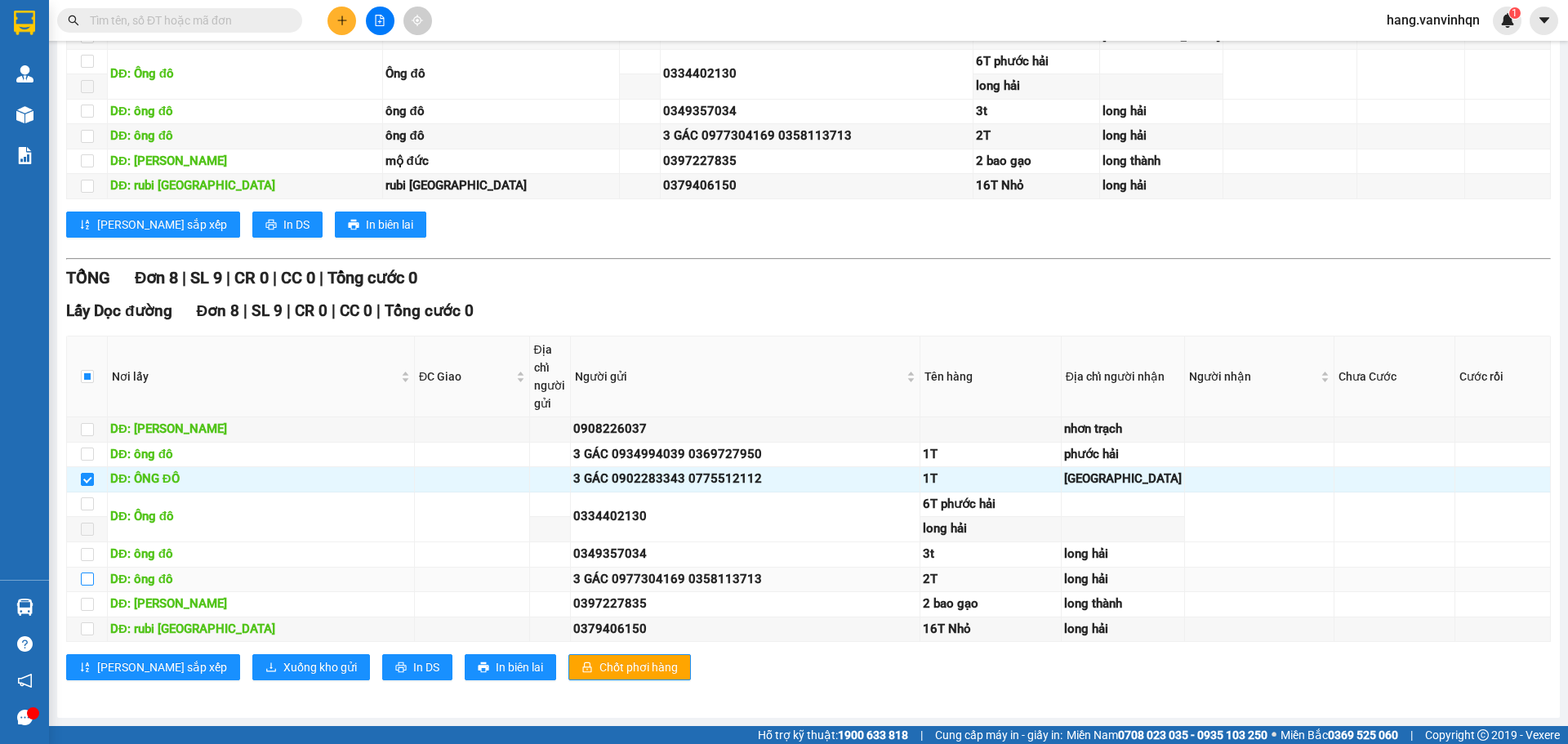
click at [85, 572] on input "checkbox" at bounding box center [86, 578] width 13 height 13
checkbox input "true"
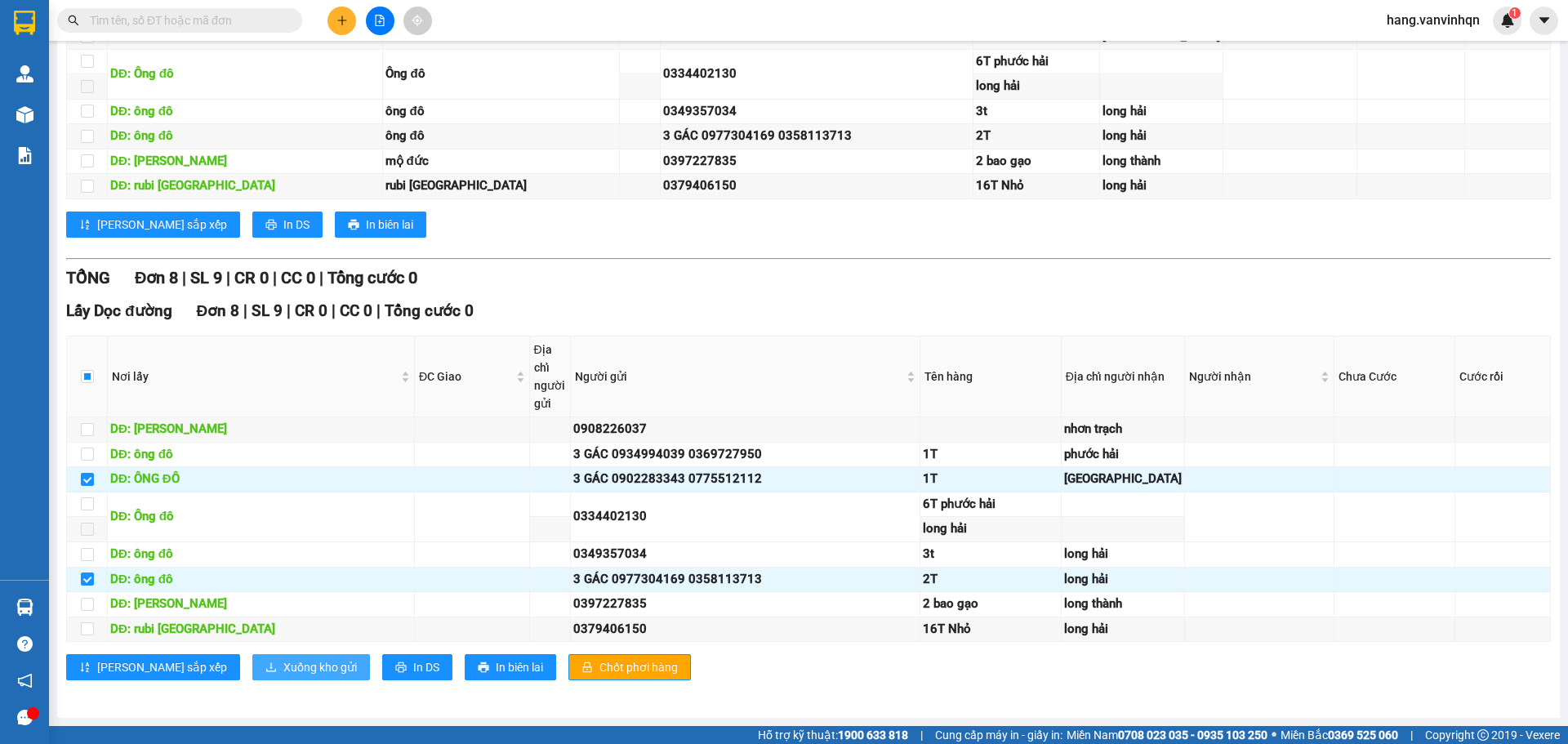
click at [284, 665] on span "Xuống kho gửi" at bounding box center [320, 668] width 73 height 18
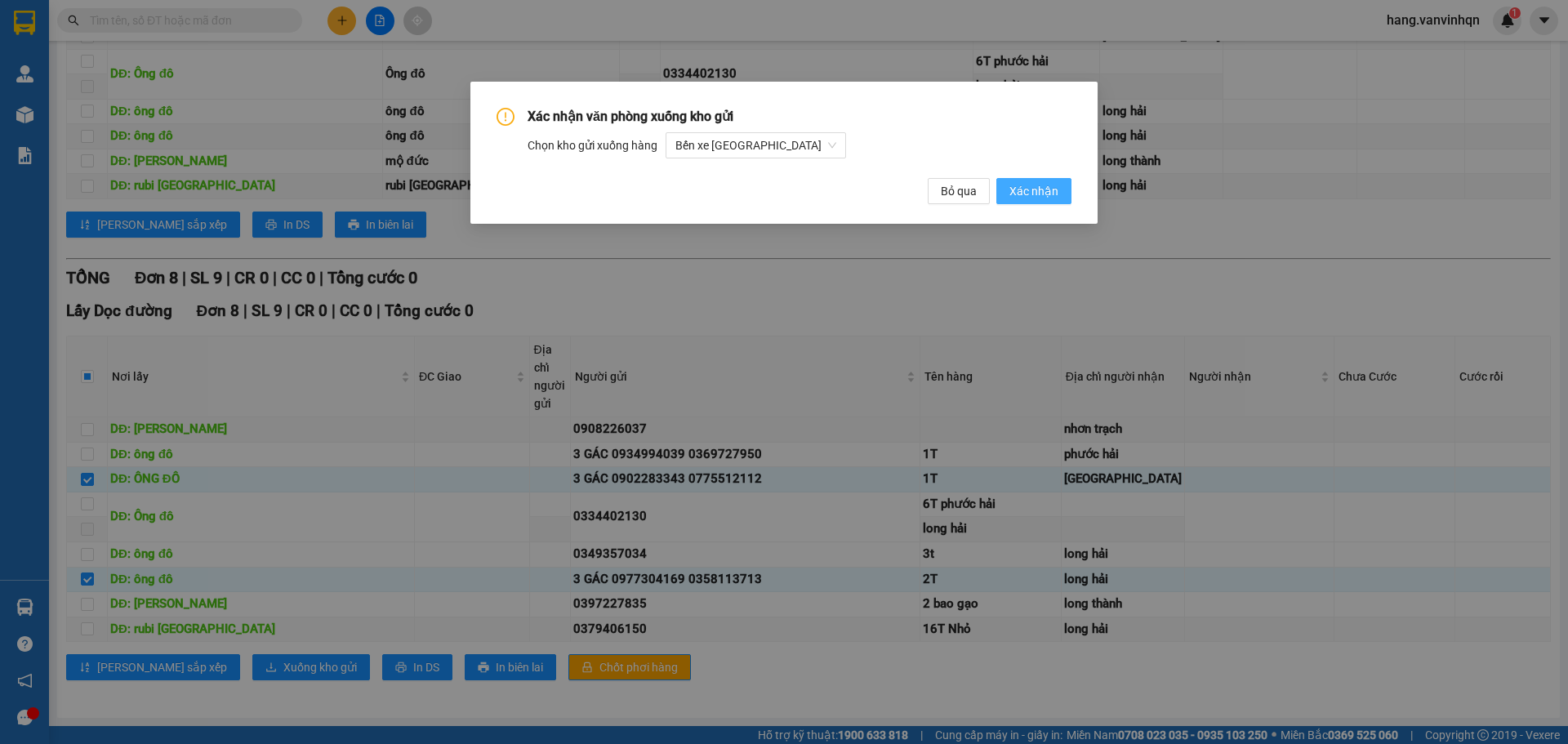
click at [1010, 188] on button "Xác nhận" at bounding box center [1033, 190] width 75 height 26
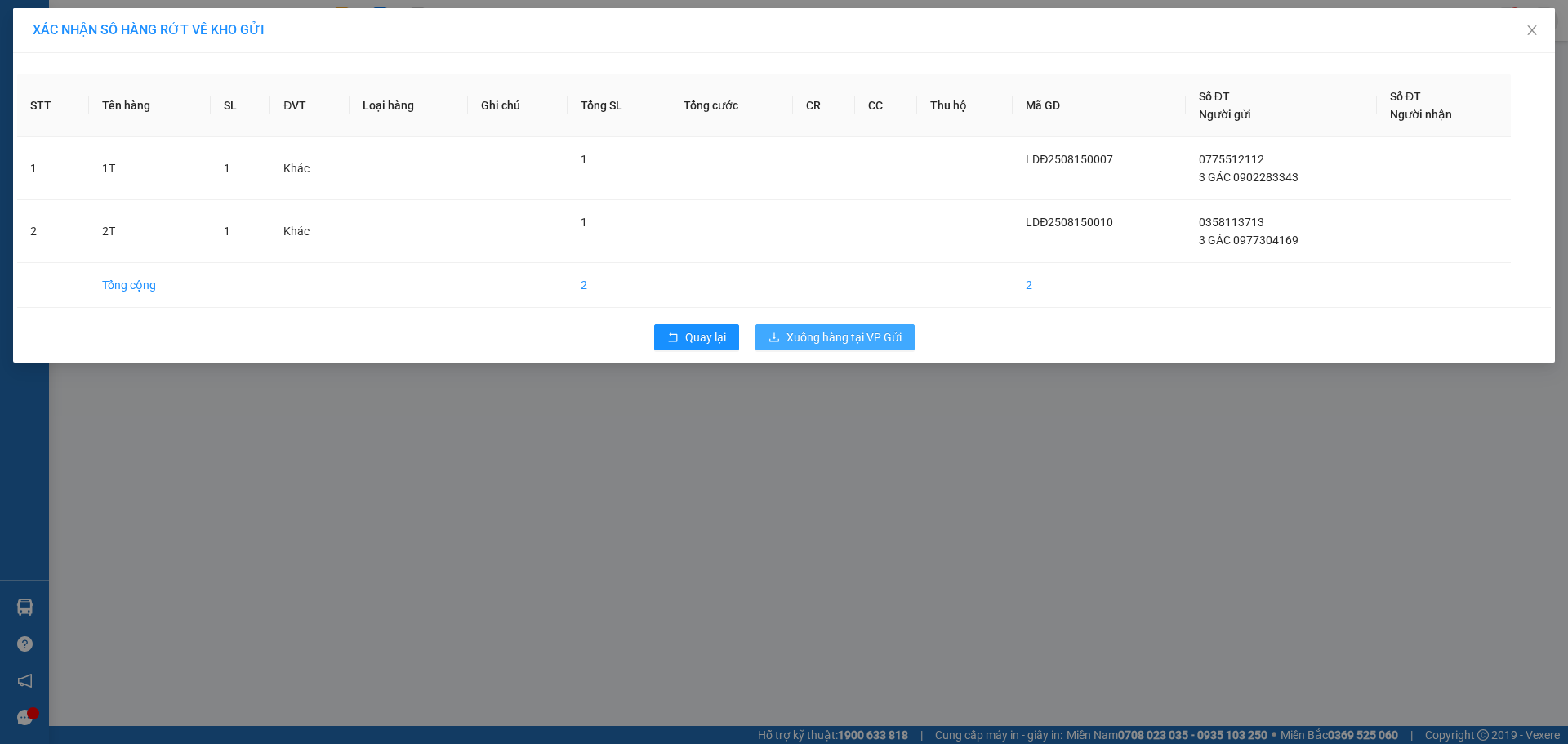
click at [837, 332] on span "Xuống hàng tại VP Gửi" at bounding box center [844, 337] width 115 height 18
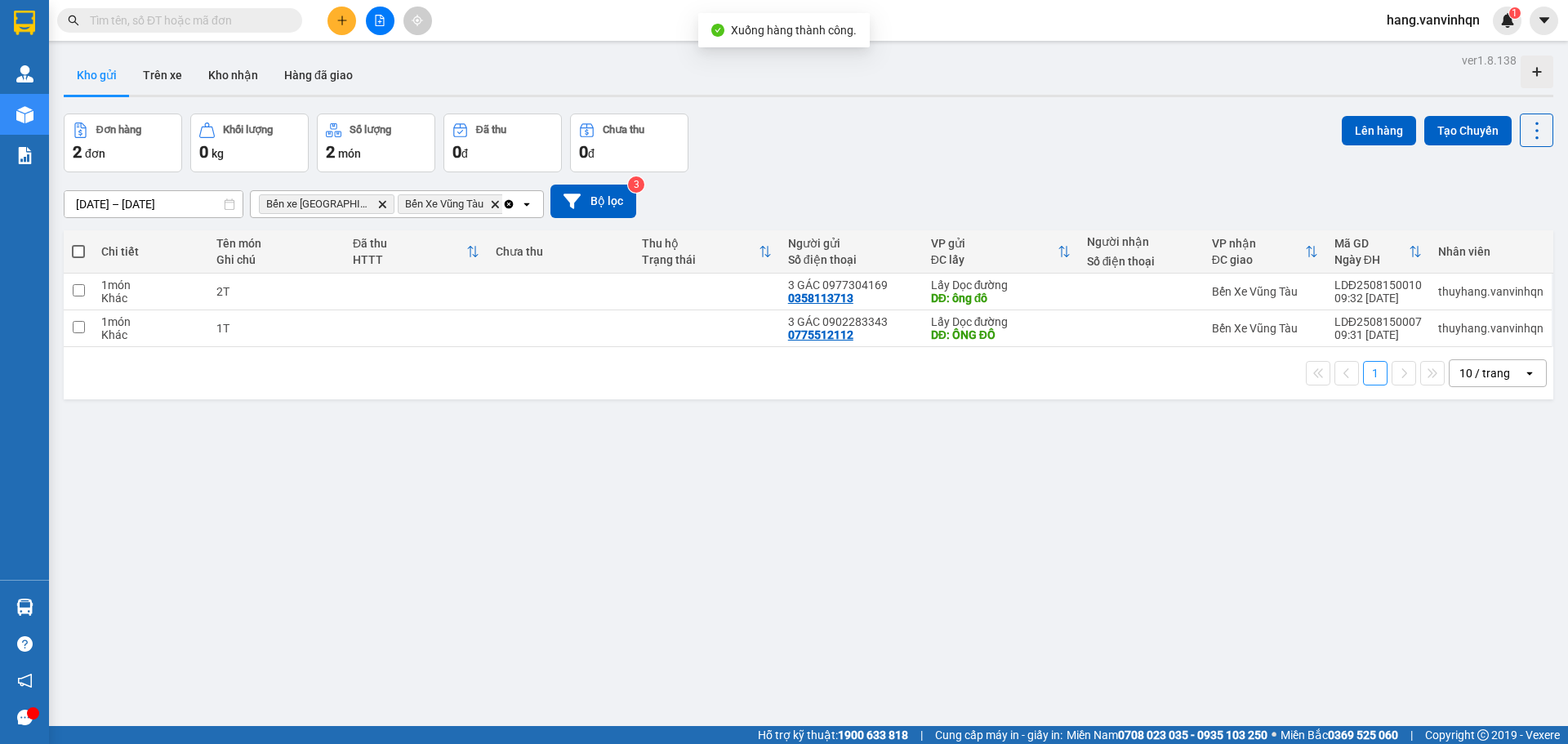
click at [81, 252] on span at bounding box center [77, 251] width 13 height 13
click at [78, 243] on input "checkbox" at bounding box center [78, 243] width 0 height 0
checkbox input "true"
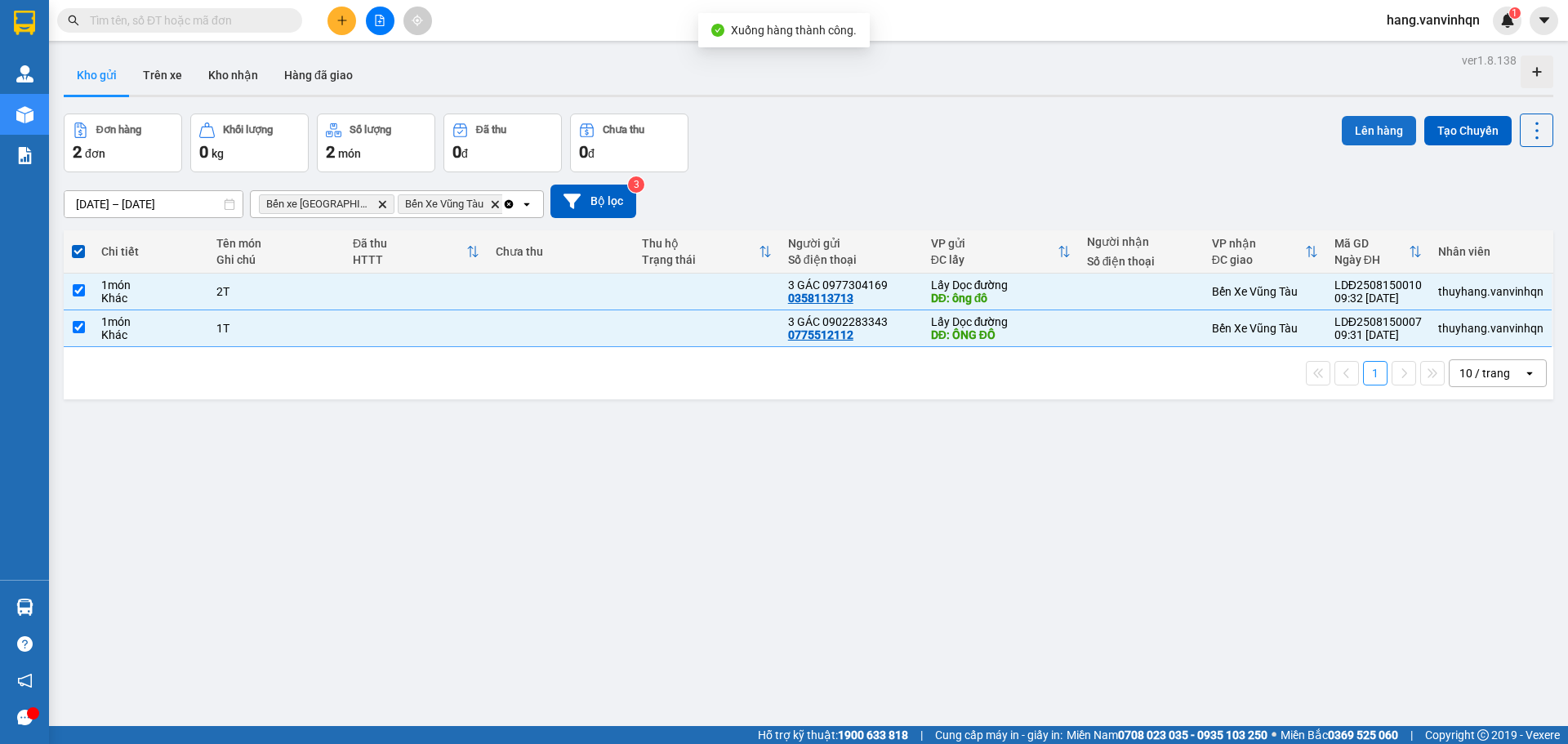
click at [1357, 139] on button "Lên hàng" at bounding box center [1379, 131] width 74 height 30
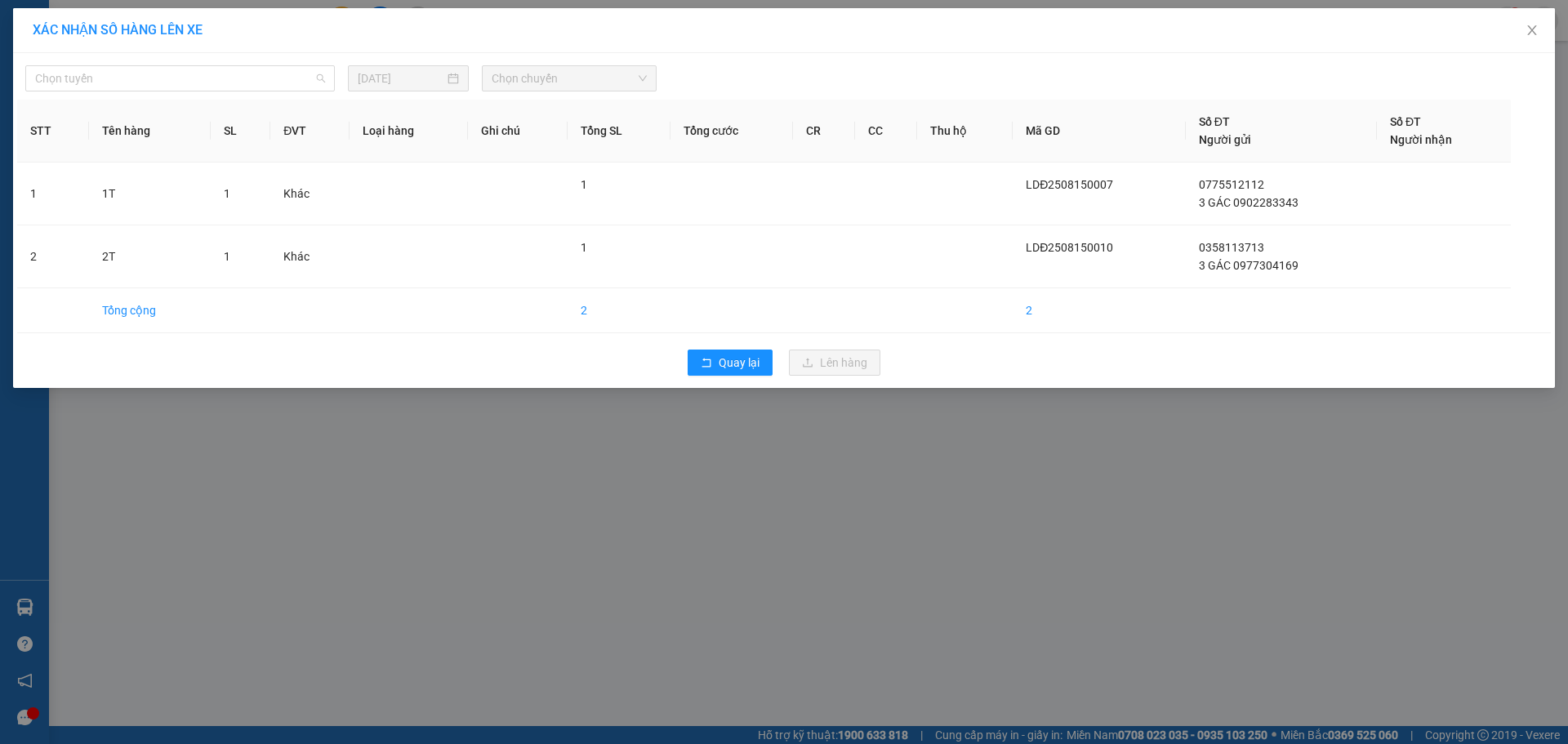
drag, startPoint x: 264, startPoint y: 76, endPoint x: 162, endPoint y: 154, distance: 128.4
click at [261, 76] on span "Chọn tuyến" at bounding box center [180, 78] width 290 height 25
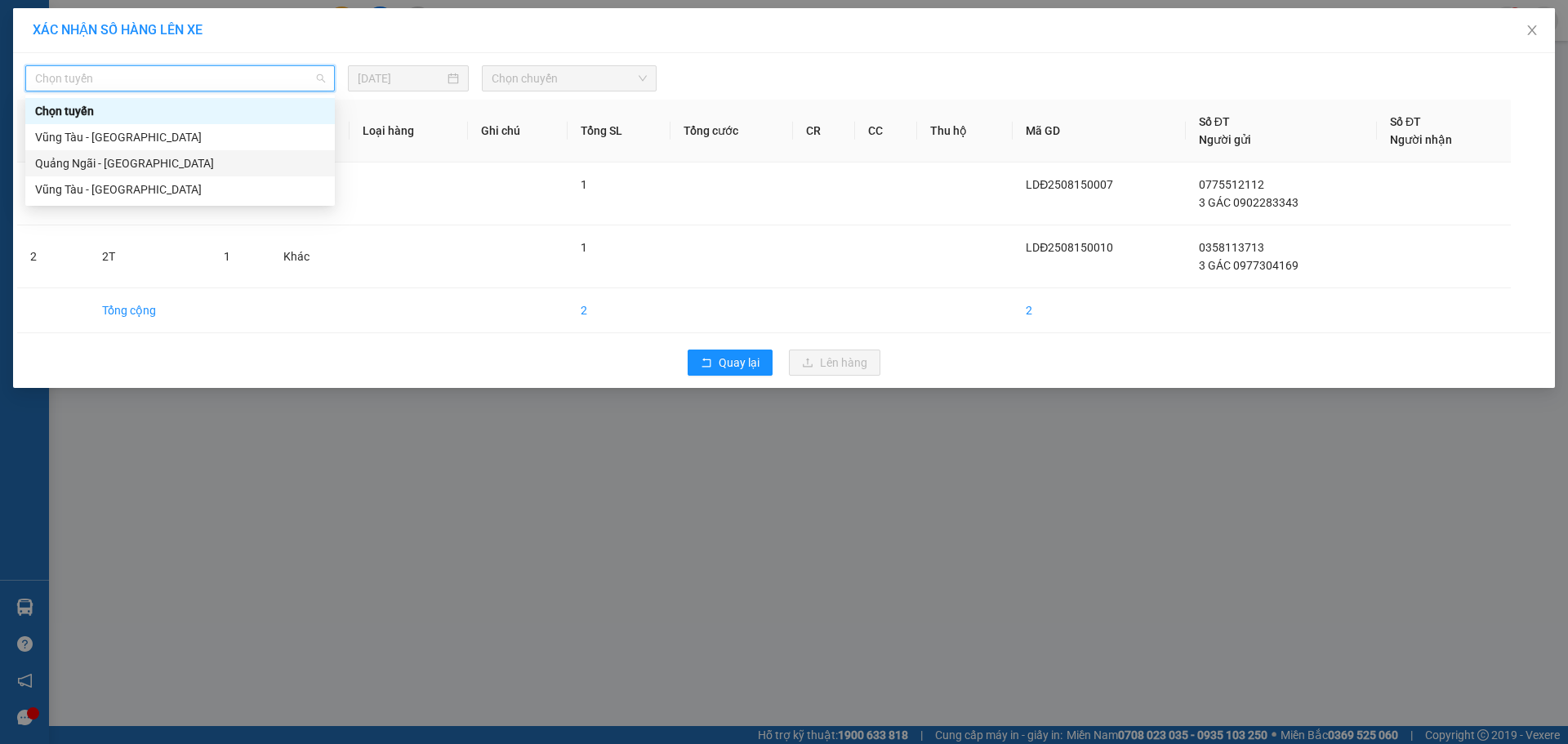
drag, startPoint x: 151, startPoint y: 162, endPoint x: 545, endPoint y: 122, distance: 396.0
click at [152, 162] on div "Quảng Ngãi - [GEOGRAPHIC_DATA]" at bounding box center [180, 164] width 290 height 18
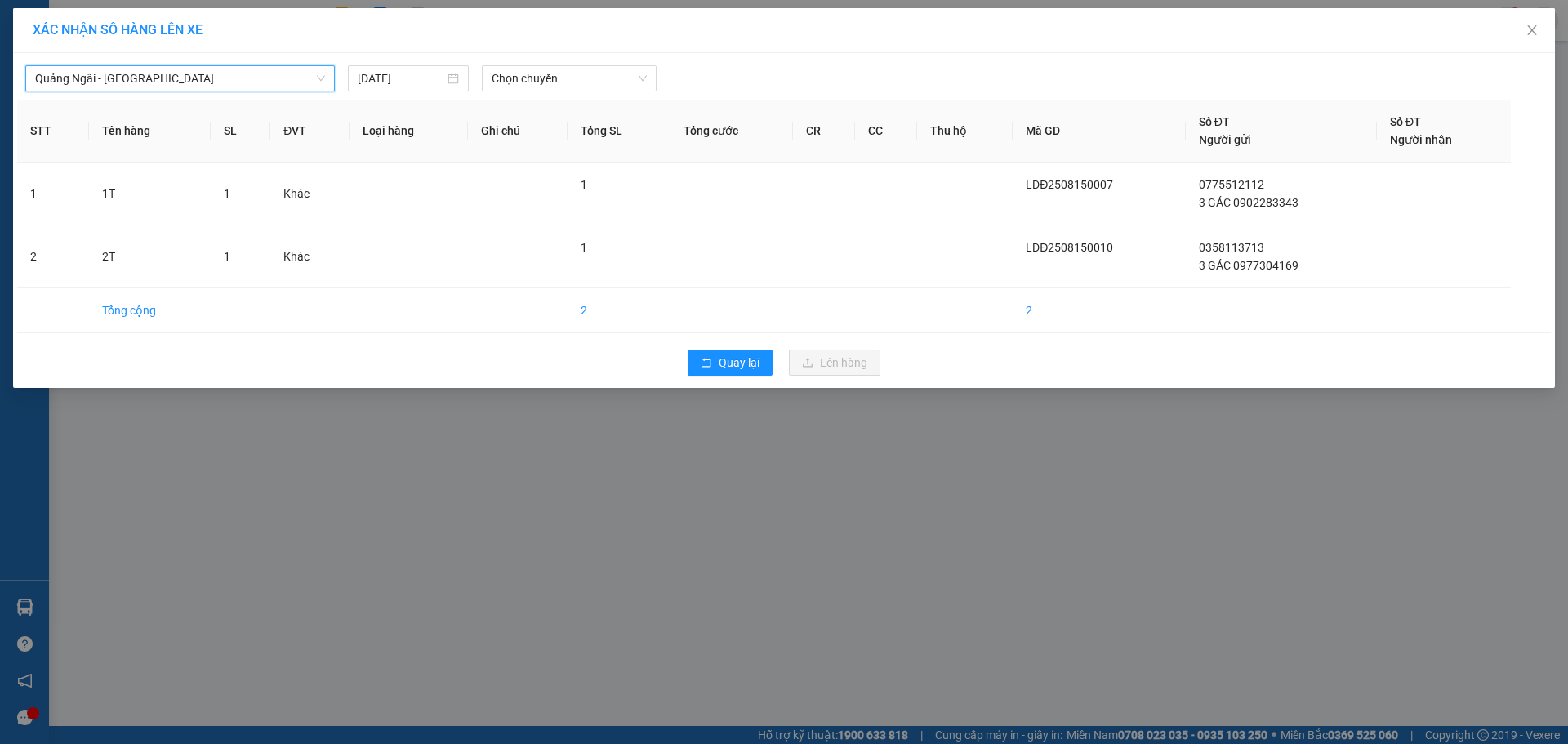
drag, startPoint x: 589, startPoint y: 81, endPoint x: 588, endPoint y: 92, distance: 11.0
click at [589, 85] on span "Chọn chuyến" at bounding box center [569, 78] width 155 height 25
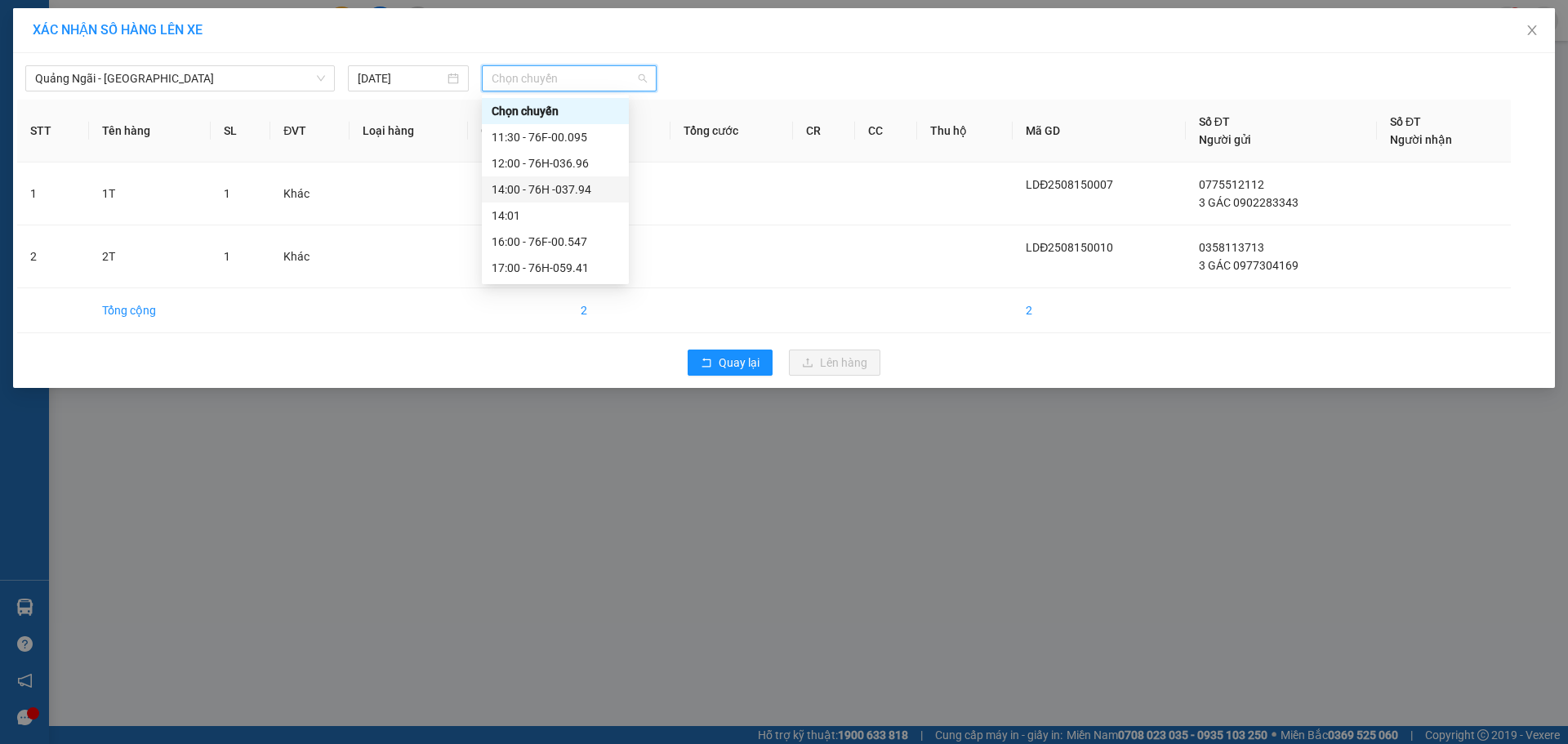
drag, startPoint x: 570, startPoint y: 242, endPoint x: 575, endPoint y: 191, distance: 51.2
click at [575, 191] on div "Chọn chuyến 11:30 - 76F-00.095 12:00 - 76H-036.96 14:00 - 76H -037.94 14:01 16:…" at bounding box center [555, 189] width 147 height 183
click at [575, 191] on div "14:00 - 76H -037.94" at bounding box center [555, 189] width 127 height 18
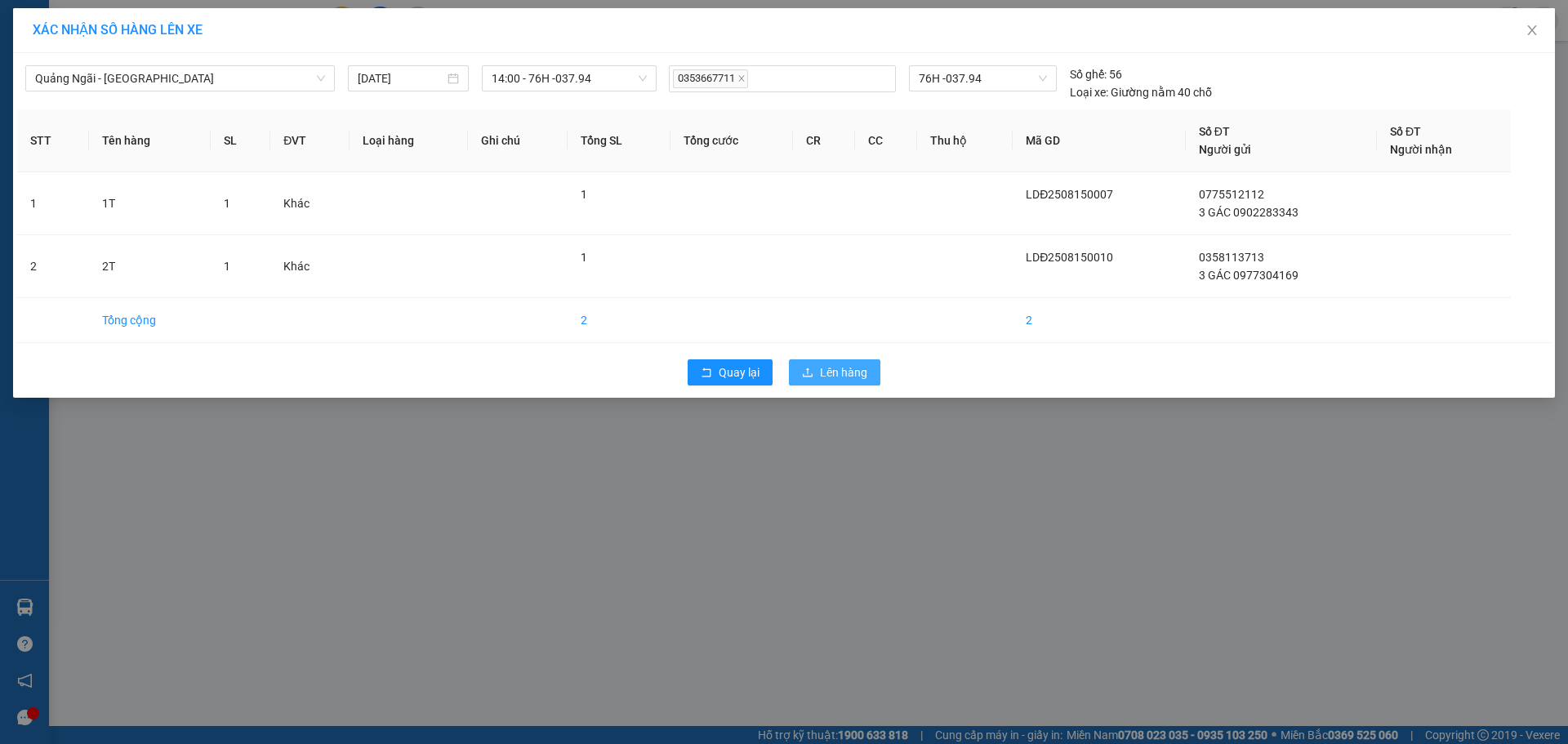
click at [835, 379] on span "Lên hàng" at bounding box center [844, 372] width 48 height 18
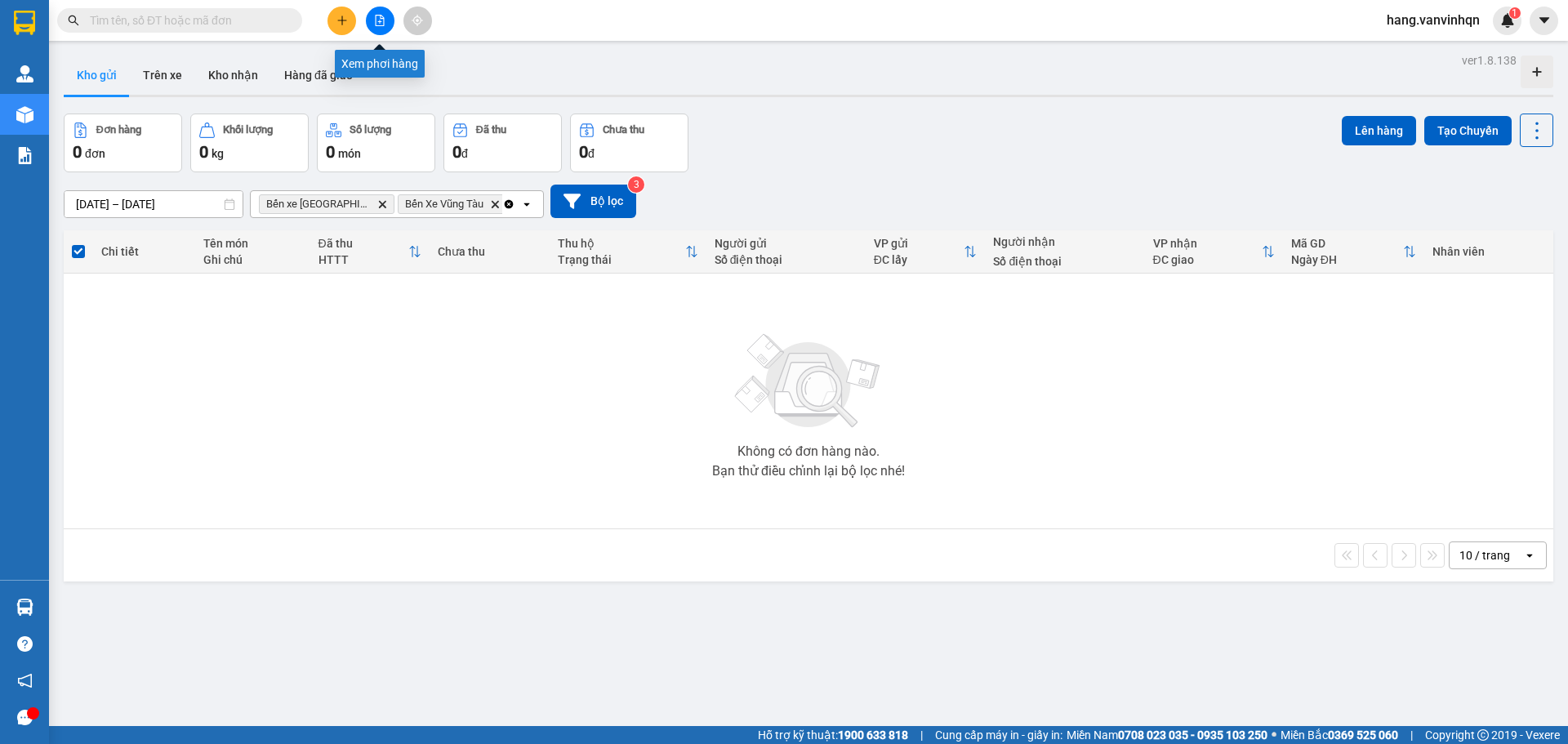
click at [379, 21] on icon "file-add" at bounding box center [380, 21] width 12 height 12
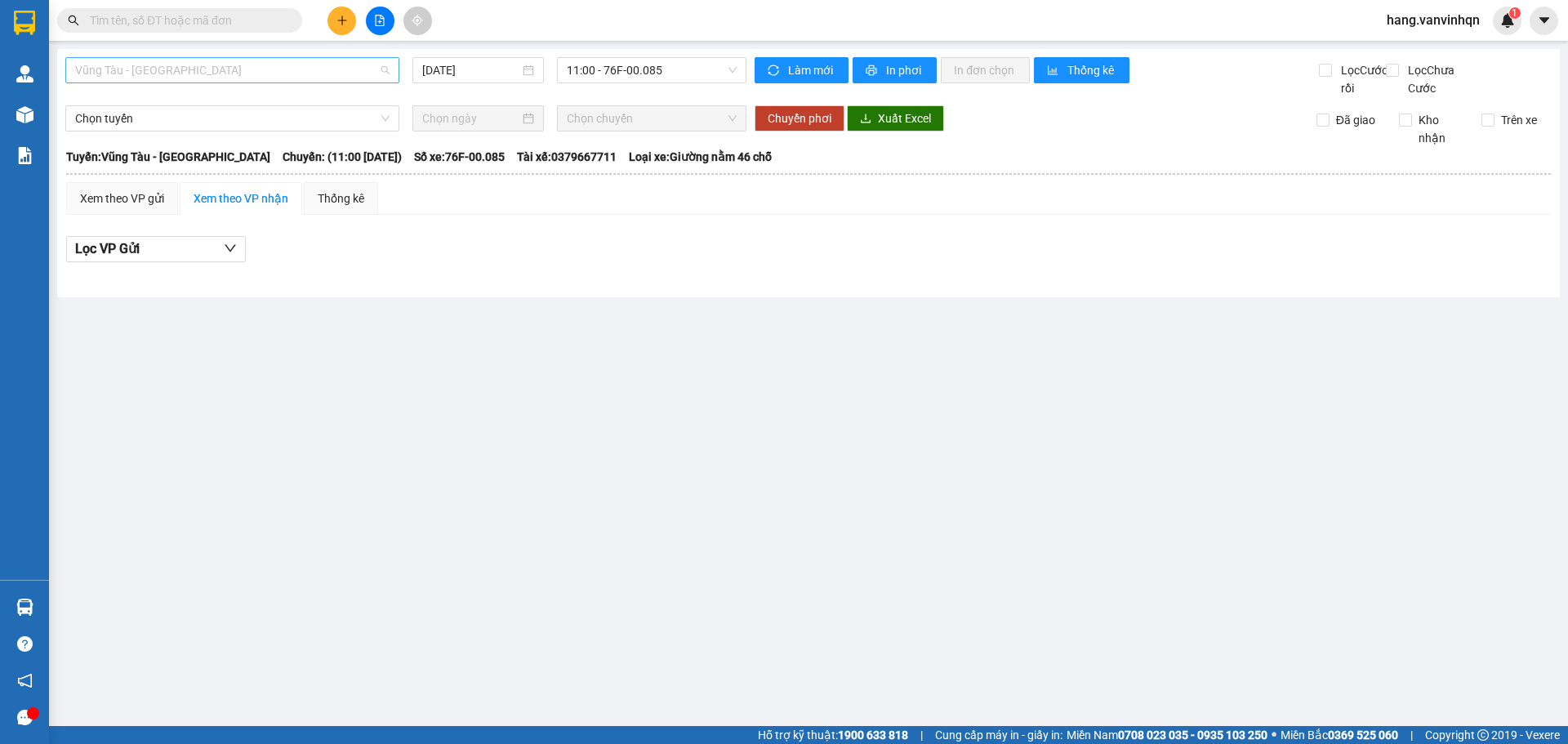
drag, startPoint x: 248, startPoint y: 71, endPoint x: 205, endPoint y: 160, distance: 98.8
click at [247, 71] on span "Vũng Tàu - [GEOGRAPHIC_DATA]" at bounding box center [232, 69] width 314 height 25
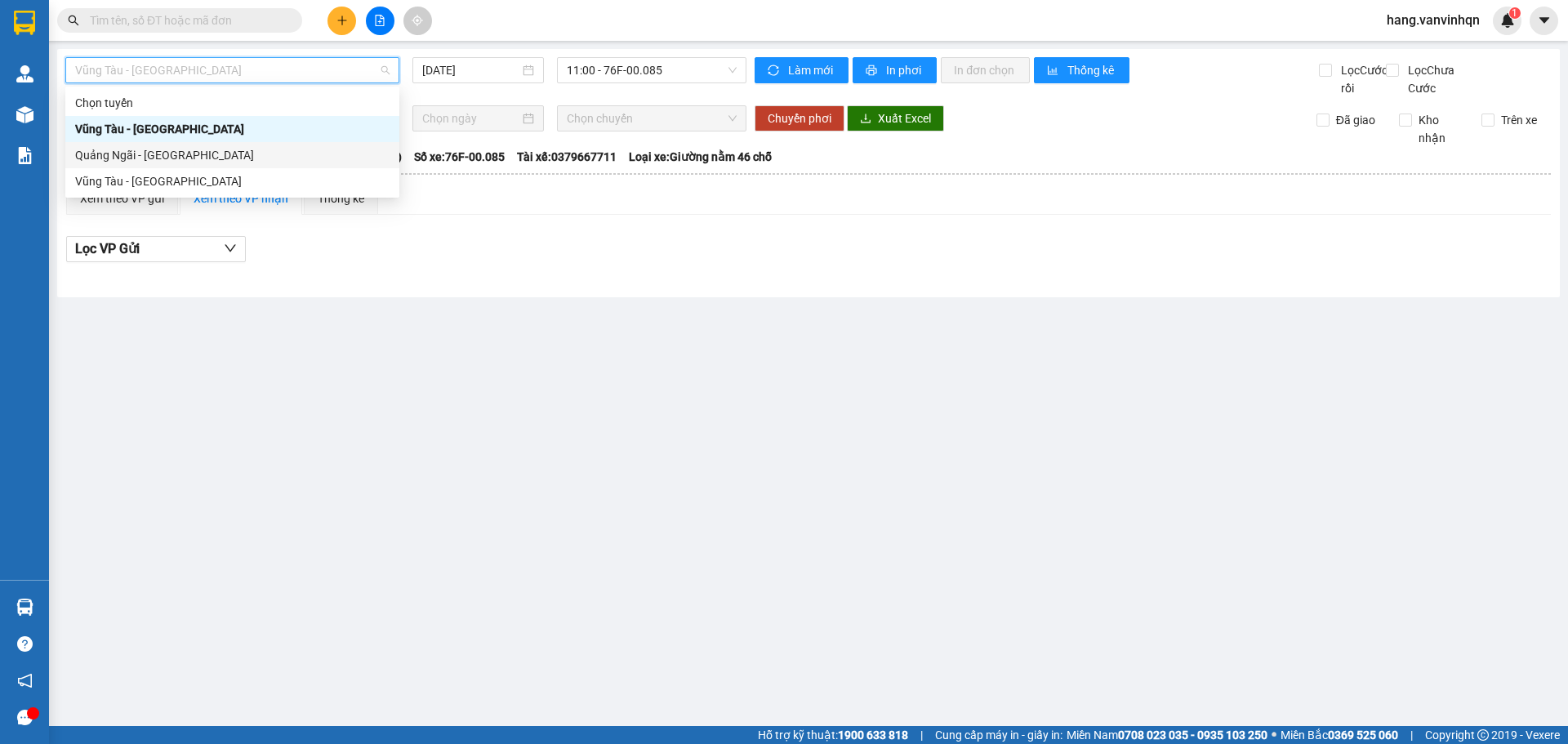
click at [201, 151] on div "Quảng Ngãi - [GEOGRAPHIC_DATA]" at bounding box center [232, 155] width 314 height 18
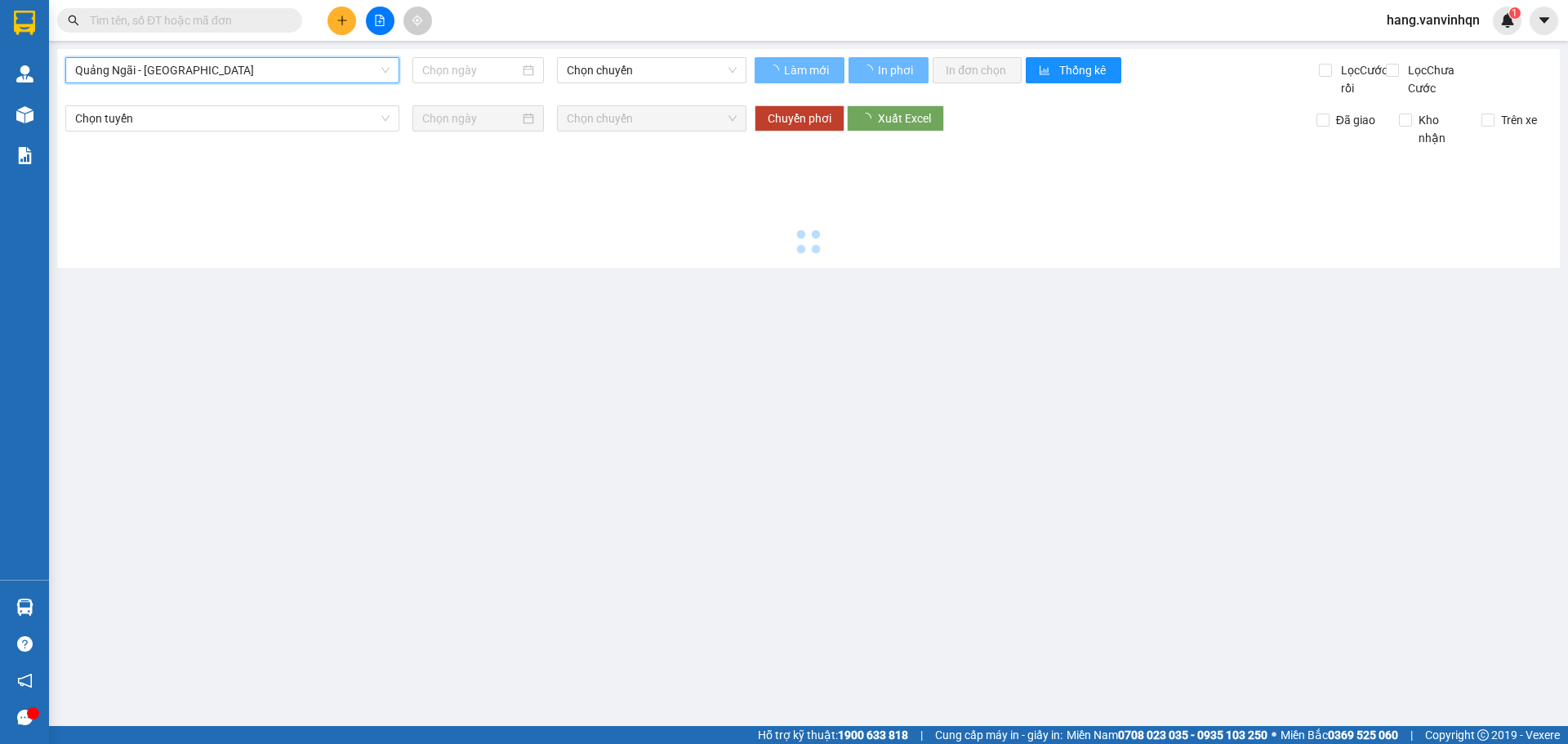
type input "[DATE]"
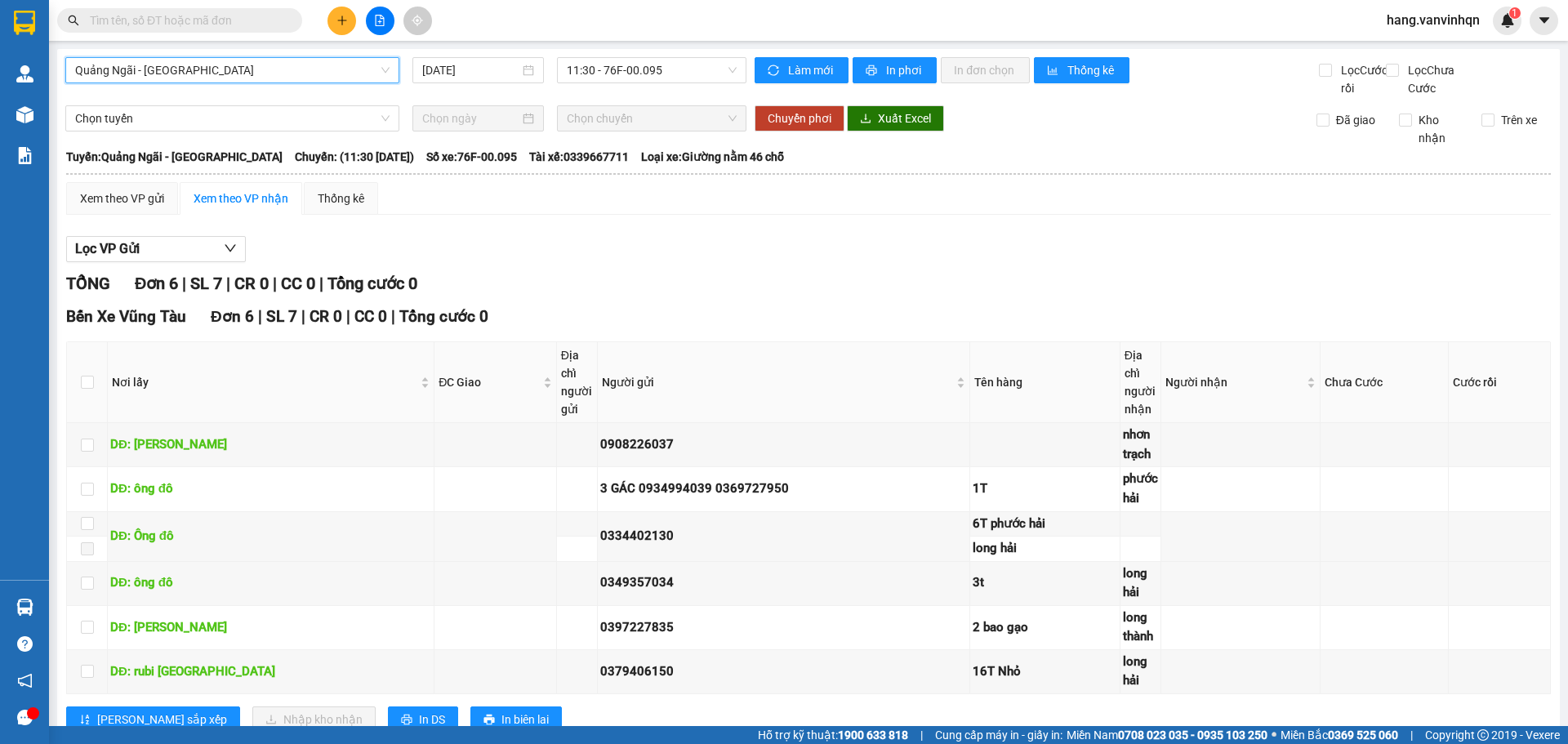
click at [683, 83] on div "[GEOGRAPHIC_DATA] - [GEOGRAPHIC_DATA] [GEOGRAPHIC_DATA] - [GEOGRAPHIC_DATA] [DA…" at bounding box center [406, 77] width 681 height 40
click at [693, 53] on div "Quảng Ngãi - [GEOGRAPHIC_DATA] [DATE] 11:30 - 76F-00.095 Làm mới In phơi In đơn…" at bounding box center [808, 409] width 1503 height 721
click at [693, 67] on span "11:30 - 76F-00.095" at bounding box center [651, 69] width 170 height 25
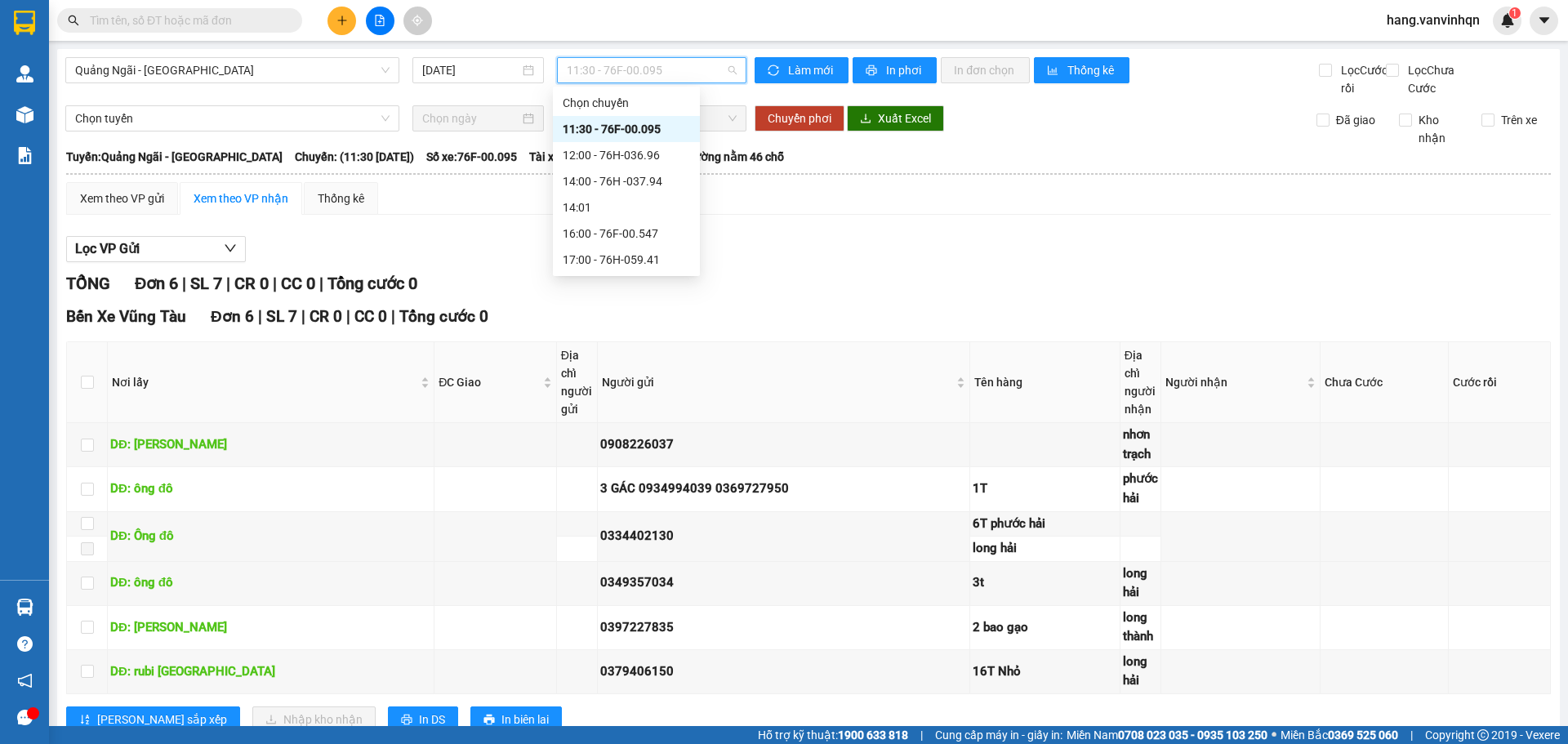
click at [656, 127] on div "11:30 - 76F-00.095" at bounding box center [626, 129] width 127 height 18
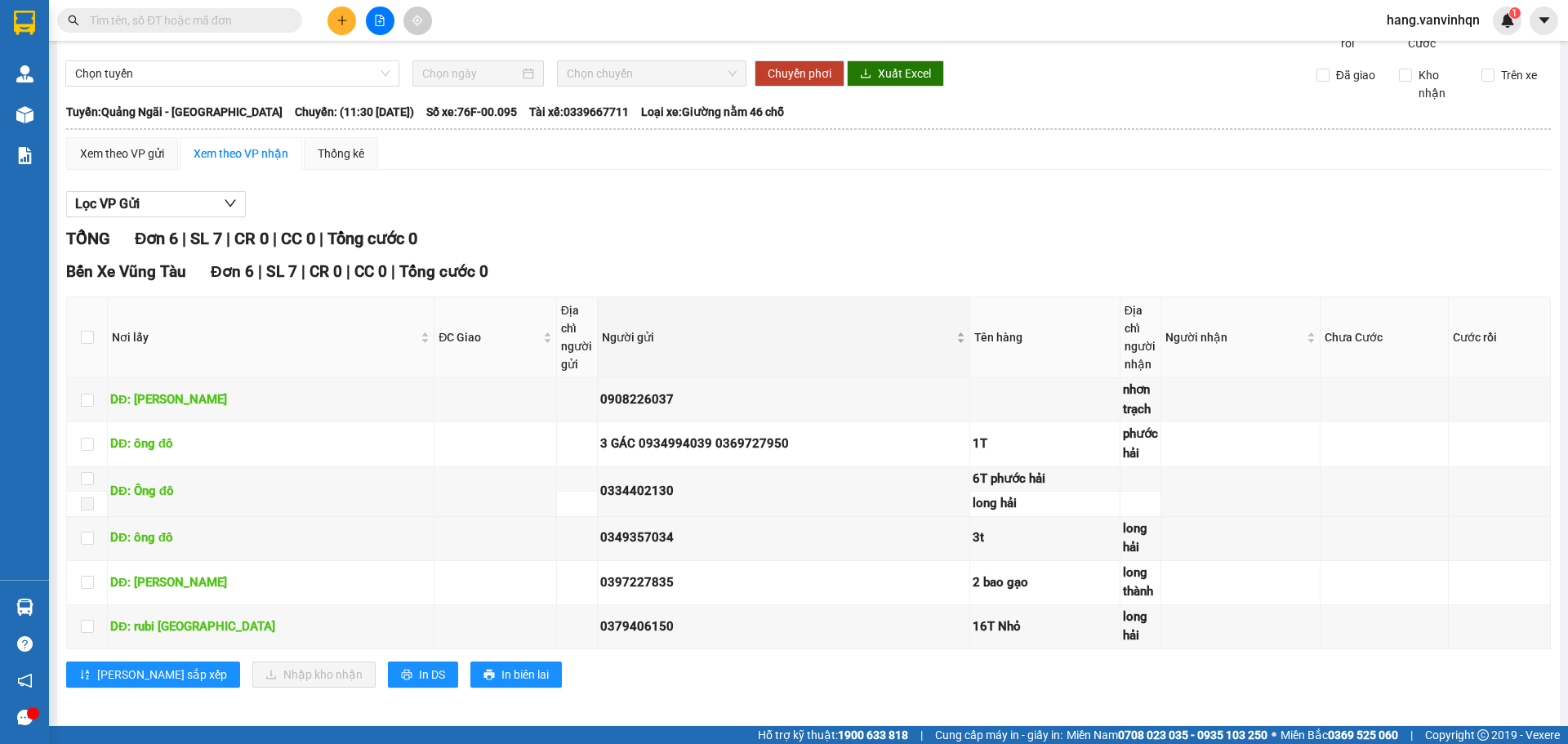
scroll to position [70, 0]
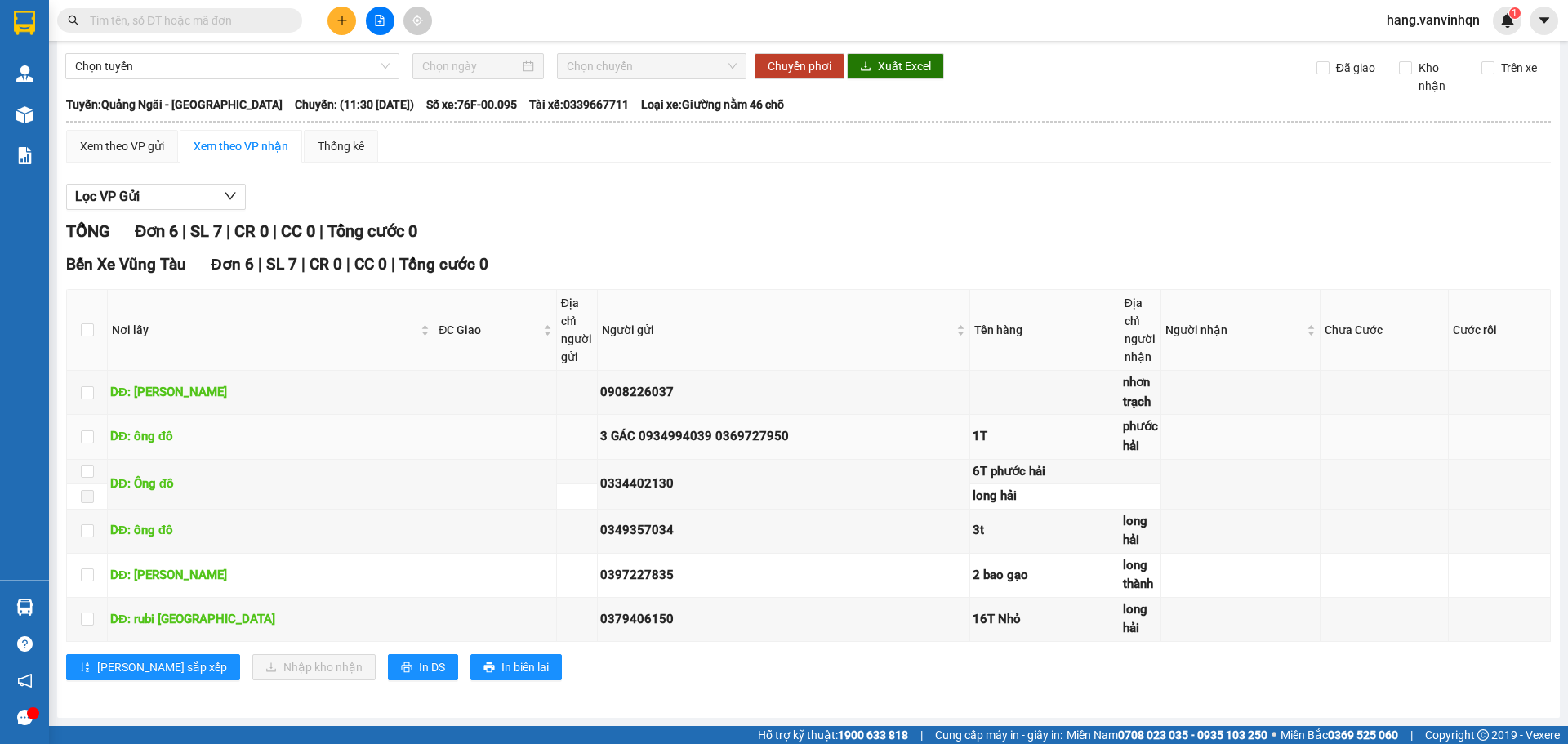
click at [1161, 432] on td at bounding box center [1241, 436] width 160 height 44
click at [1161, 428] on td at bounding box center [1241, 436] width 160 height 44
click at [84, 330] on input "checkbox" at bounding box center [86, 329] width 13 height 13
checkbox input "true"
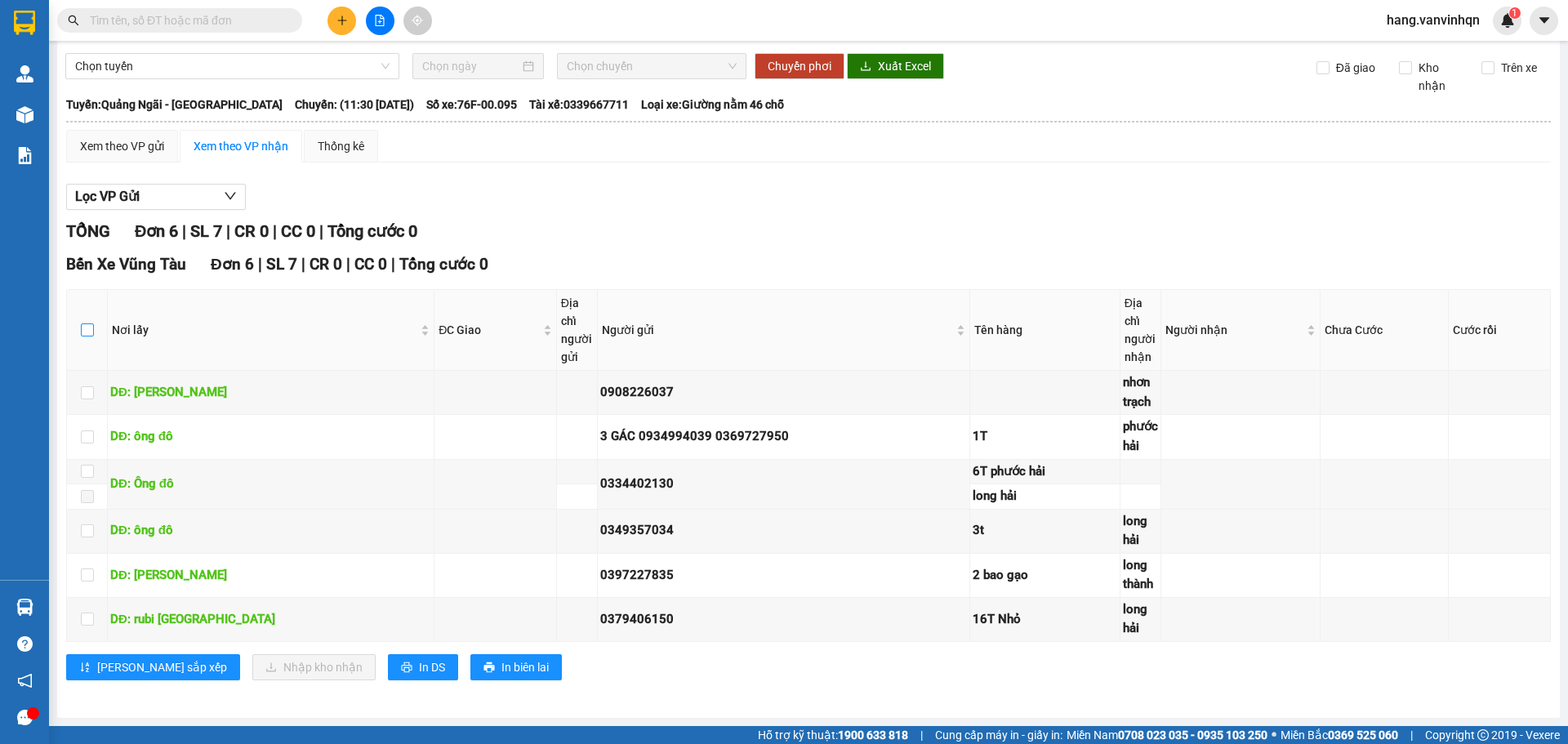
checkbox input "true"
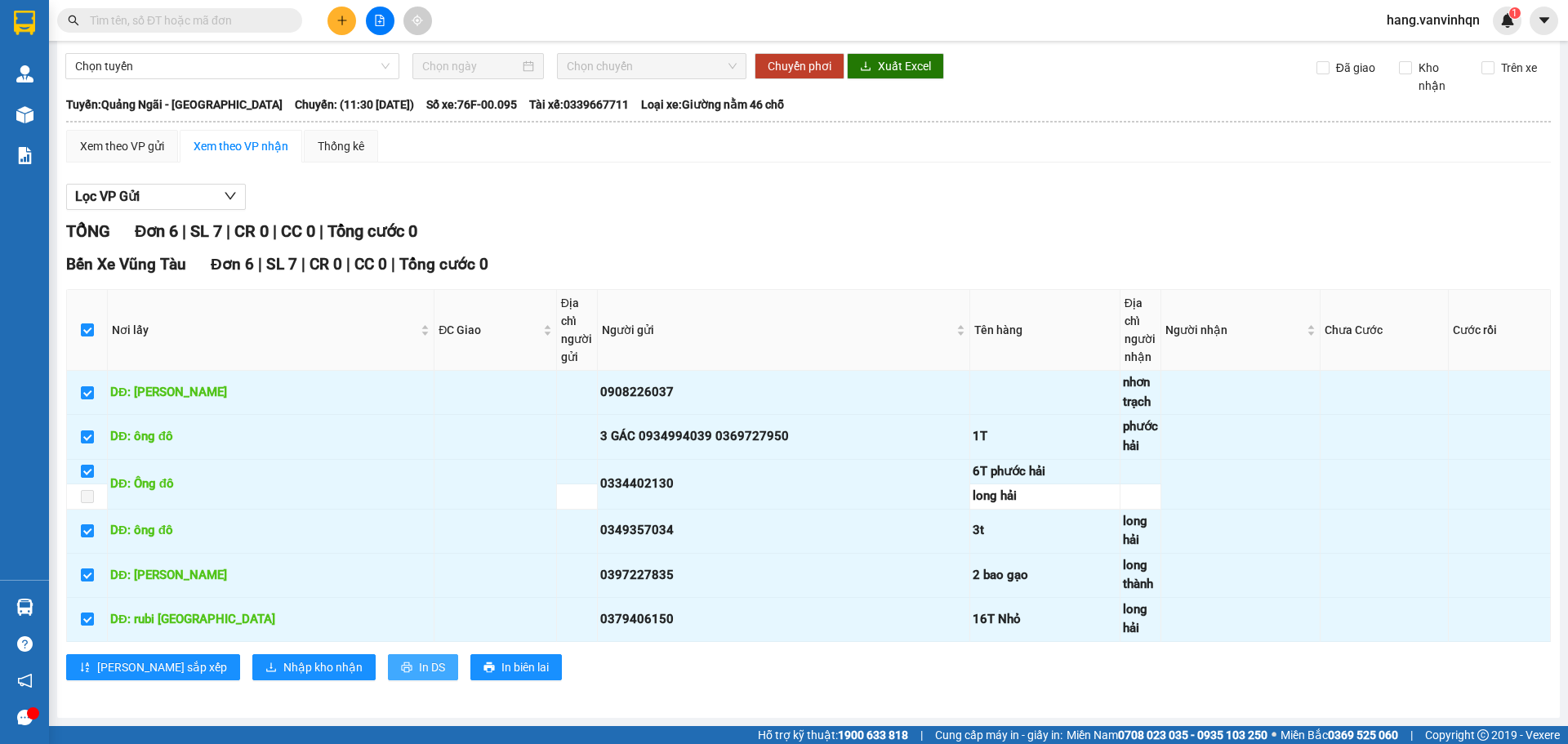
click at [419, 668] on span "In DS" at bounding box center [431, 668] width 26 height 18
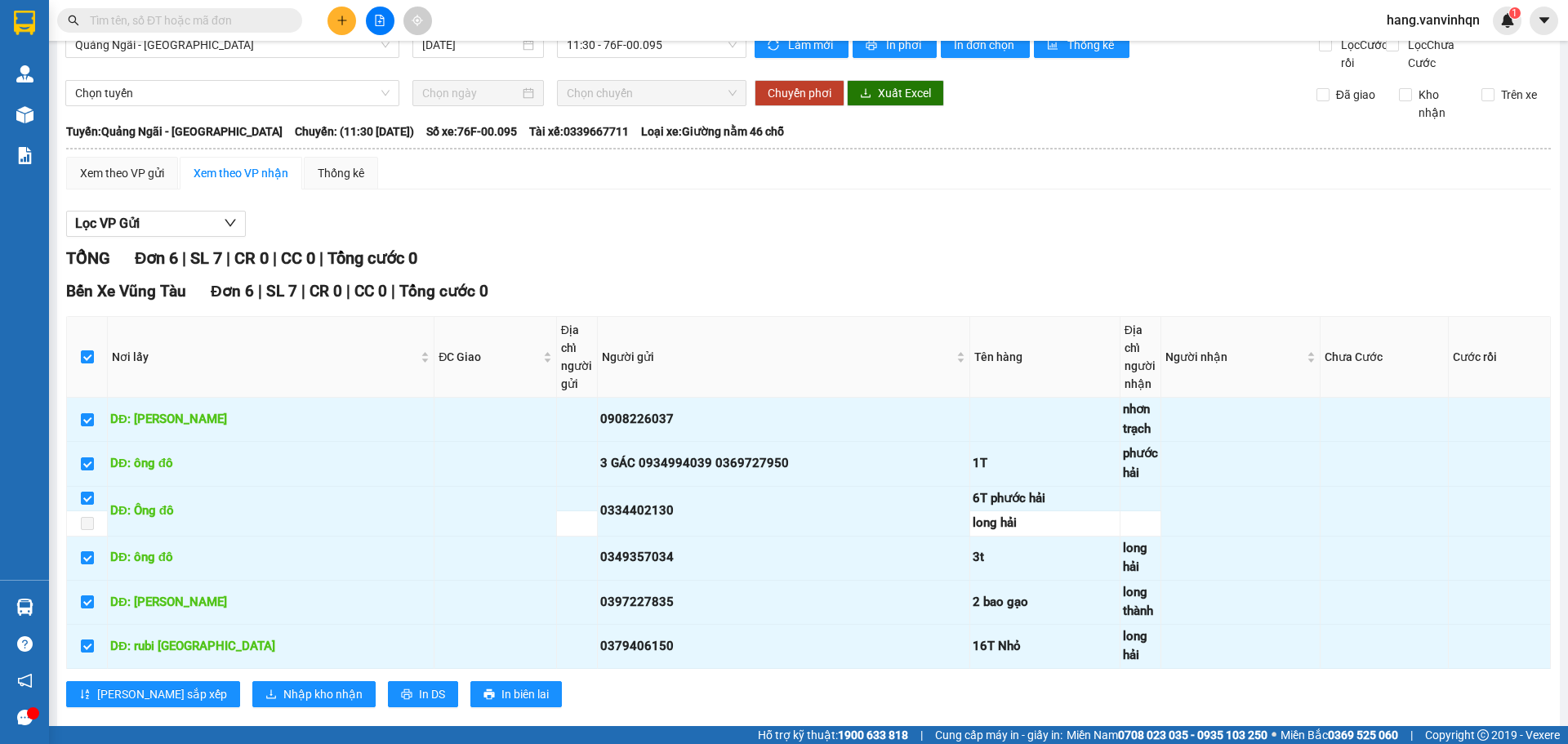
scroll to position [0, 0]
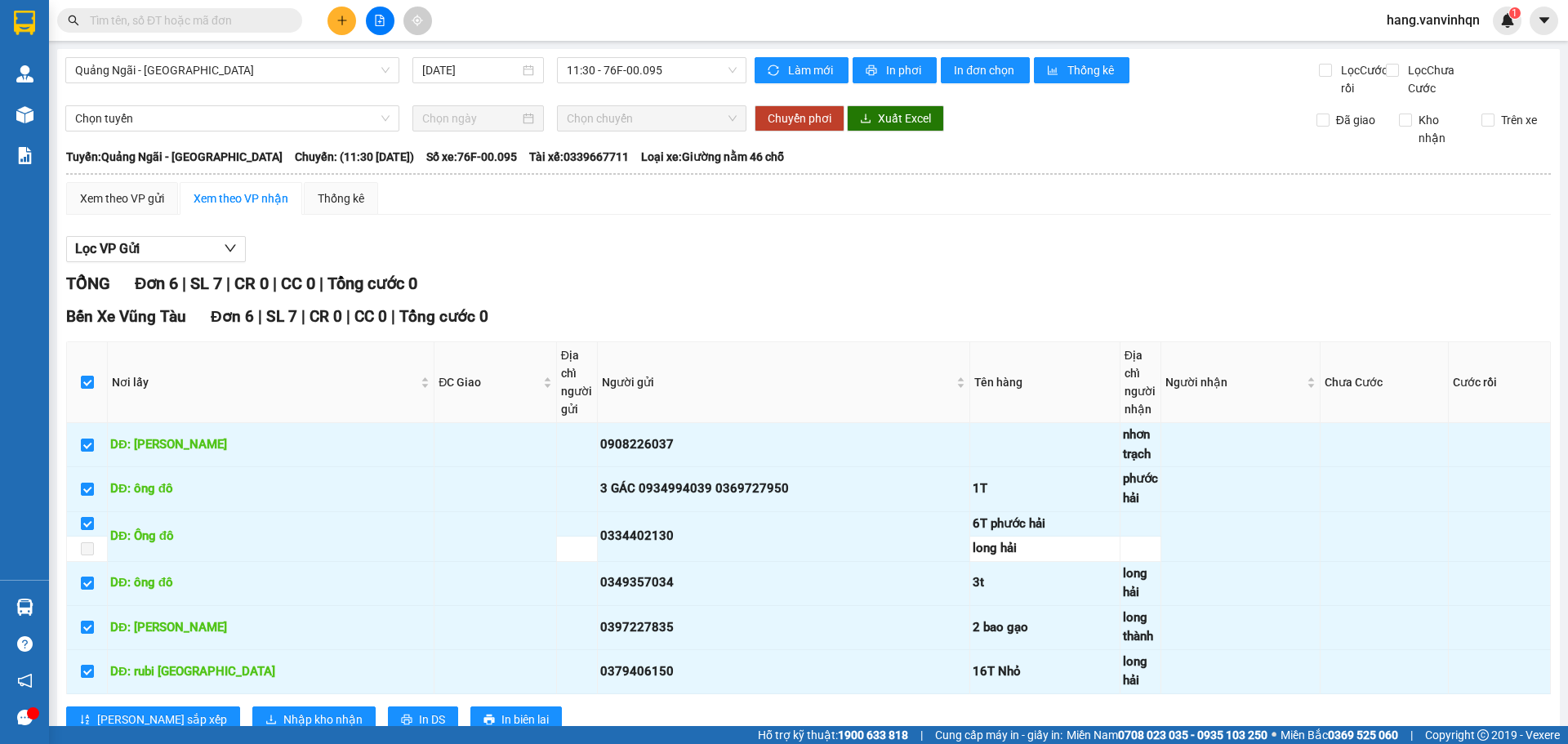
click at [701, 86] on div "Quảng Ngãi - [GEOGRAPHIC_DATA] [DATE] 11:30 - 76F-00.095" at bounding box center [406, 77] width 681 height 40
drag, startPoint x: 693, startPoint y: 75, endPoint x: 640, endPoint y: 181, distance: 118.5
click at [690, 76] on span "11:30 - 76F-00.095" at bounding box center [651, 69] width 170 height 25
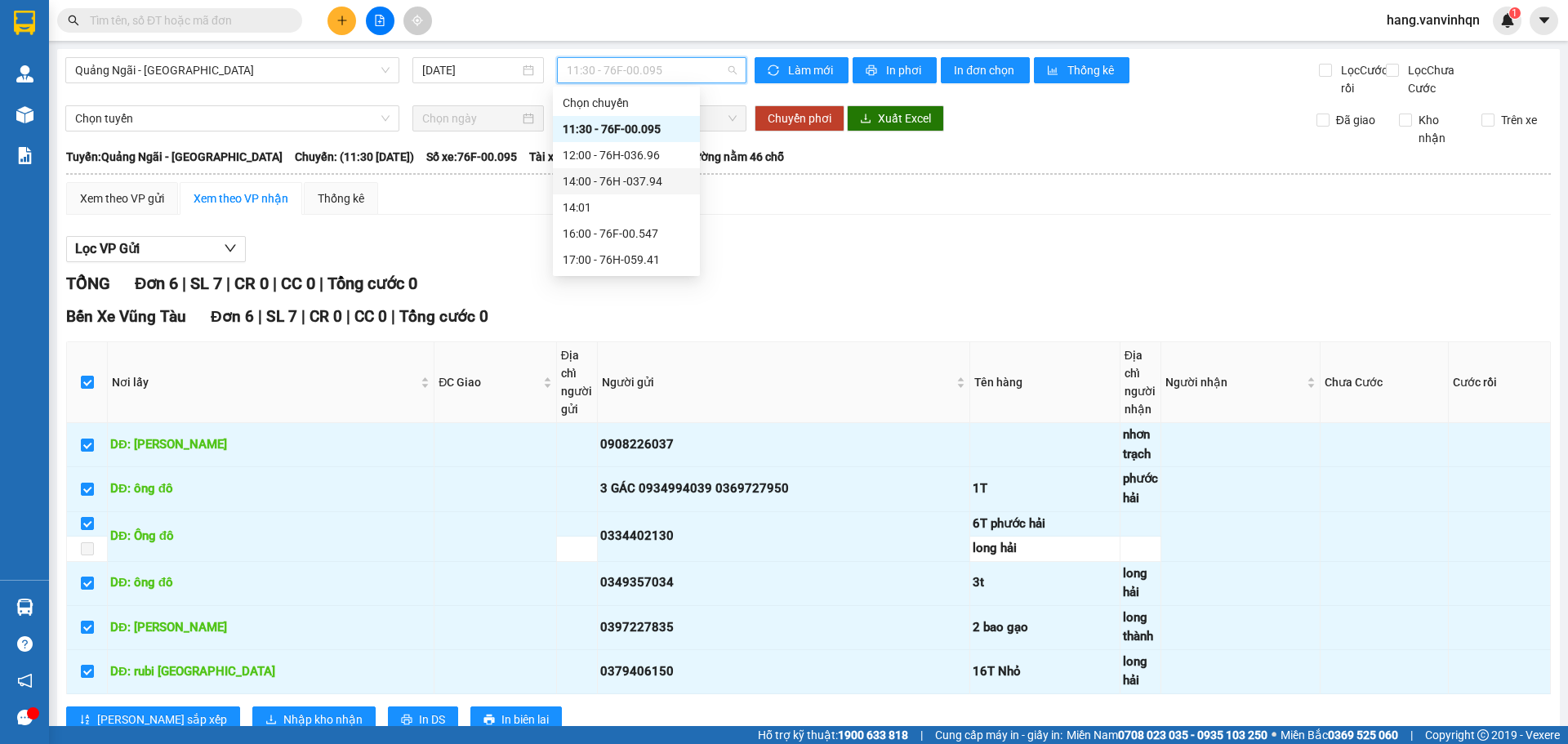
click at [646, 177] on div "14:00 - 76H -037.94" at bounding box center [626, 182] width 127 height 18
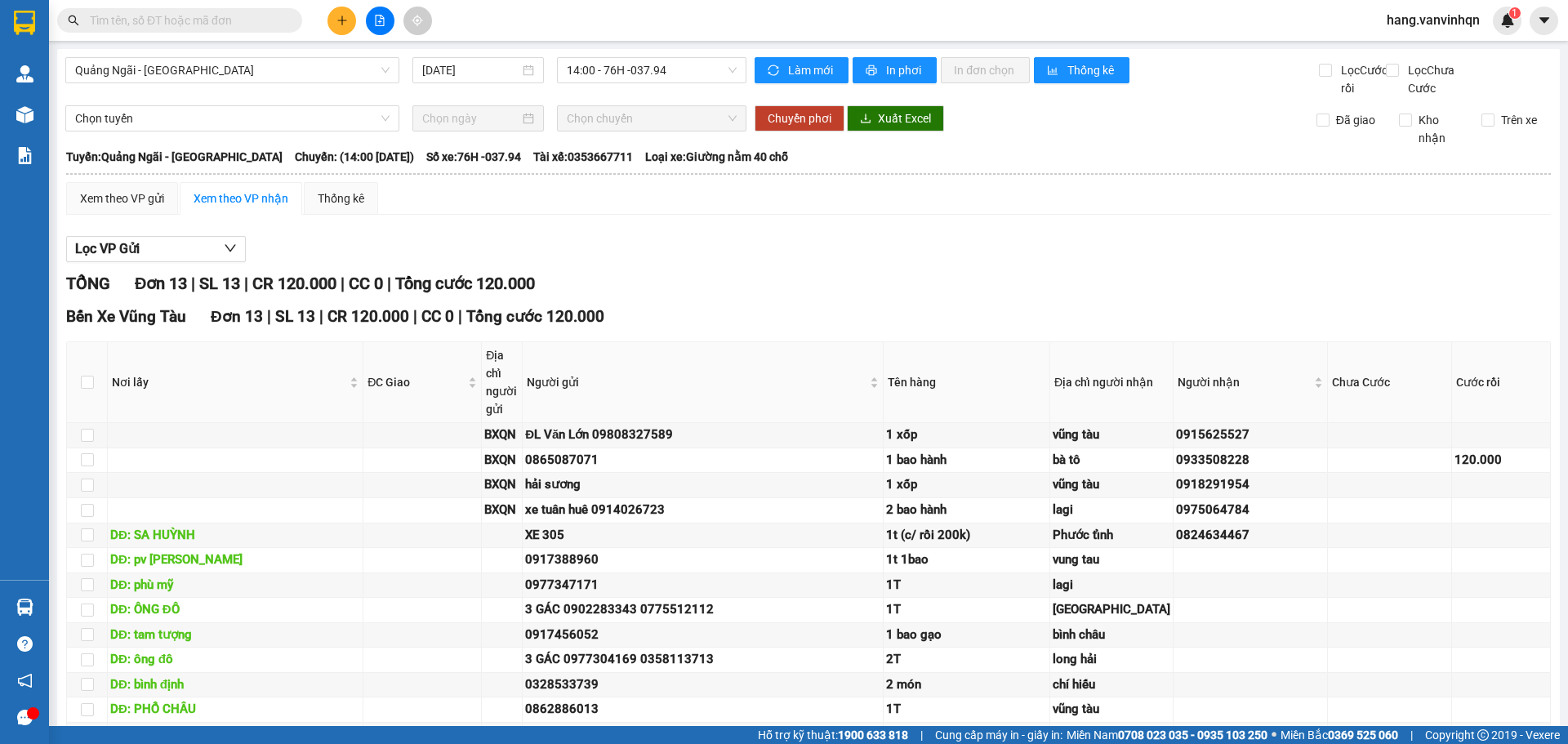
click at [666, 85] on div "Quảng Ngãi - [GEOGRAPHIC_DATA] [DATE] 14:00 - 76H -037.94" at bounding box center [406, 77] width 681 height 40
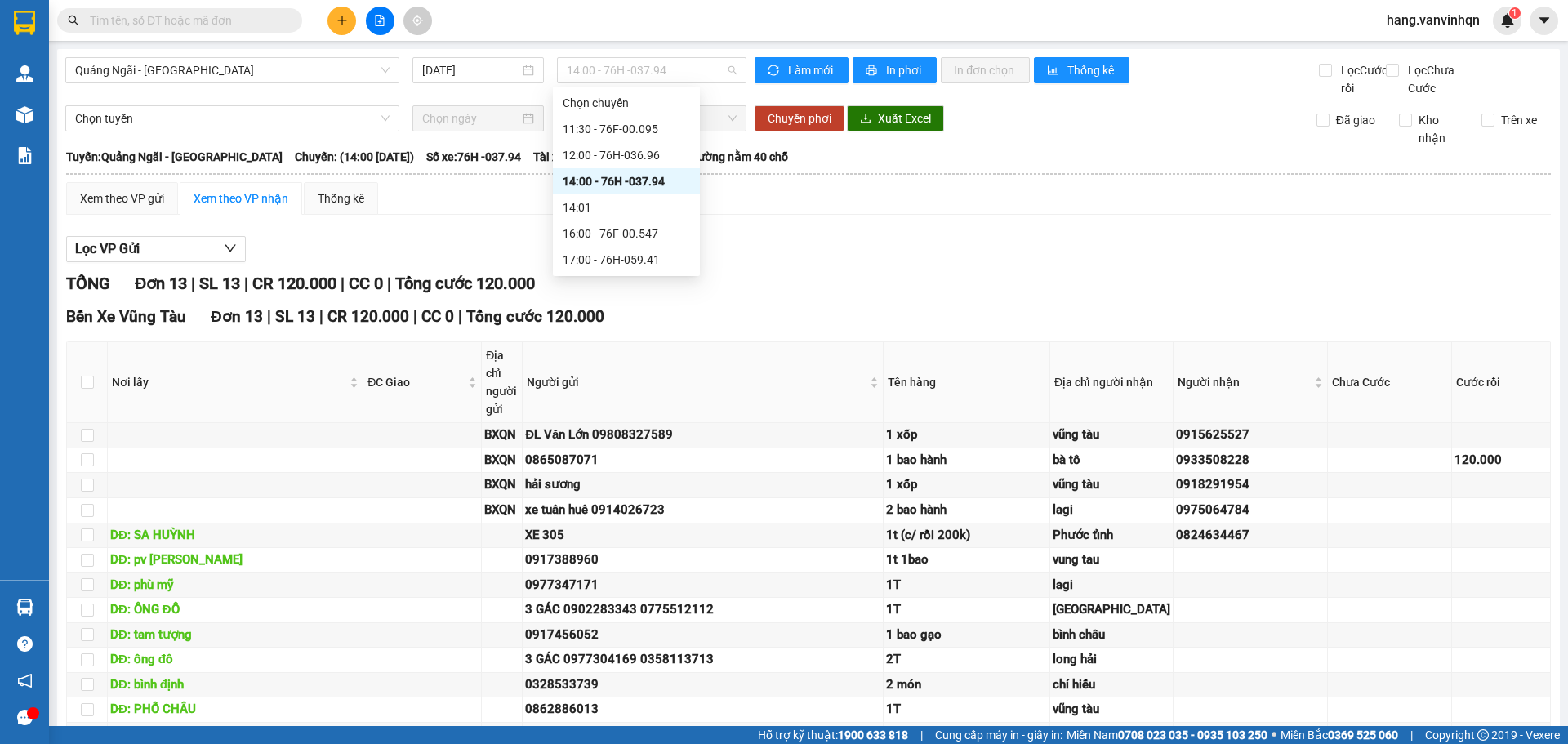
drag, startPoint x: 669, startPoint y: 71, endPoint x: 662, endPoint y: 127, distance: 56.4
click at [669, 74] on span "14:00 - 76H -037.94" at bounding box center [651, 69] width 170 height 25
click at [632, 138] on div "11:30 - 76F-00.095" at bounding box center [626, 129] width 147 height 26
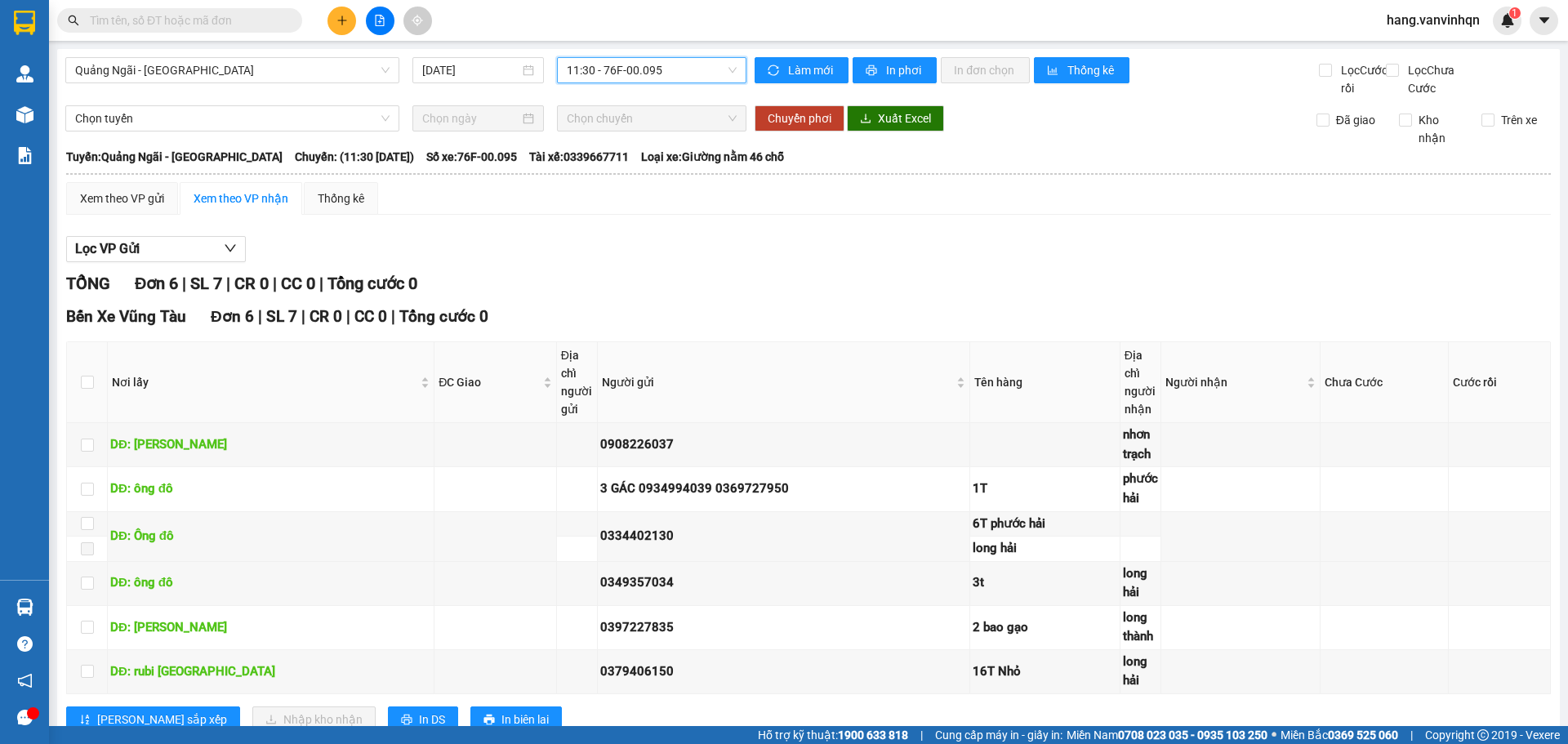
drag, startPoint x: 645, startPoint y: 91, endPoint x: 646, endPoint y: 80, distance: 11.0
click at [646, 85] on div "Quảng Ngãi - [GEOGRAPHIC_DATA] [DATE] 11:30 11:30 - 76F-00.095" at bounding box center [406, 77] width 681 height 40
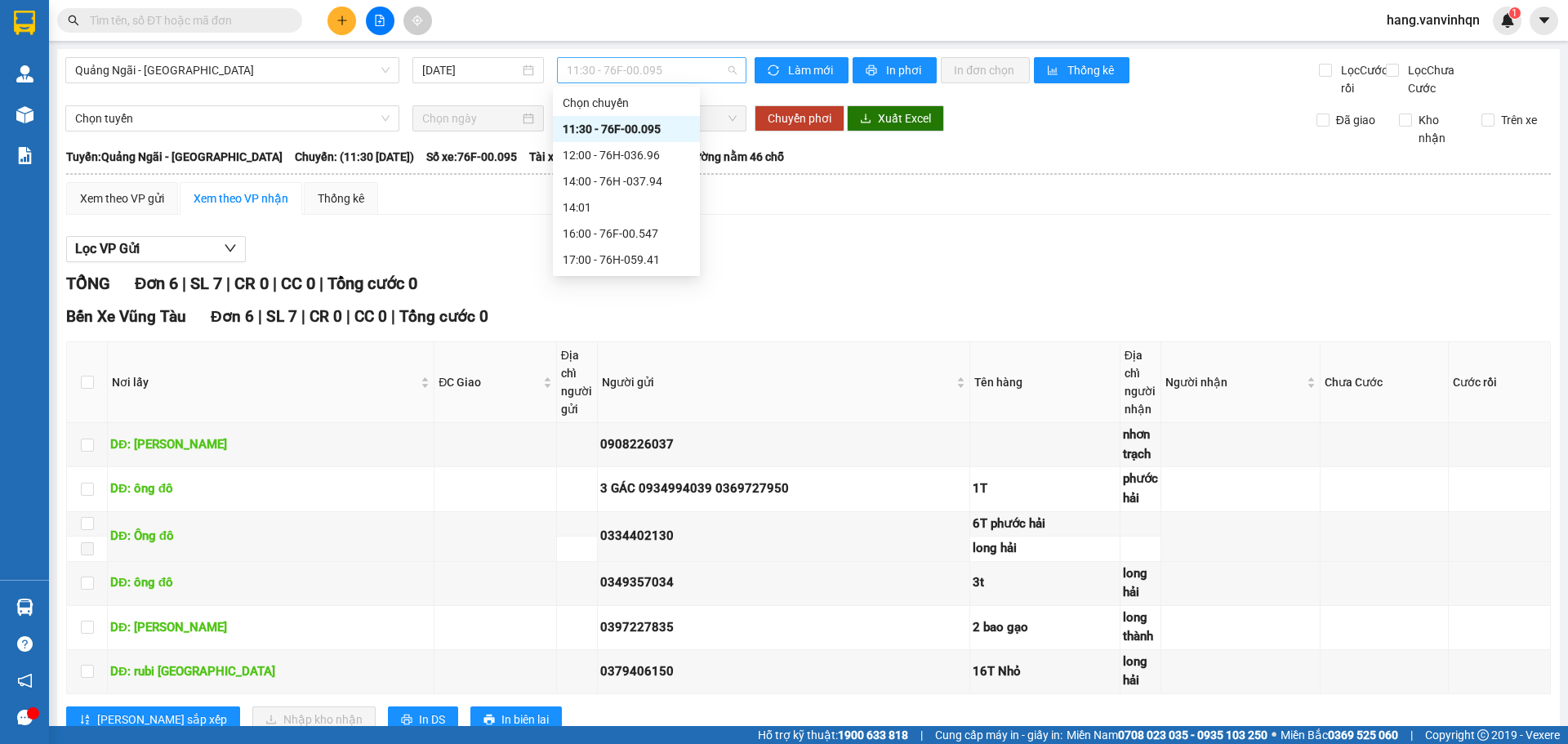
click at [652, 67] on span "11:30 - 76F-00.095" at bounding box center [651, 69] width 170 height 25
click at [652, 164] on div "12:00 - 76H-036.96" at bounding box center [626, 155] width 147 height 26
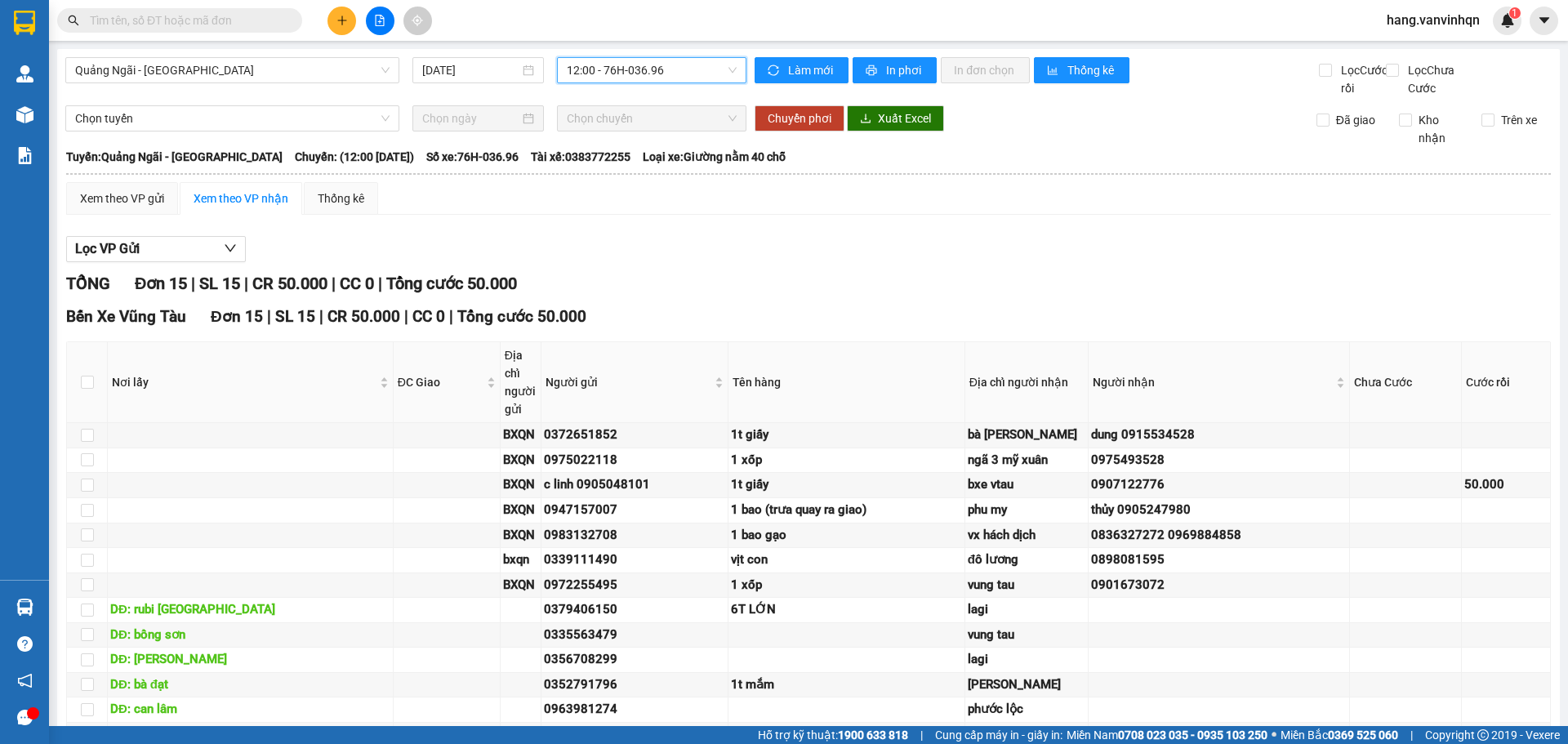
drag, startPoint x: 681, startPoint y: 72, endPoint x: 667, endPoint y: 112, distance: 42.4
click at [680, 84] on div "Quảng Ngãi - Vũng Tàu [DATE] 12:00 12:00 - 76H-036.96" at bounding box center [406, 77] width 681 height 40
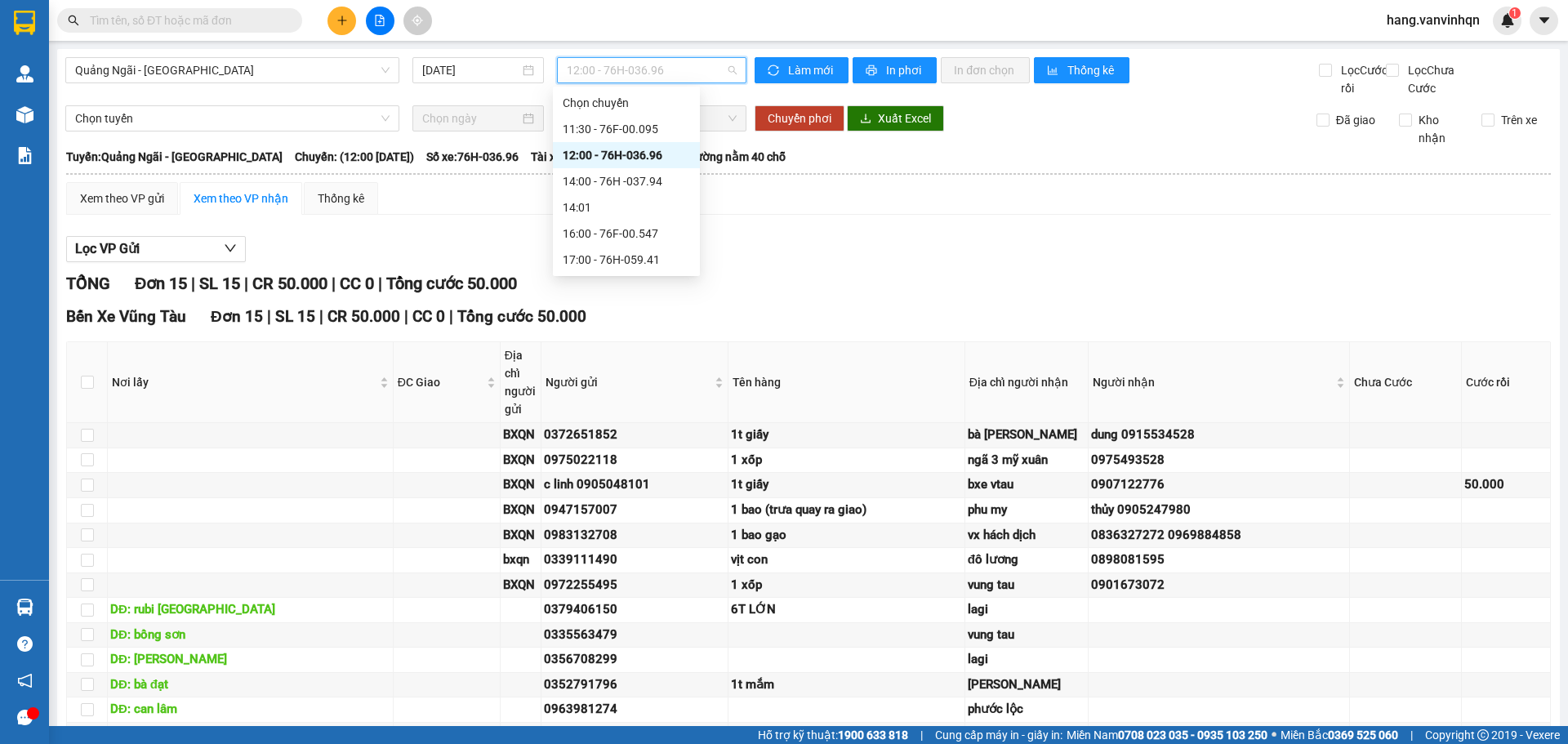
click at [639, 168] on div "12:00 - 76H-036.96" at bounding box center [626, 155] width 147 height 26
click at [666, 62] on span "12:00 - 76H-036.96" at bounding box center [651, 69] width 170 height 25
click at [630, 183] on div "14:00 - 76H -037.94" at bounding box center [626, 182] width 127 height 18
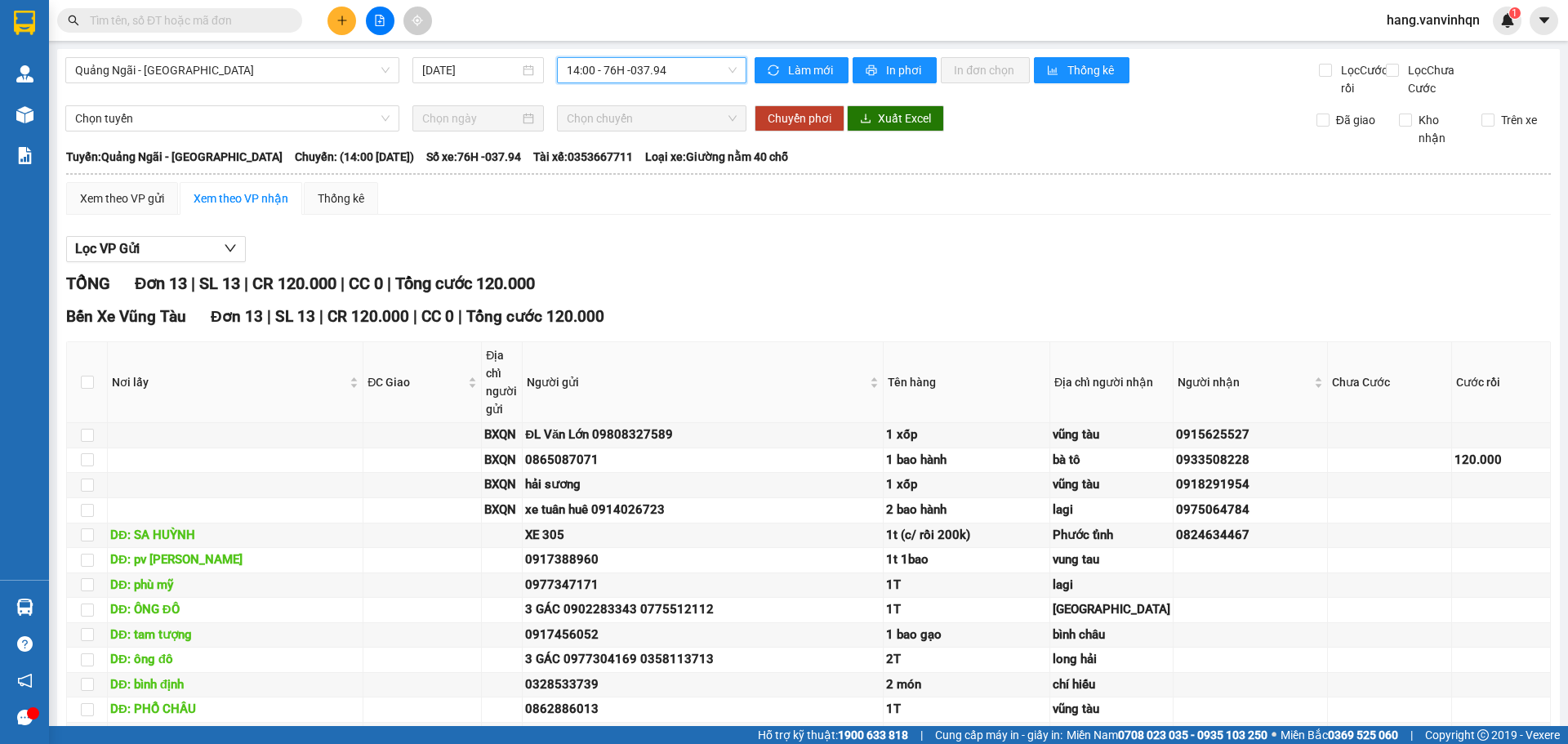
drag, startPoint x: 663, startPoint y: 74, endPoint x: 659, endPoint y: 90, distance: 16.5
click at [662, 82] on div "14:00 - 76H -037.94" at bounding box center [651, 70] width 189 height 26
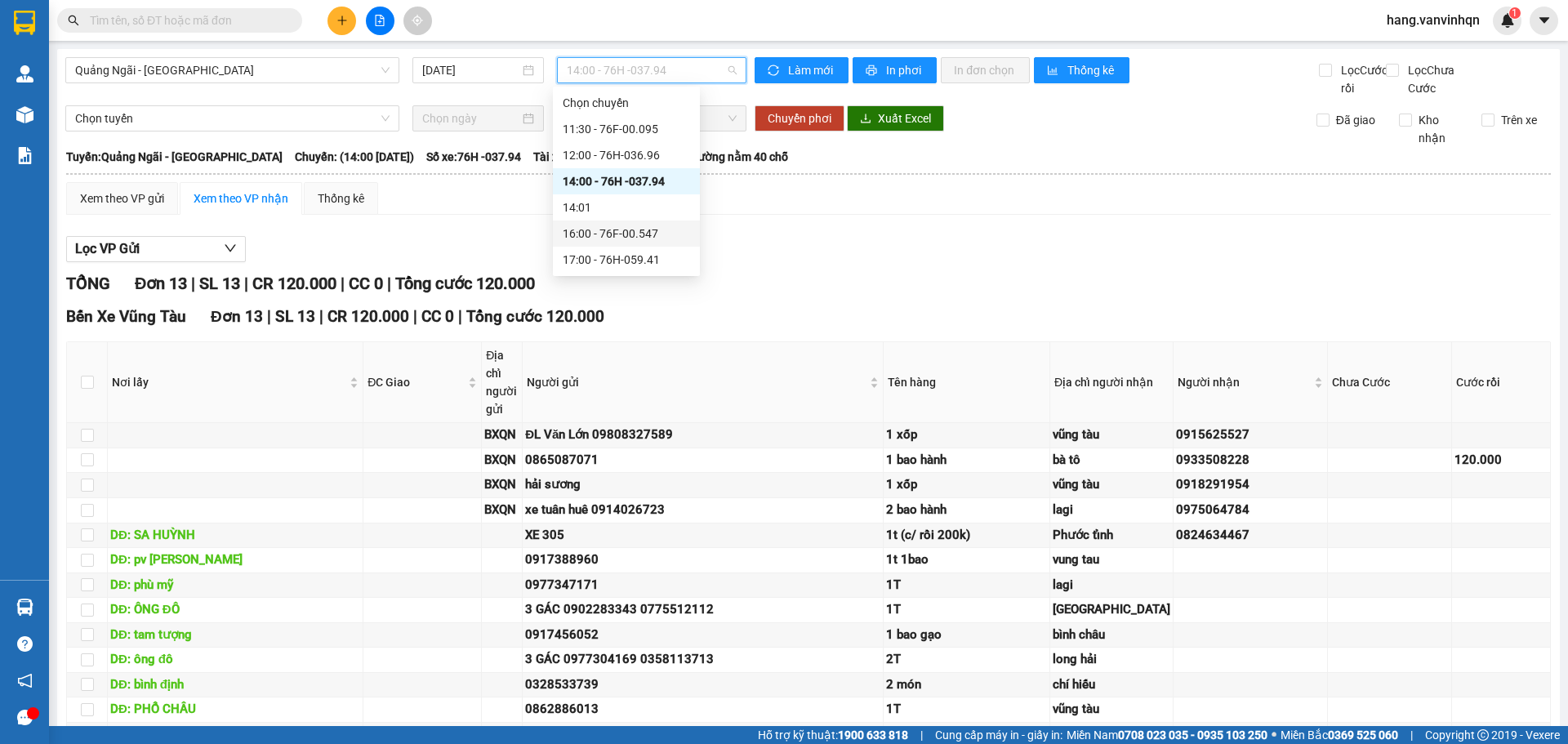
click at [638, 235] on div "16:00 - 76F-00.547" at bounding box center [626, 233] width 127 height 18
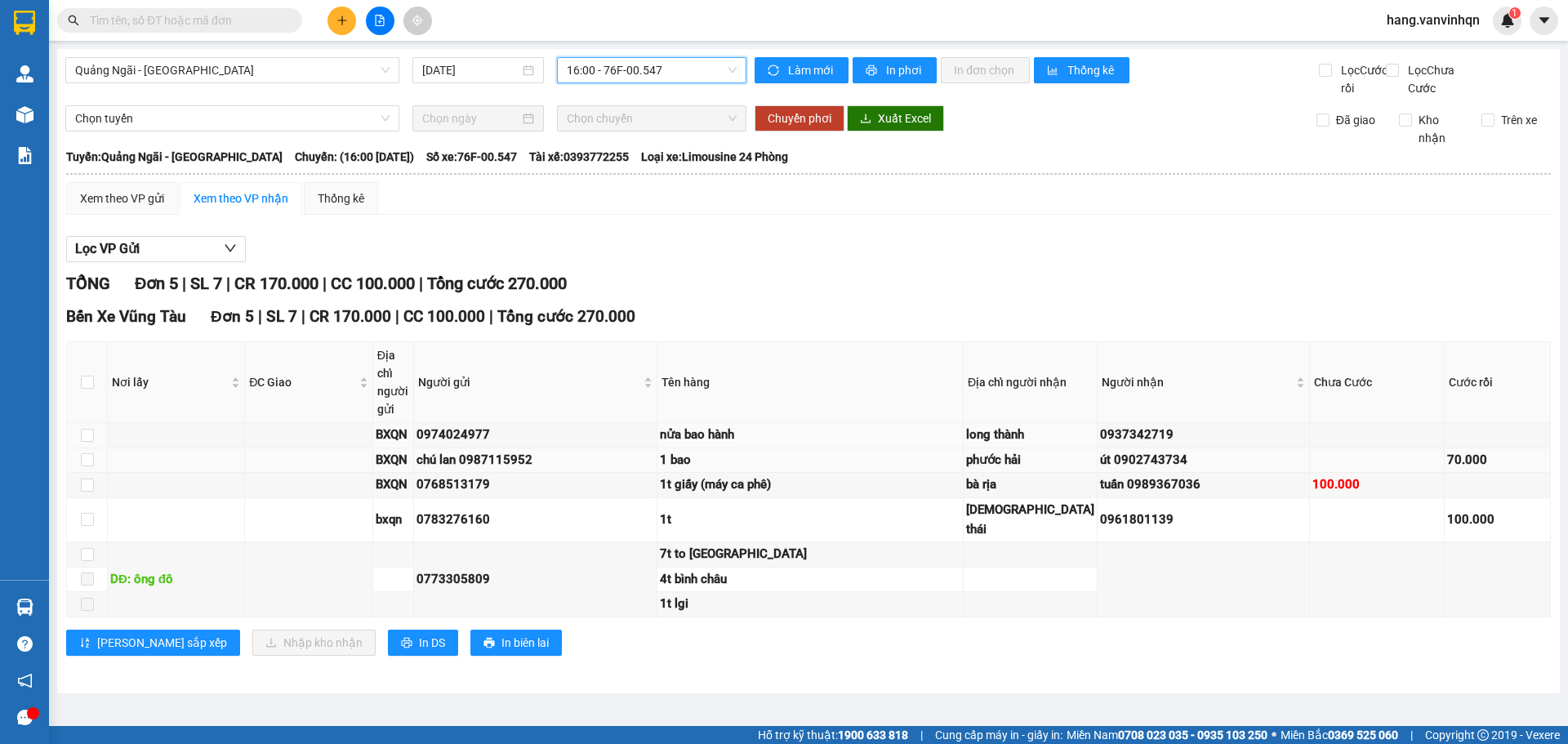
scroll to position [32, 0]
click at [885, 564] on div "7t to [GEOGRAPHIC_DATA]" at bounding box center [809, 555] width 301 height 20
click at [884, 564] on div "7t to [GEOGRAPHIC_DATA]" at bounding box center [809, 555] width 301 height 20
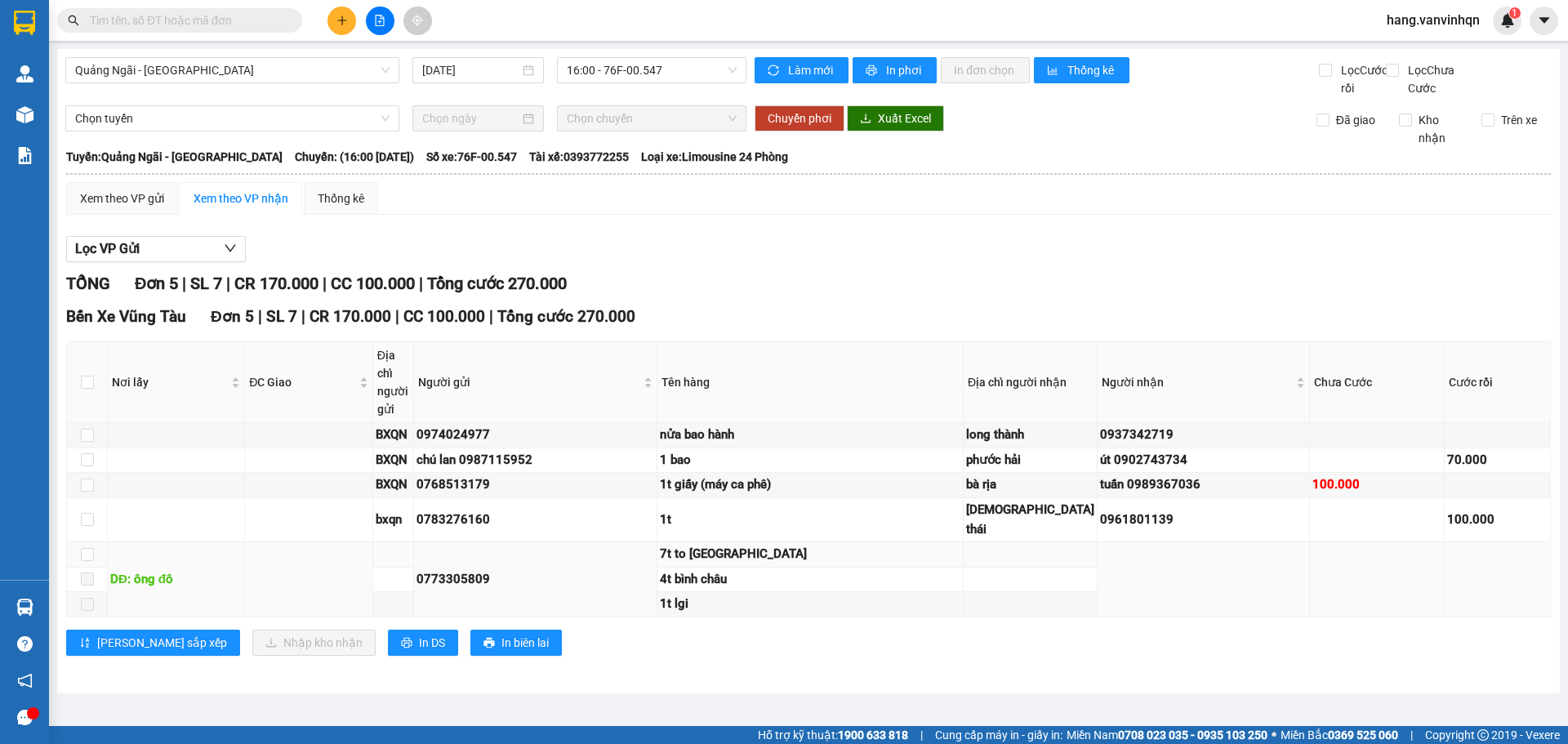
click at [884, 564] on div "7t to [GEOGRAPHIC_DATA]" at bounding box center [809, 555] width 301 height 20
click at [935, 614] on div "1t lgi" at bounding box center [809, 604] width 301 height 20
